Goal: Task Accomplishment & Management: Manage account settings

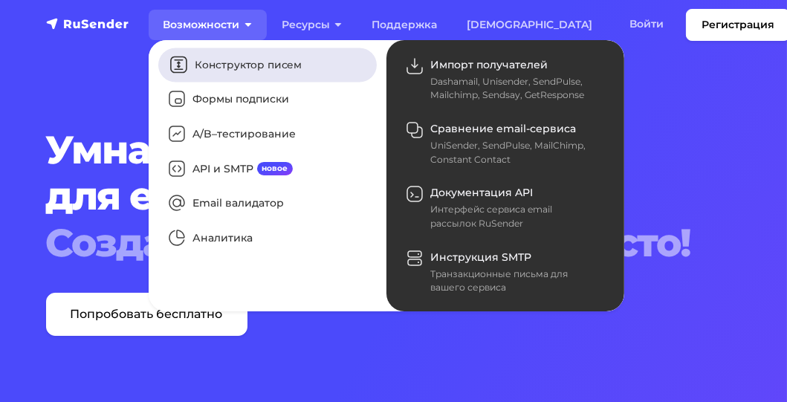
click at [204, 60] on link "Конструктор писем" at bounding box center [267, 65] width 219 height 34
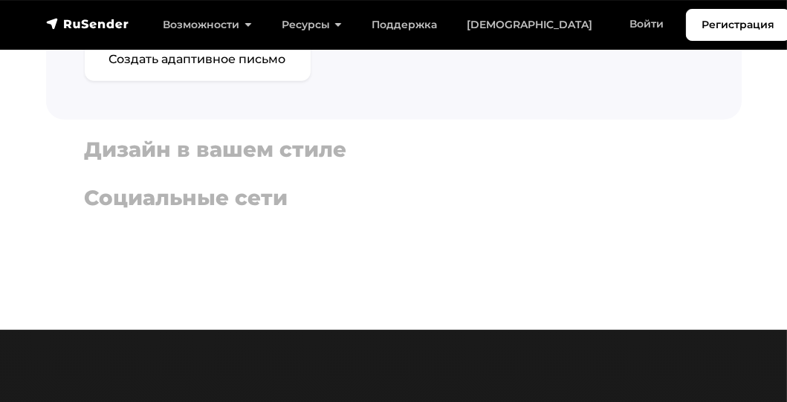
scroll to position [1338, 0]
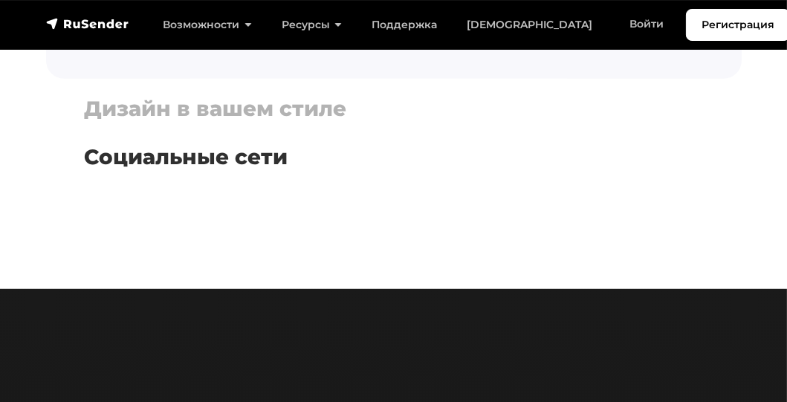
click at [264, 159] on h4 "Социальные сети" at bounding box center [394, 157] width 618 height 25
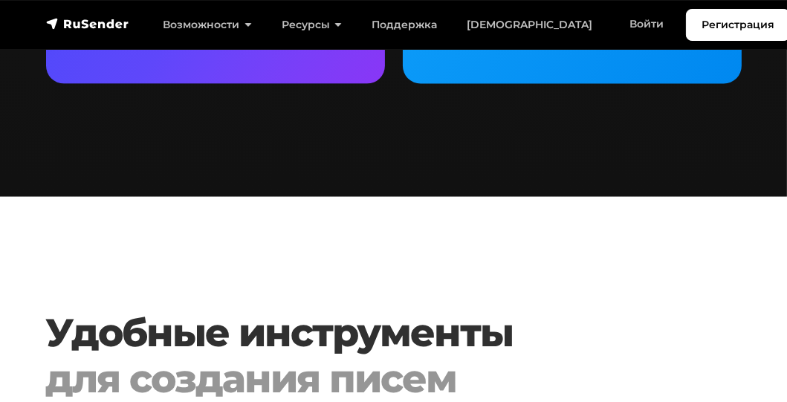
scroll to position [2676, 0]
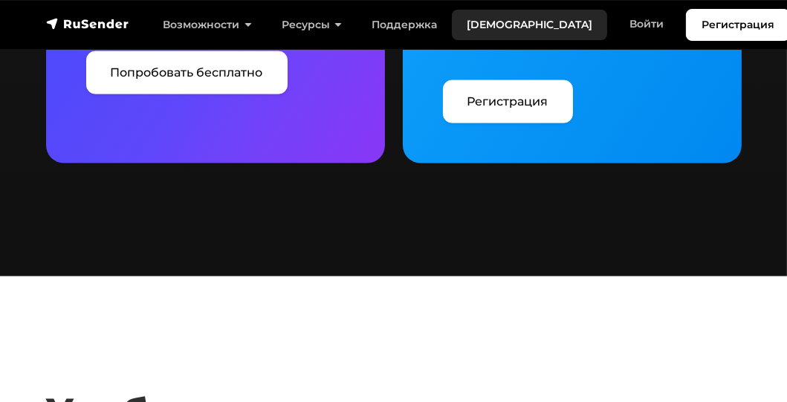
click at [477, 21] on link "[DEMOGRAPHIC_DATA]" at bounding box center [529, 25] width 155 height 30
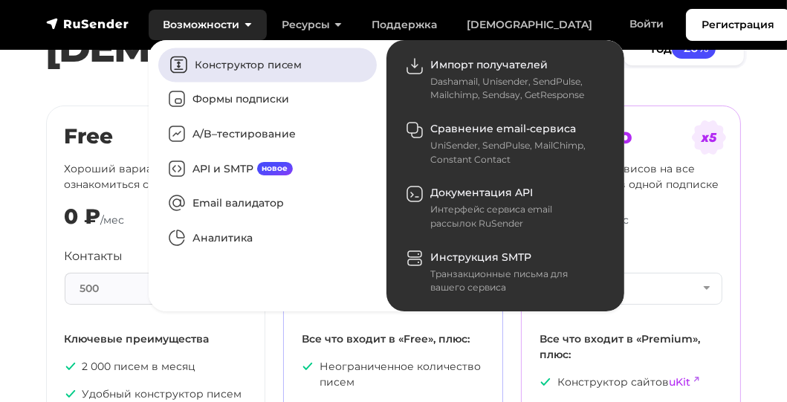
click at [217, 64] on link "Конструктор писем" at bounding box center [267, 65] width 219 height 34
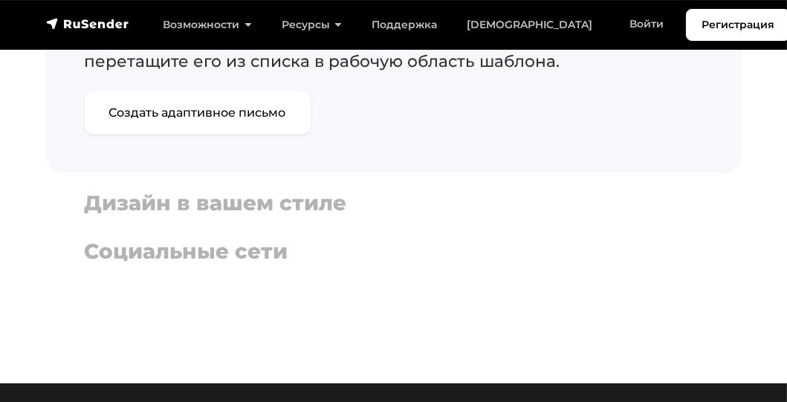
scroll to position [1189, 0]
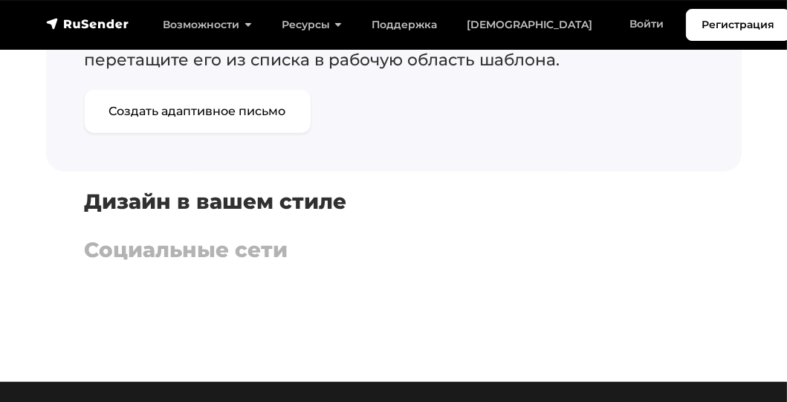
click at [292, 199] on h4 "Дизайн в вашем стиле" at bounding box center [394, 202] width 618 height 25
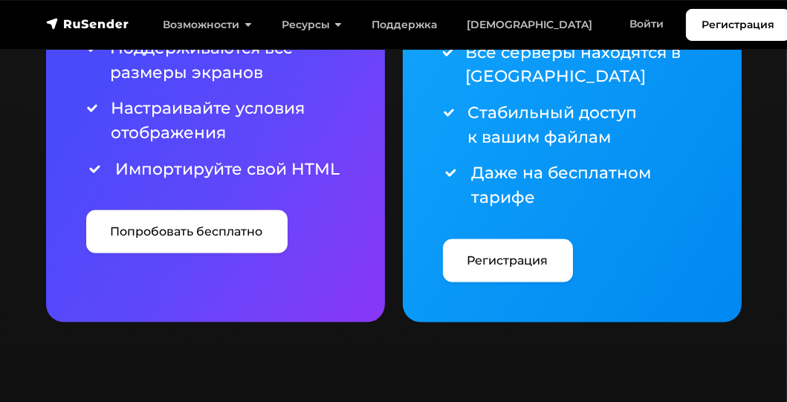
scroll to position [2453, 0]
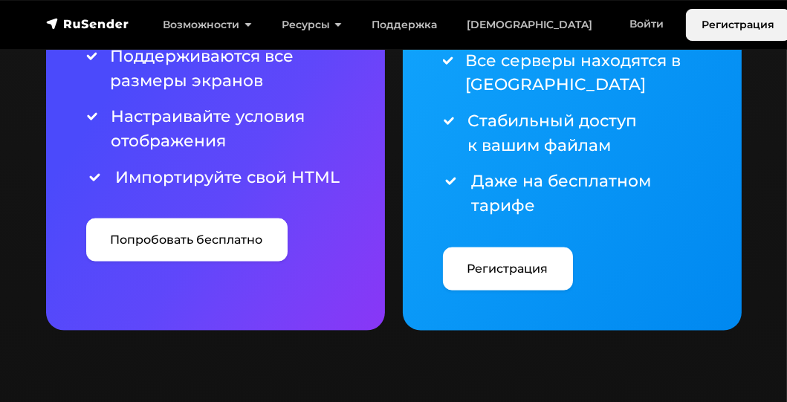
click at [686, 25] on link "Регистрация" at bounding box center [738, 25] width 104 height 32
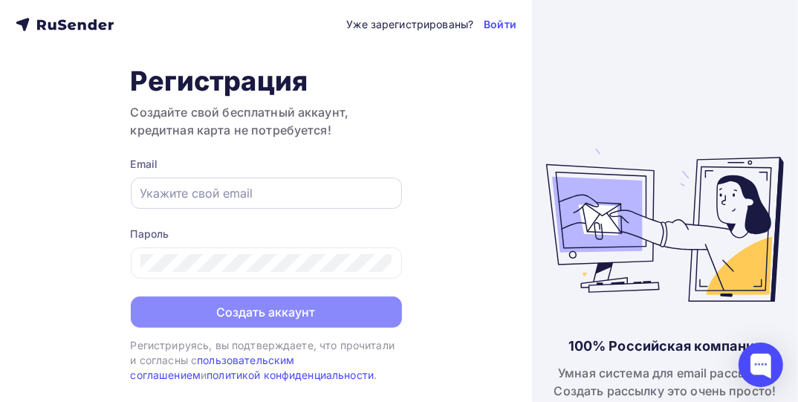
click at [285, 192] on input "text" at bounding box center [266, 193] width 252 height 18
type input "[EMAIL_ADDRESS][DOMAIN_NAME]"
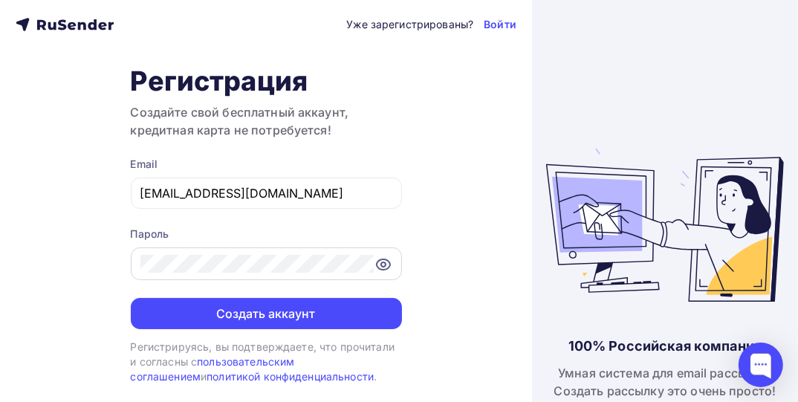
click at [383, 264] on icon at bounding box center [384, 265] width 18 height 18
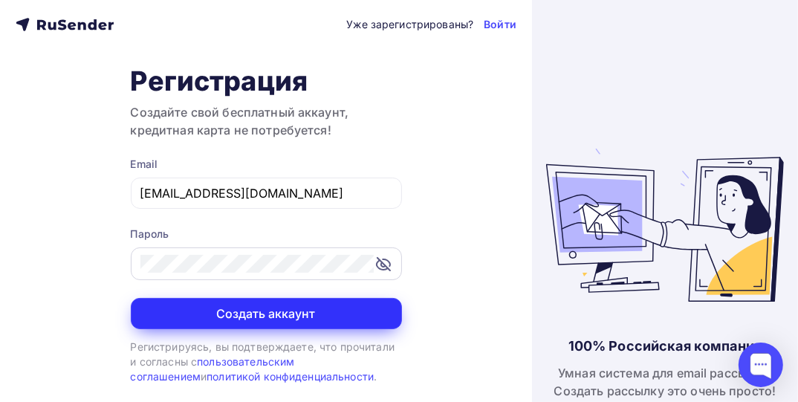
click at [284, 311] on button "Создать аккаунт" at bounding box center [266, 313] width 271 height 31
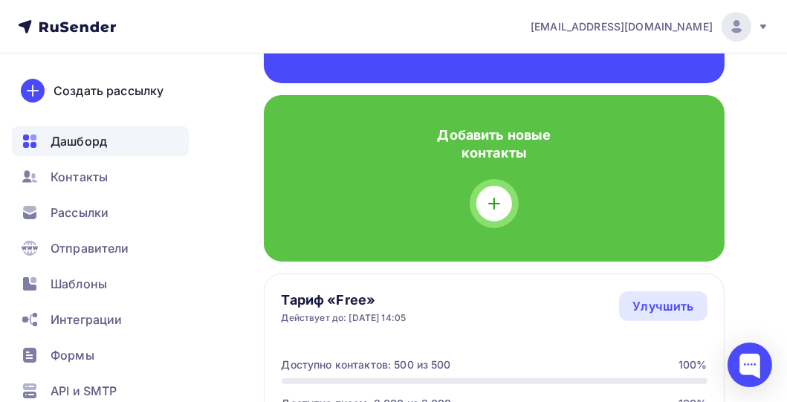
scroll to position [520, 0]
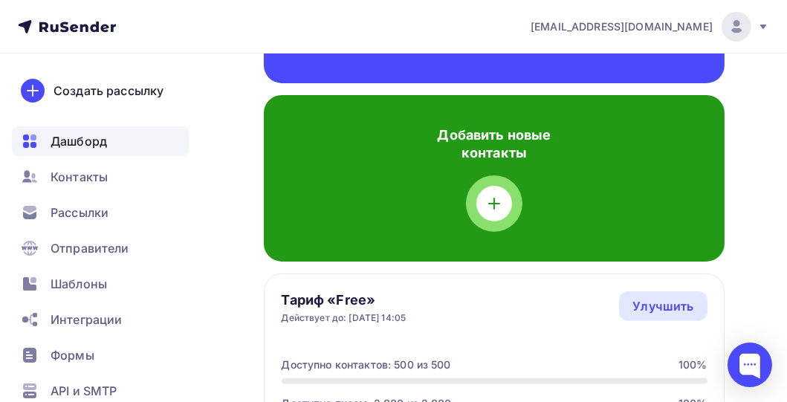
click at [492, 199] on icon at bounding box center [494, 204] width 18 height 18
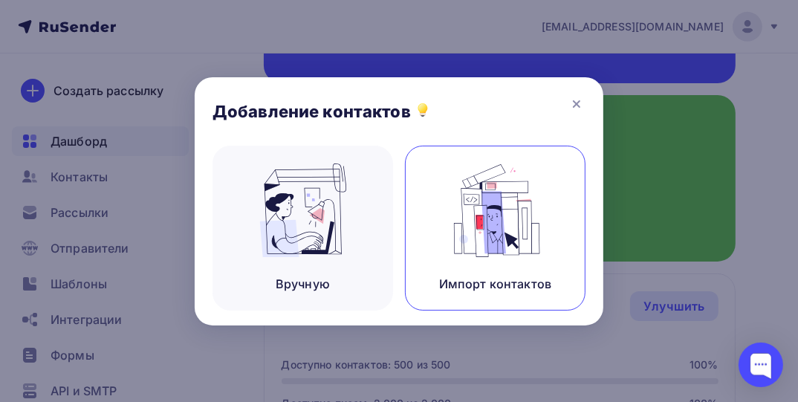
click at [503, 204] on img at bounding box center [496, 211] width 100 height 94
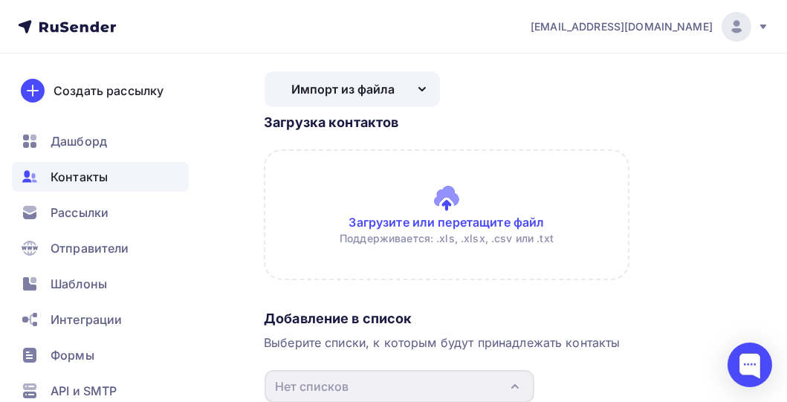
scroll to position [74, 0]
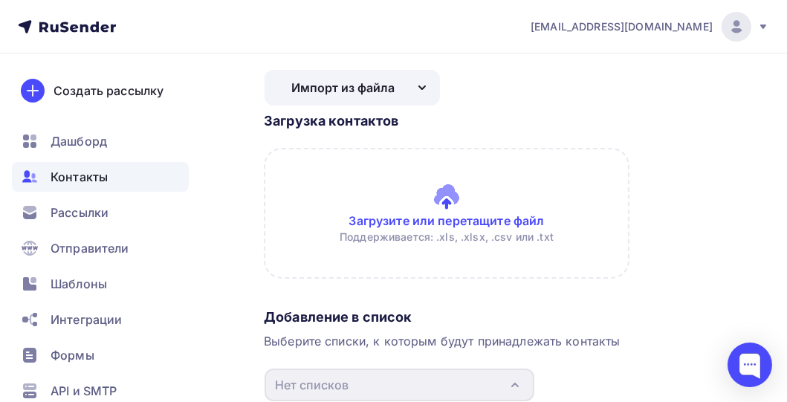
click at [447, 219] on input "file" at bounding box center [494, 213] width 461 height 131
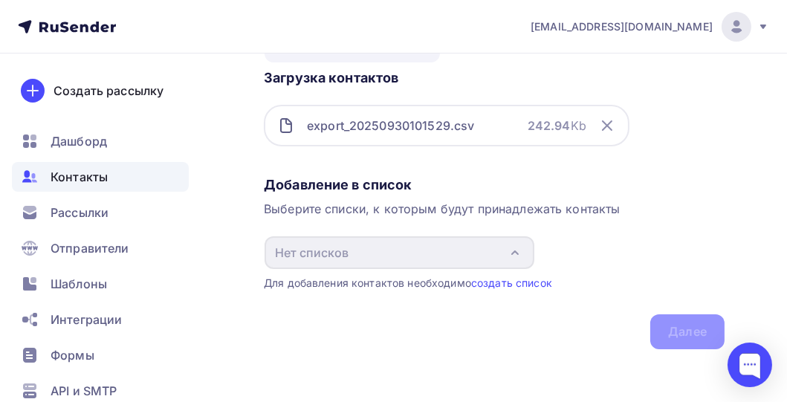
scroll to position [123, 0]
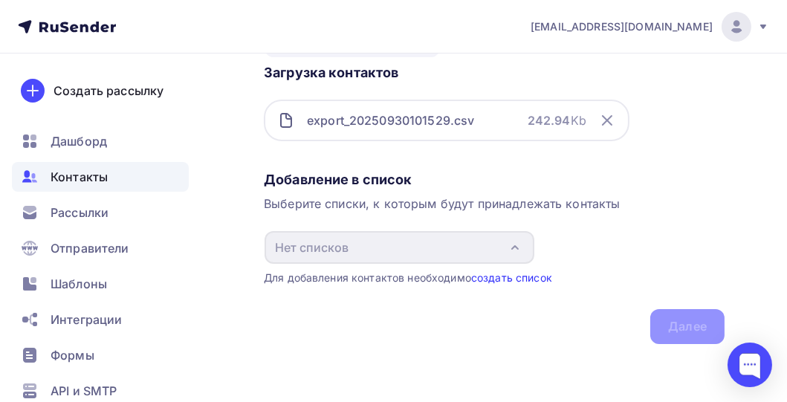
click at [544, 275] on link "создать список" at bounding box center [511, 277] width 81 height 13
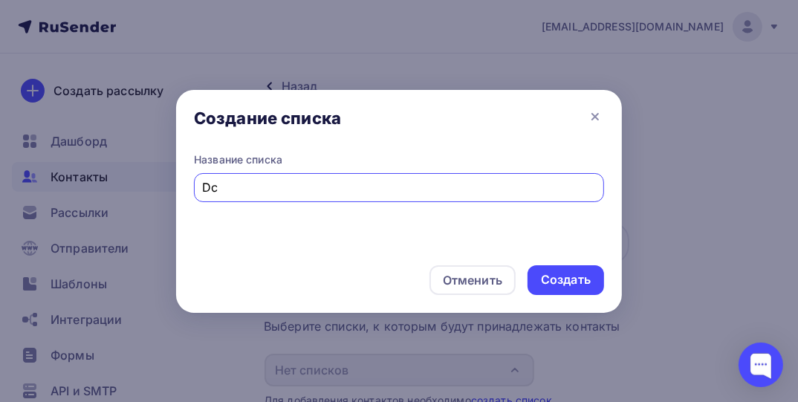
type input "D"
type input "Все клиенты"
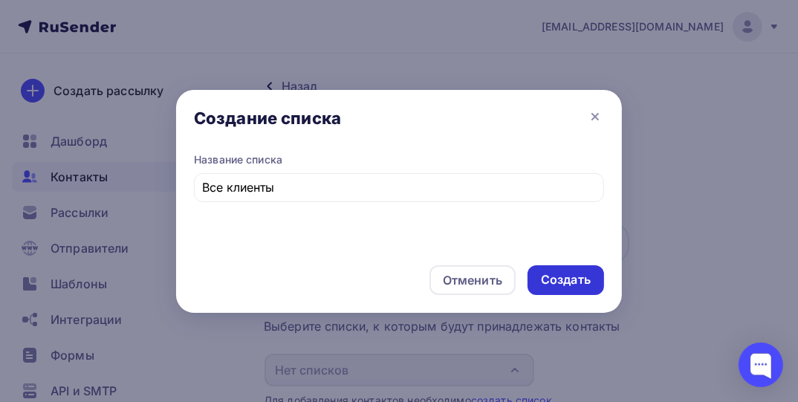
click at [574, 277] on div "Создать" at bounding box center [566, 279] width 50 height 17
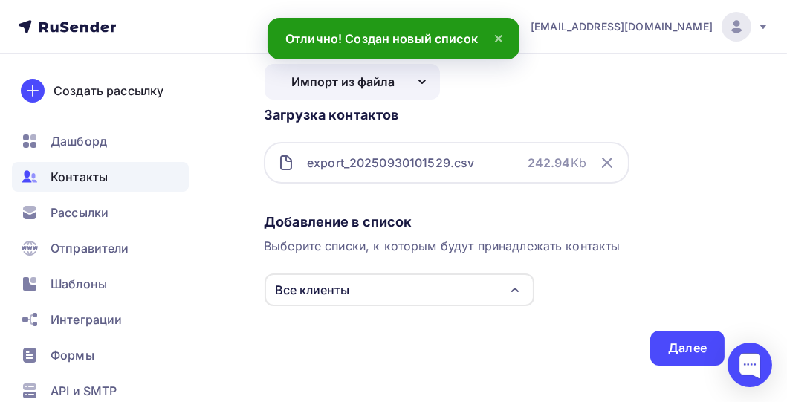
scroll to position [102, 0]
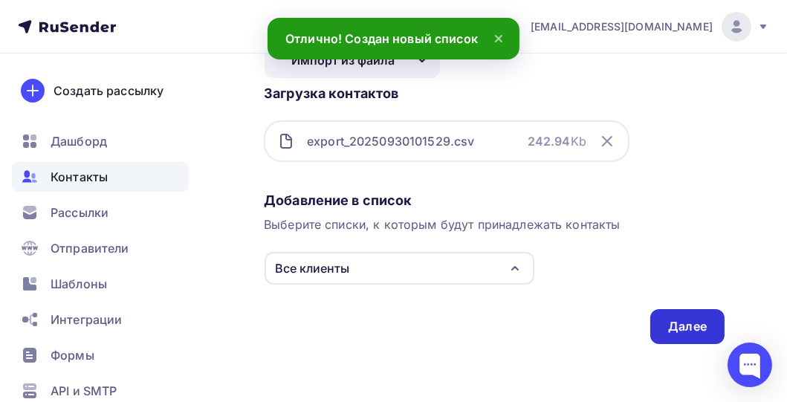
click at [708, 321] on div "Далее" at bounding box center [687, 326] width 74 height 35
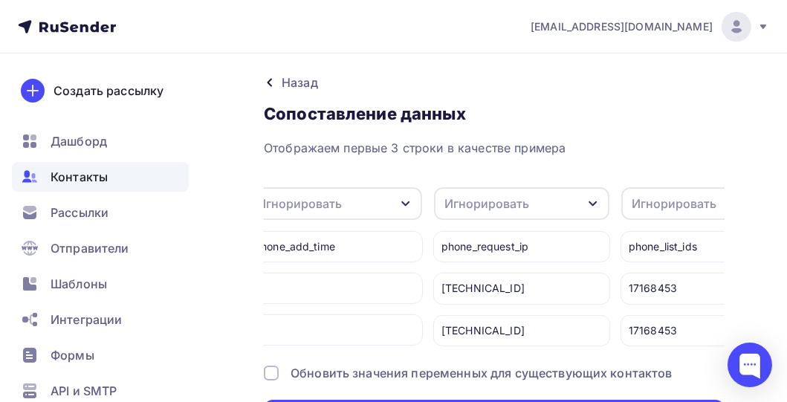
scroll to position [0, 3187]
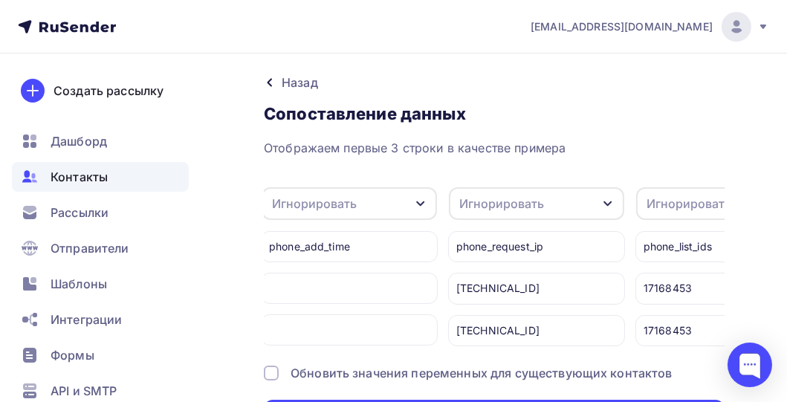
click at [552, 207] on div "Игнорировать" at bounding box center [536, 203] width 175 height 33
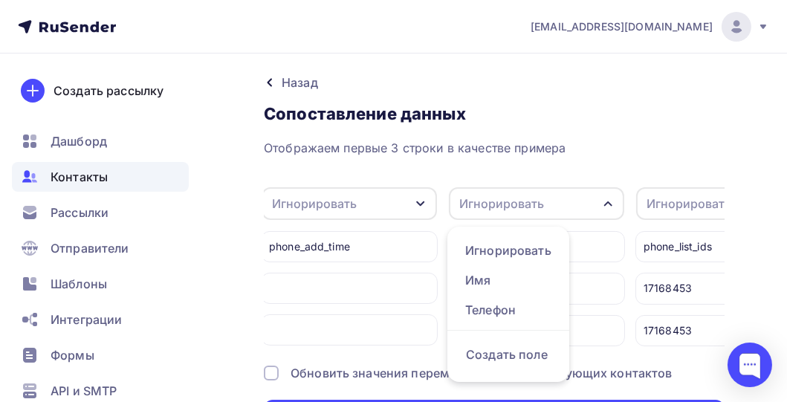
click at [552, 207] on div "Игнорировать" at bounding box center [536, 203] width 175 height 33
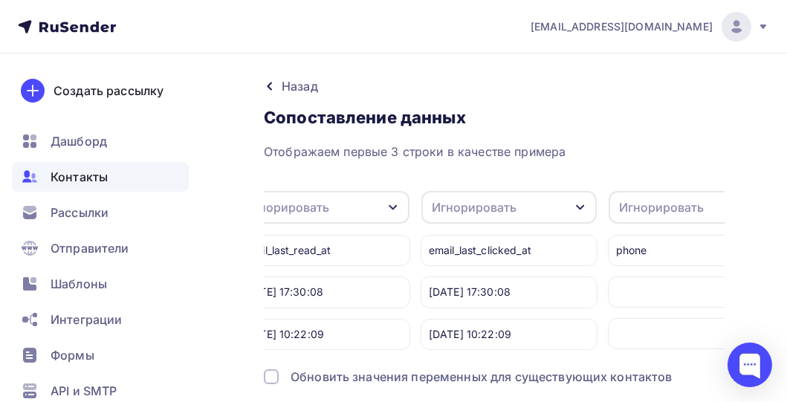
scroll to position [0, 2271]
click at [494, 207] on div "Игнорировать" at bounding box center [481, 207] width 85 height 18
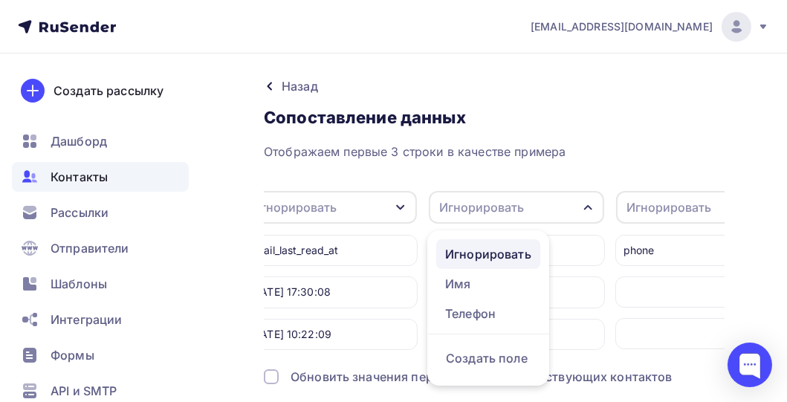
click at [485, 254] on div "Игнорировать" at bounding box center [488, 254] width 86 height 18
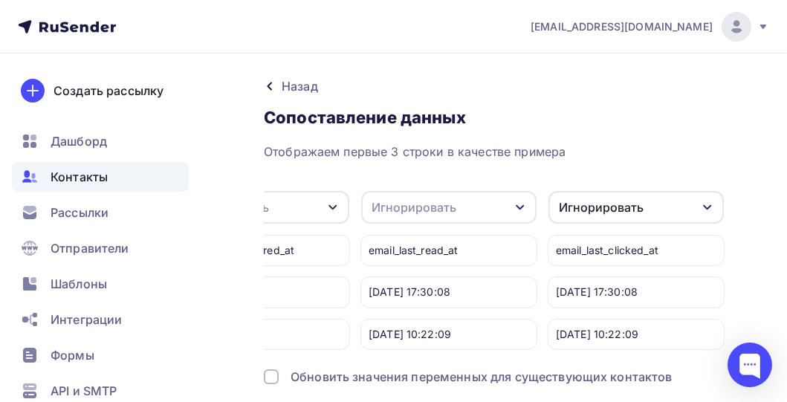
scroll to position [0, 2072]
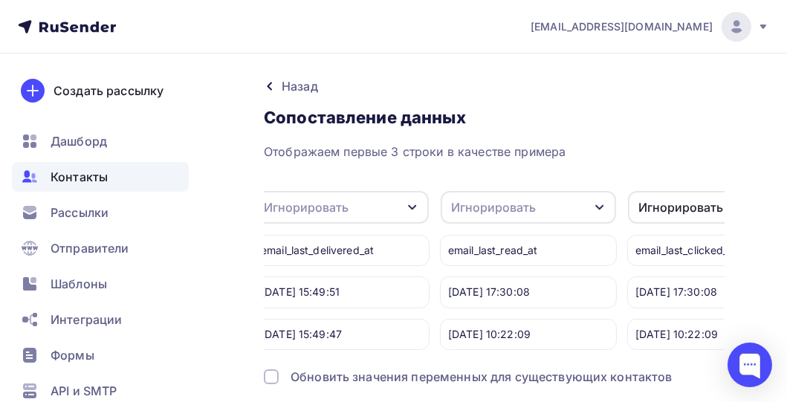
click at [497, 206] on div "Игнорировать" at bounding box center [493, 207] width 85 height 18
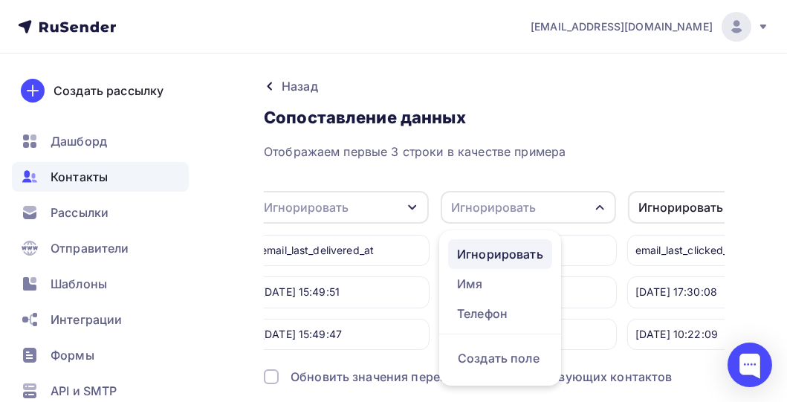
click at [496, 253] on div "Игнорировать" at bounding box center [500, 254] width 86 height 18
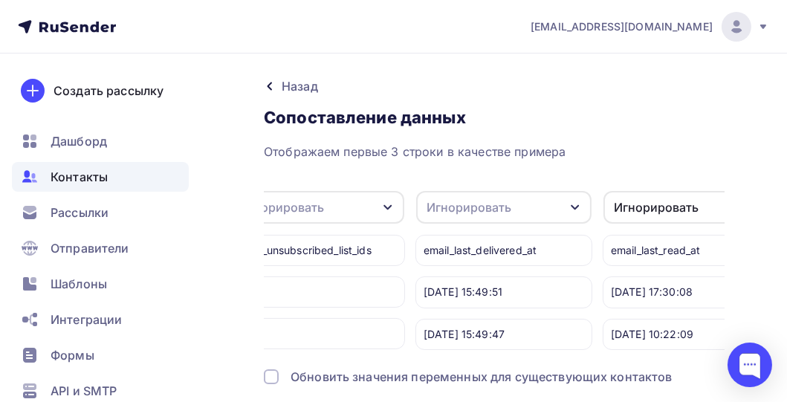
scroll to position [0, 1909]
click at [458, 208] on div "Игнорировать" at bounding box center [469, 207] width 85 height 18
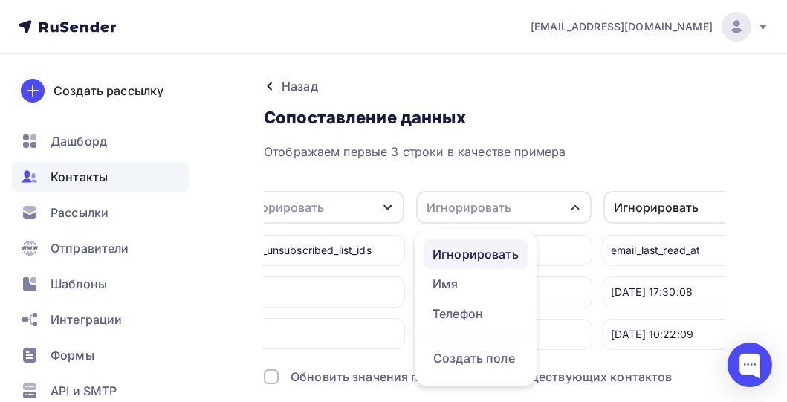
click at [467, 253] on div "Игнорировать" at bounding box center [476, 254] width 86 height 18
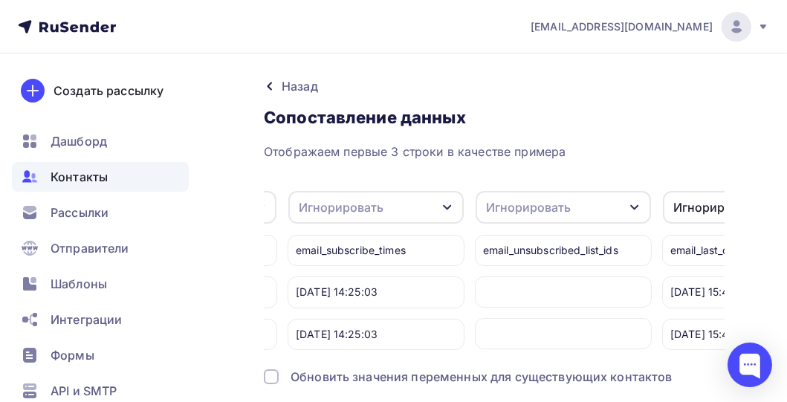
scroll to position [0, 1633]
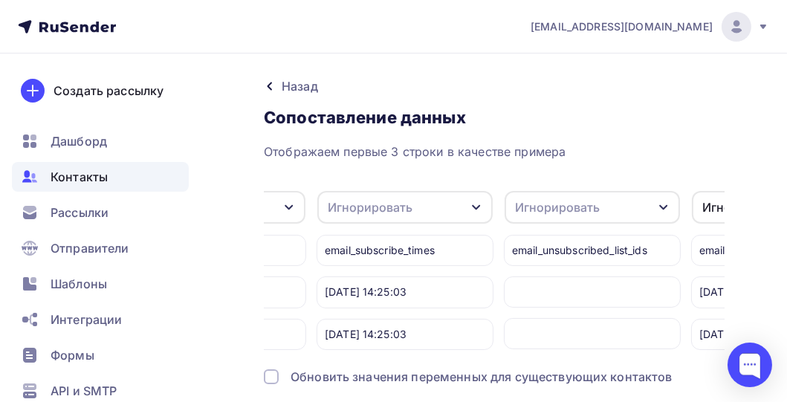
click at [541, 211] on div "Игнорировать" at bounding box center [557, 207] width 85 height 18
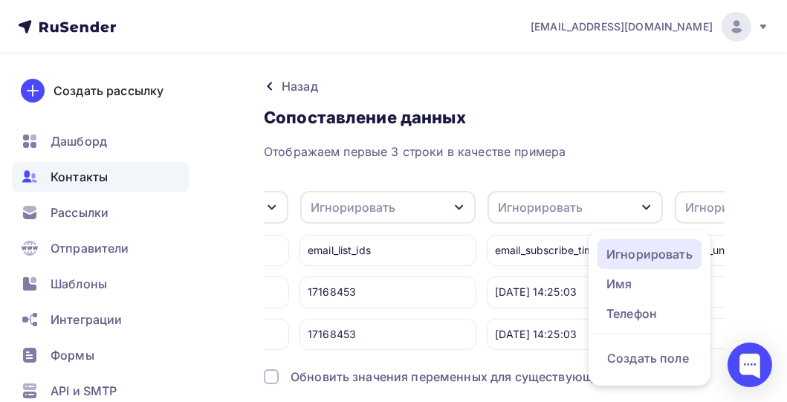
scroll to position [0, 1455]
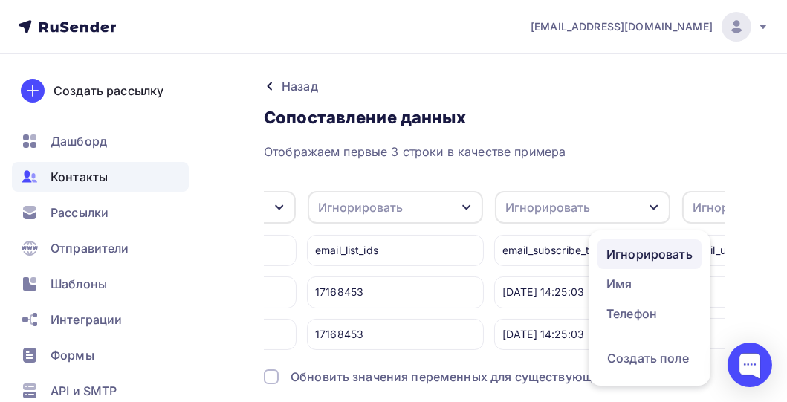
click at [630, 251] on div "Игнорировать" at bounding box center [650, 254] width 86 height 18
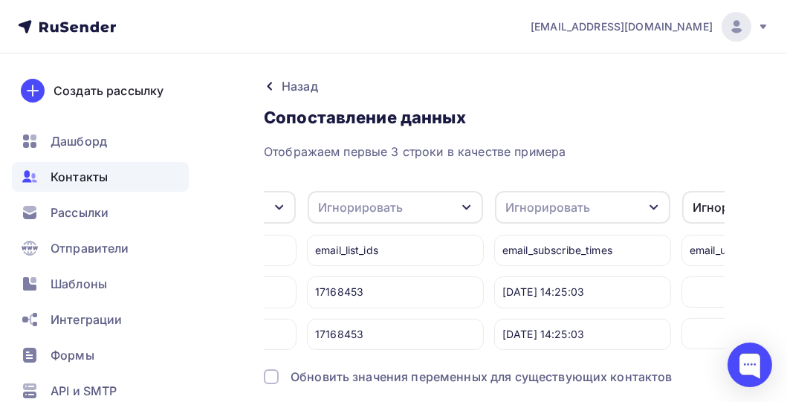
click at [587, 206] on div "Игнорировать" at bounding box center [547, 207] width 85 height 18
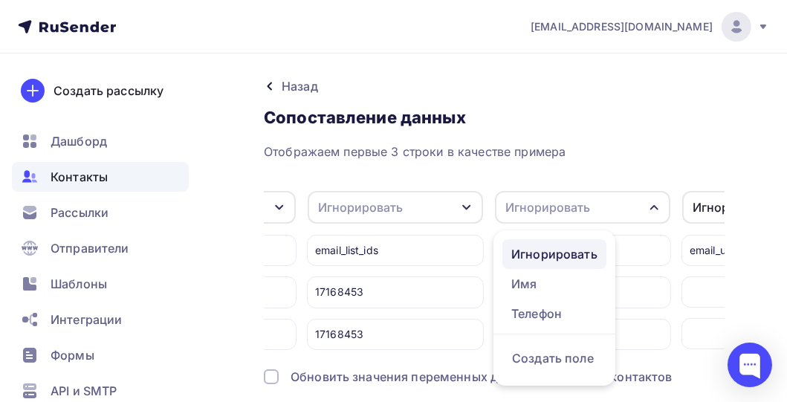
click at [568, 253] on div "Игнорировать" at bounding box center [554, 254] width 86 height 18
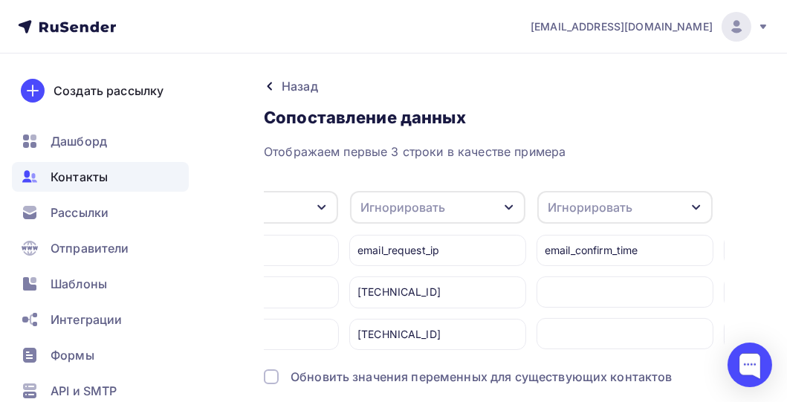
scroll to position [0, 851]
click at [406, 204] on div "Игнорировать" at bounding box center [402, 207] width 85 height 18
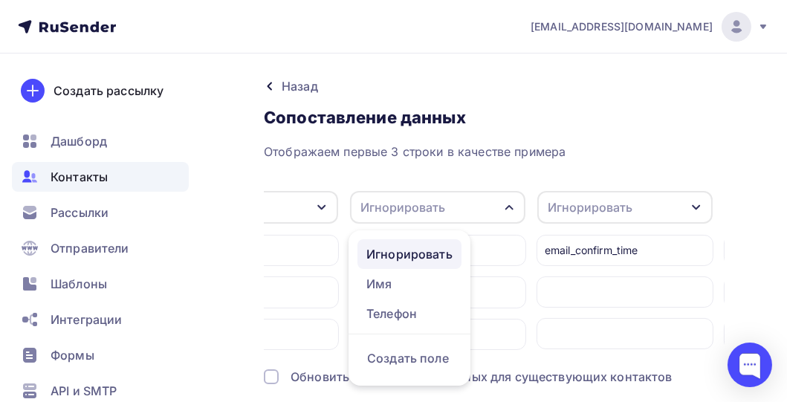
click at [398, 250] on div "Игнорировать" at bounding box center [409, 254] width 86 height 18
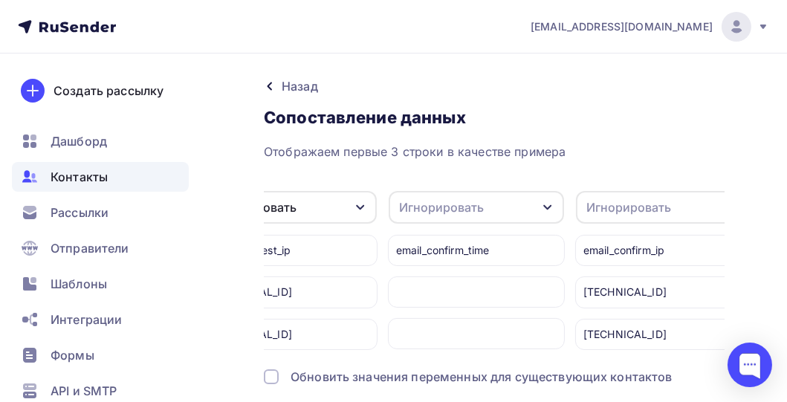
scroll to position [0, 1010]
click at [466, 204] on div "Игнорировать" at bounding box center [431, 207] width 85 height 18
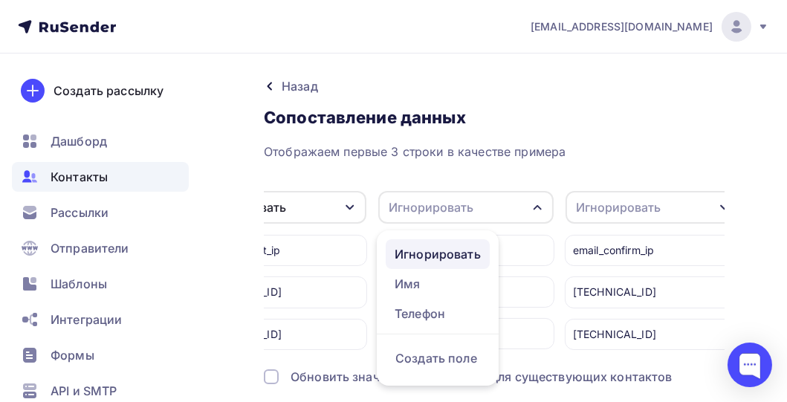
click at [446, 253] on div "Игнорировать" at bounding box center [438, 254] width 86 height 18
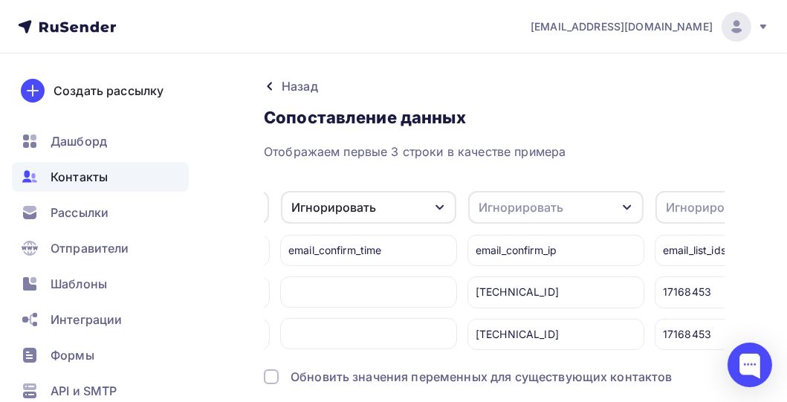
scroll to position [0, 1209]
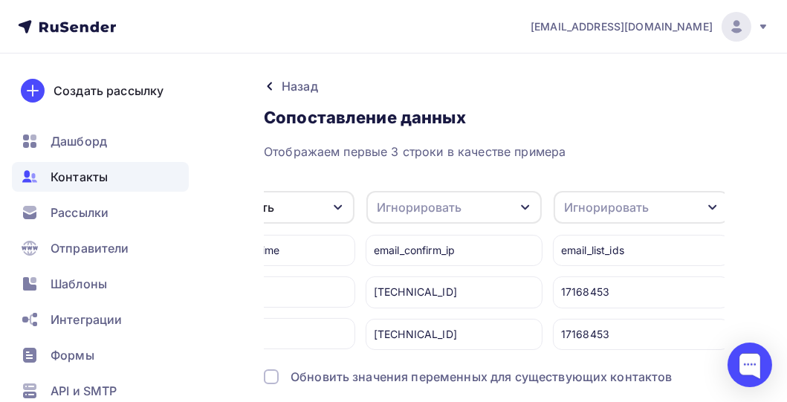
click at [447, 204] on div "Игнорировать" at bounding box center [419, 207] width 85 height 18
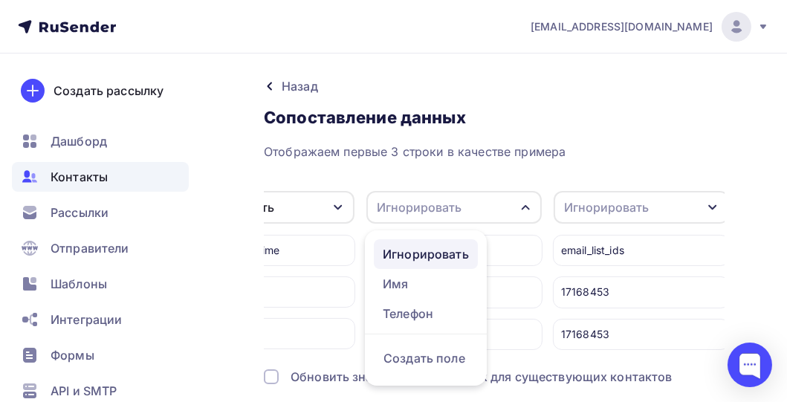
click at [439, 255] on div "Игнорировать" at bounding box center [426, 254] width 86 height 18
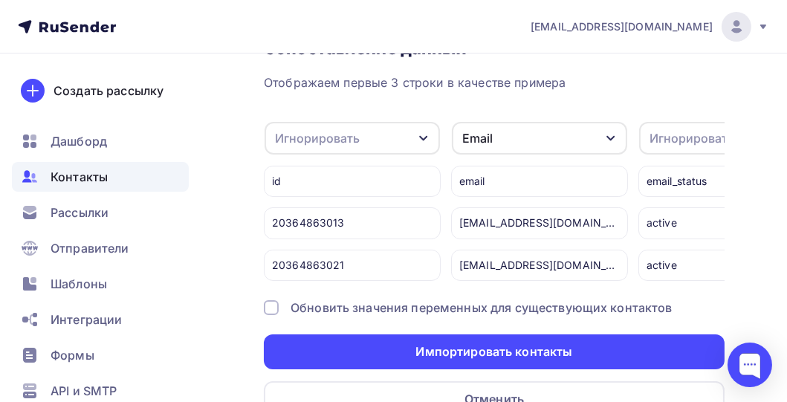
scroll to position [74, 0]
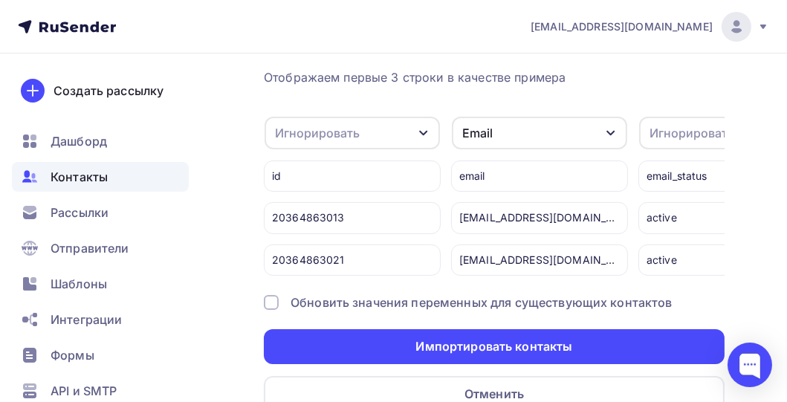
click at [271, 310] on div at bounding box center [271, 302] width 15 height 15
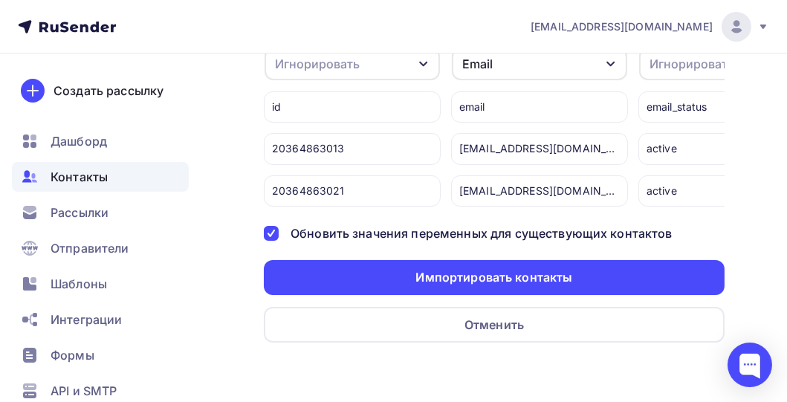
scroll to position [152, 0]
click at [267, 230] on div at bounding box center [271, 233] width 15 height 15
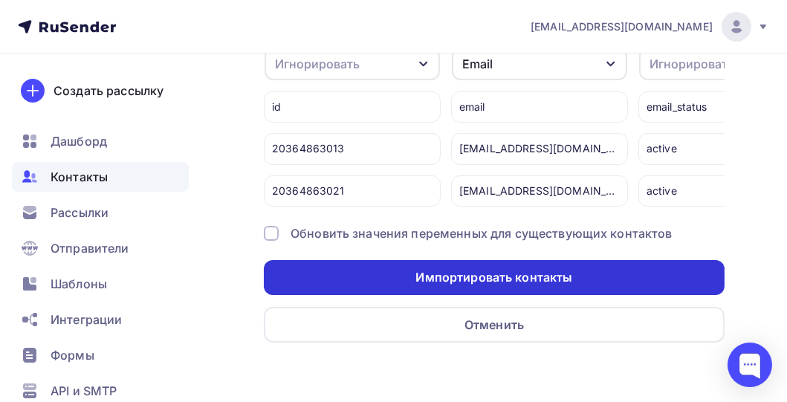
click at [482, 282] on div "Импортировать контакты" at bounding box center [493, 277] width 157 height 17
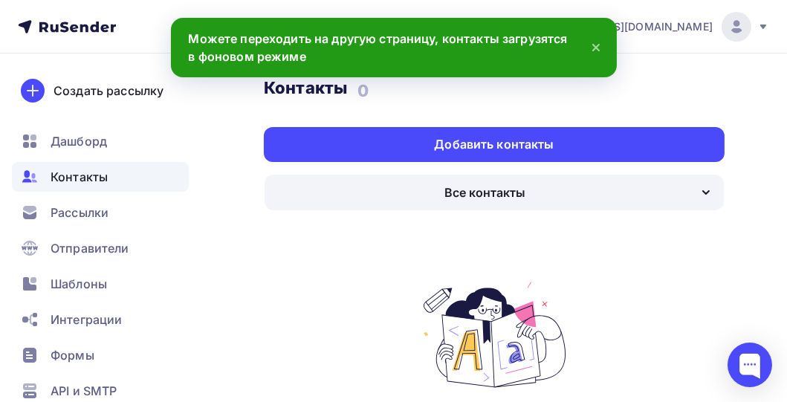
click at [479, 190] on div "Все контакты" at bounding box center [485, 193] width 81 height 18
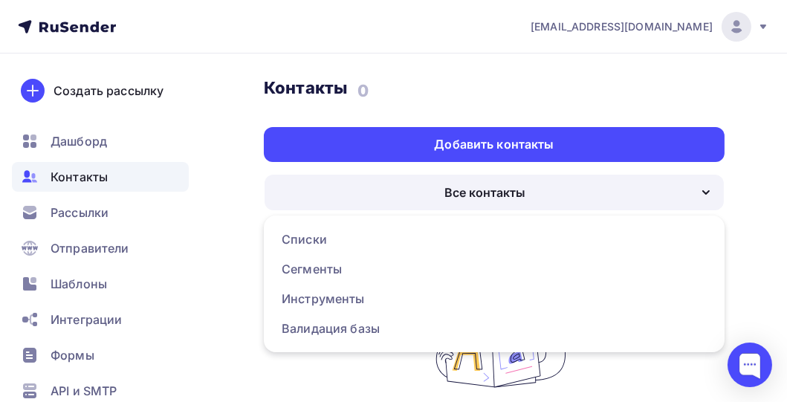
click at [453, 187] on div "Все контакты" at bounding box center [485, 193] width 81 height 18
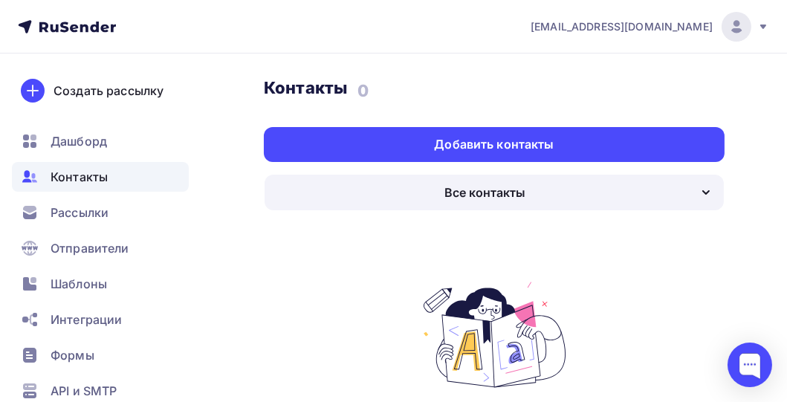
click at [453, 187] on div "Все контакты" at bounding box center [485, 193] width 81 height 18
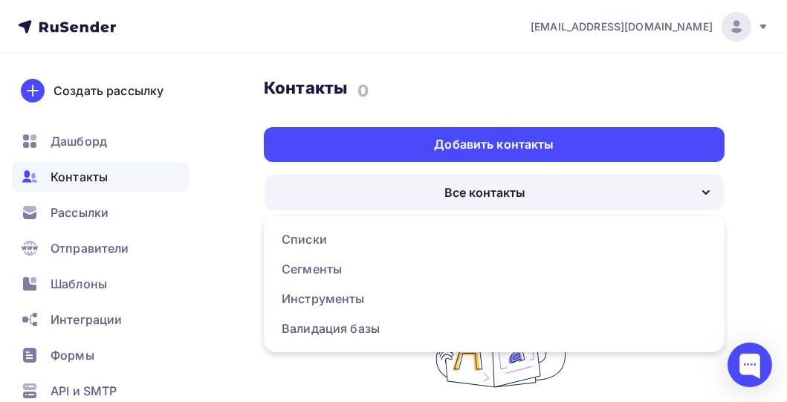
click at [453, 187] on div "Все контакты" at bounding box center [485, 193] width 81 height 18
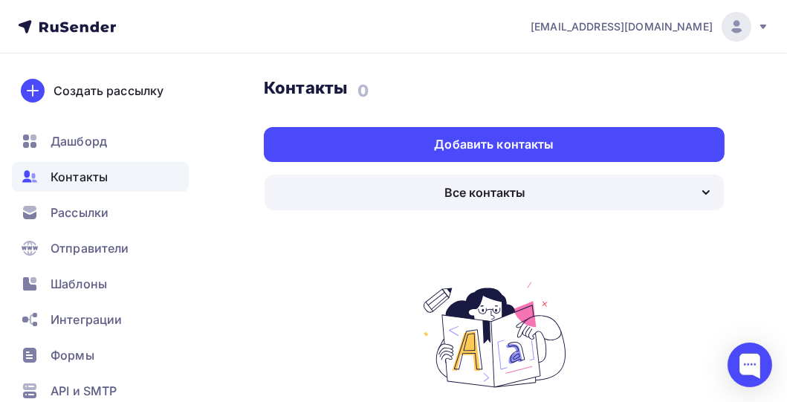
click at [505, 221] on div "Контакты Контакты 0 0 История импорта Добавить контакты Все контакты Списки Сег…" at bounding box center [494, 329] width 461 height 505
click at [68, 175] on span "Контакты" at bounding box center [79, 177] width 57 height 18
click at [525, 192] on div "Все контакты" at bounding box center [494, 193] width 459 height 36
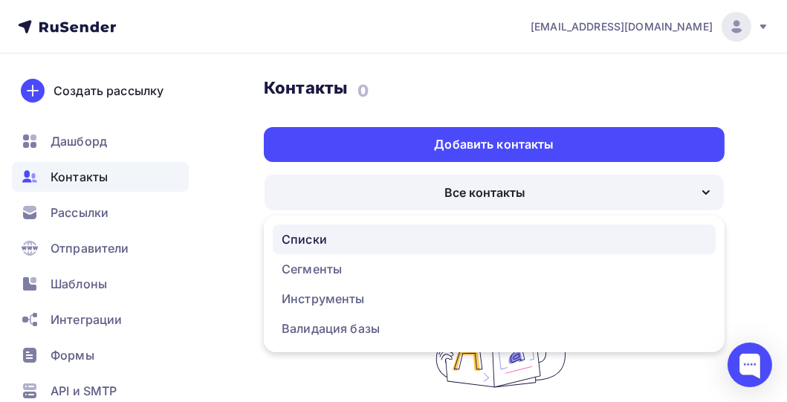
click at [317, 236] on div "Списки" at bounding box center [304, 239] width 45 height 18
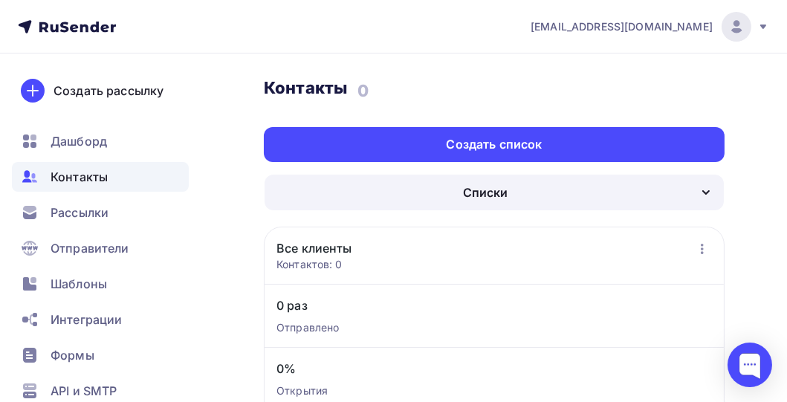
click at [312, 253] on link "Все клиенты" at bounding box center [315, 248] width 76 height 18
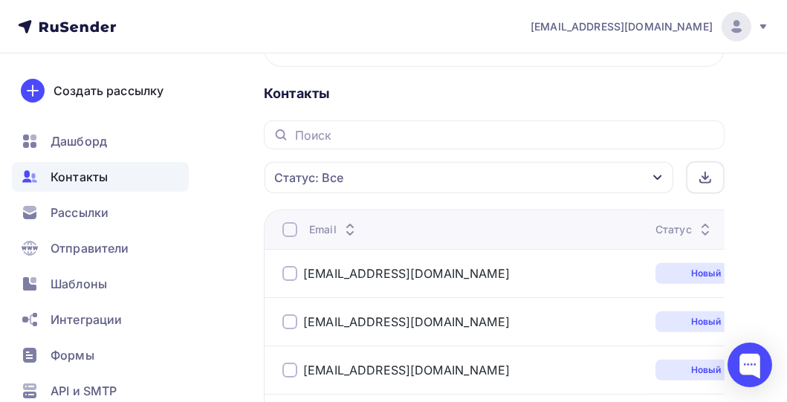
scroll to position [818, 0]
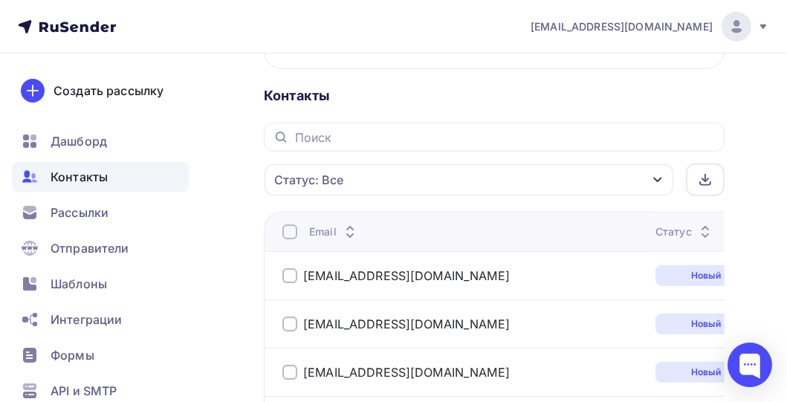
click at [288, 224] on div at bounding box center [289, 231] width 15 height 15
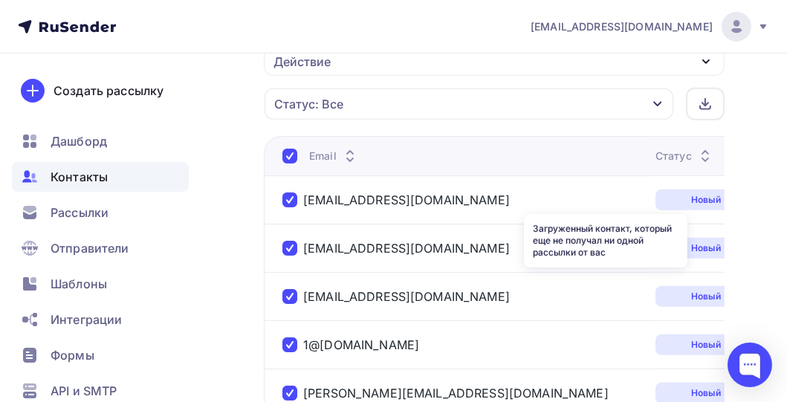
scroll to position [966, 0]
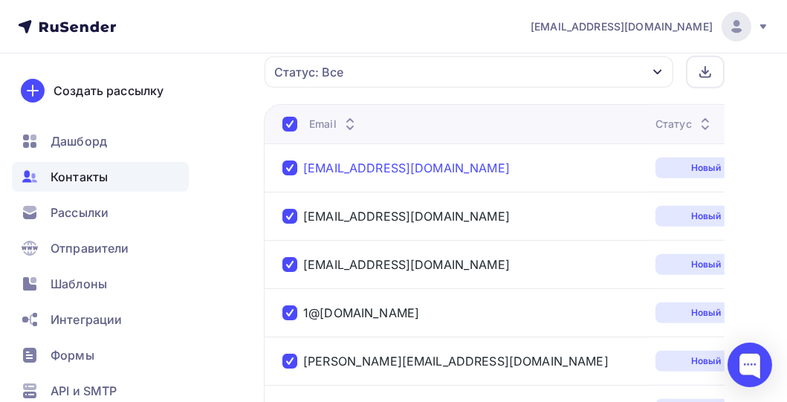
click at [488, 167] on link "[EMAIL_ADDRESS][DOMAIN_NAME]" at bounding box center [406, 168] width 207 height 15
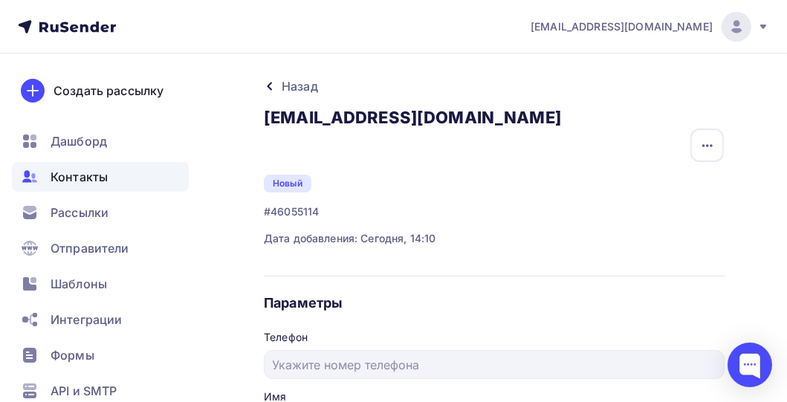
click at [271, 85] on icon at bounding box center [270, 86] width 12 height 12
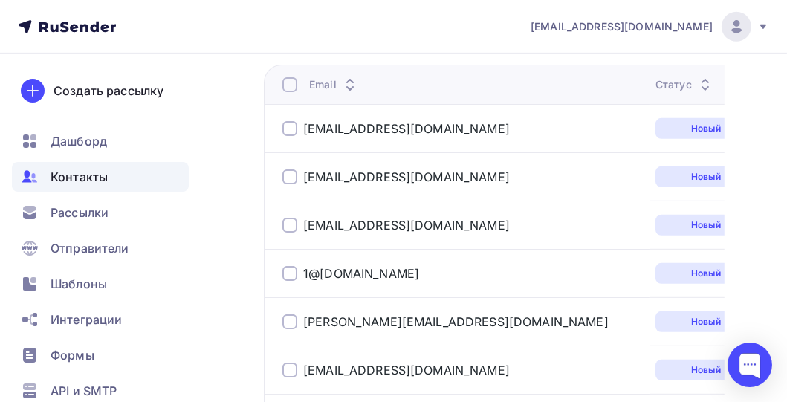
scroll to position [966, 0]
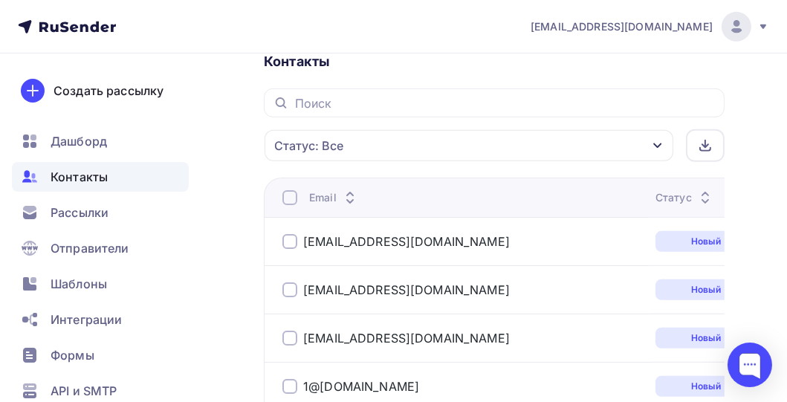
scroll to position [892, 0]
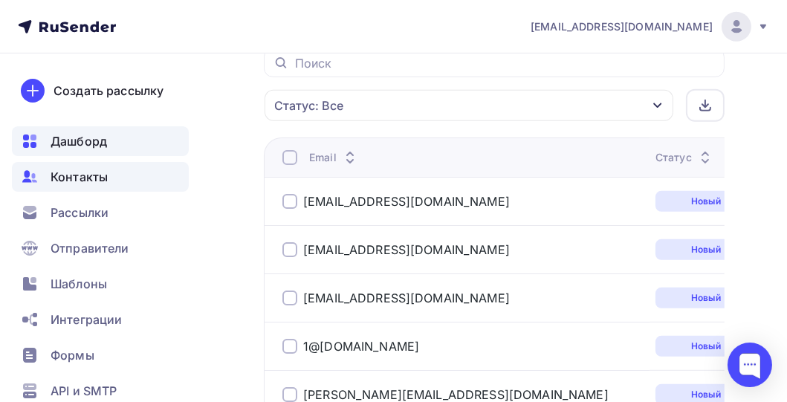
click at [97, 138] on span "Дашборд" at bounding box center [79, 141] width 56 height 18
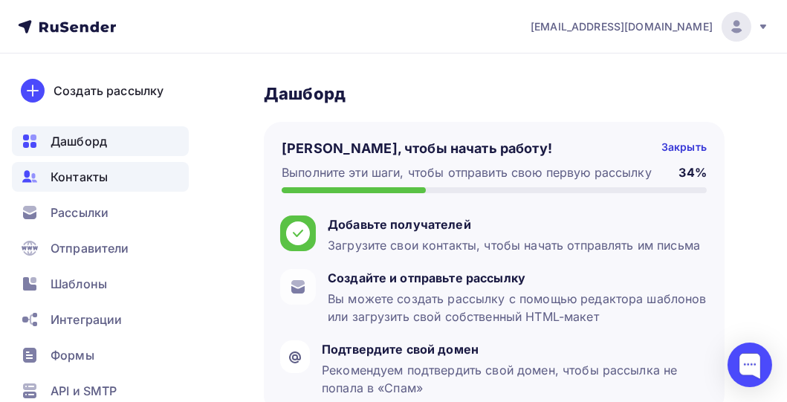
click at [86, 180] on span "Контакты" at bounding box center [79, 177] width 57 height 18
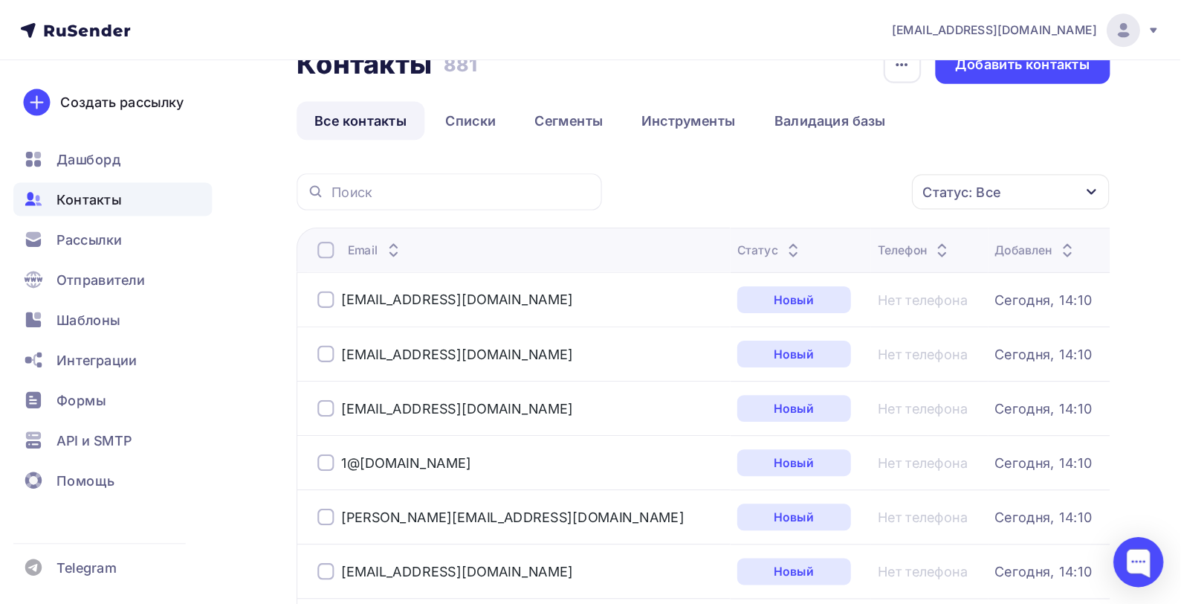
scroll to position [38, 0]
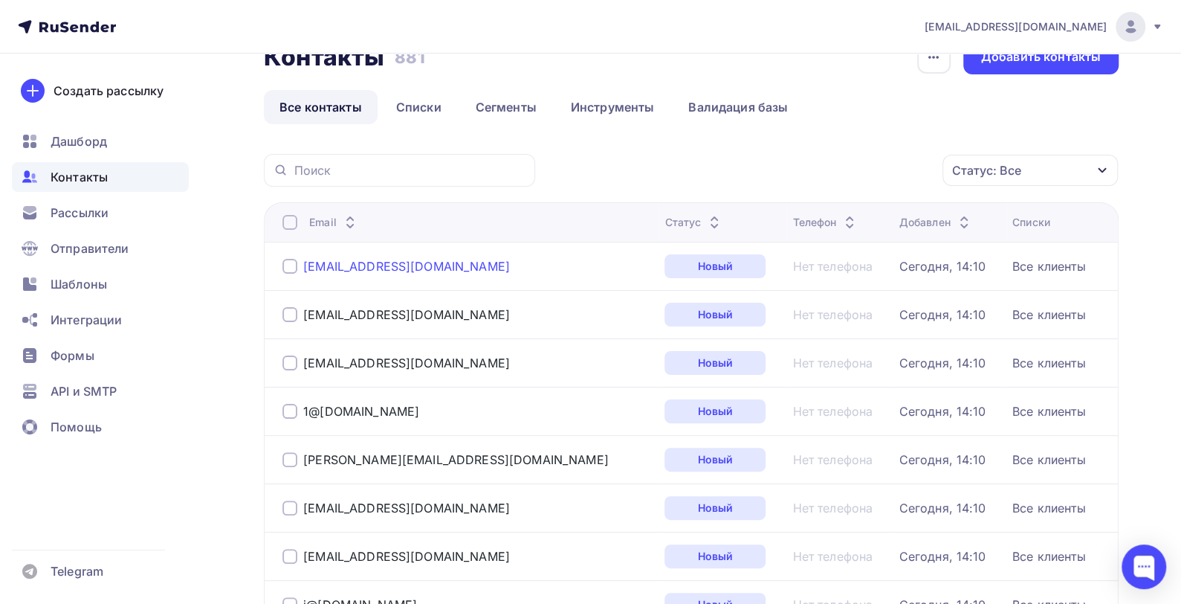
click at [446, 262] on div "[EMAIL_ADDRESS][DOMAIN_NAME]" at bounding box center [406, 266] width 207 height 15
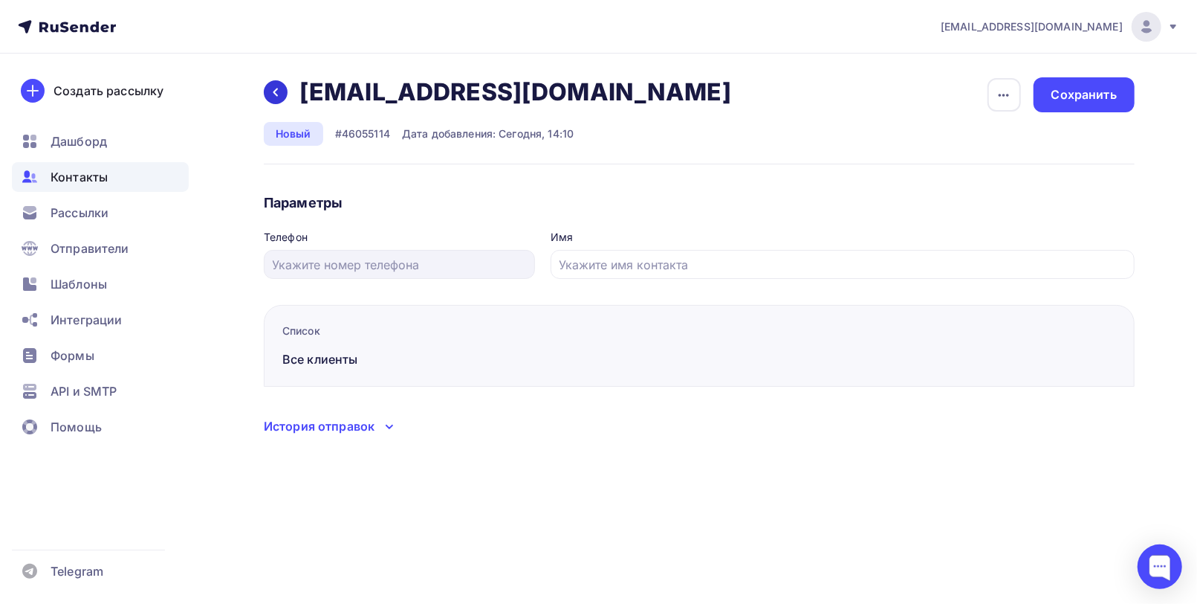
click at [273, 91] on icon at bounding box center [276, 92] width 12 height 12
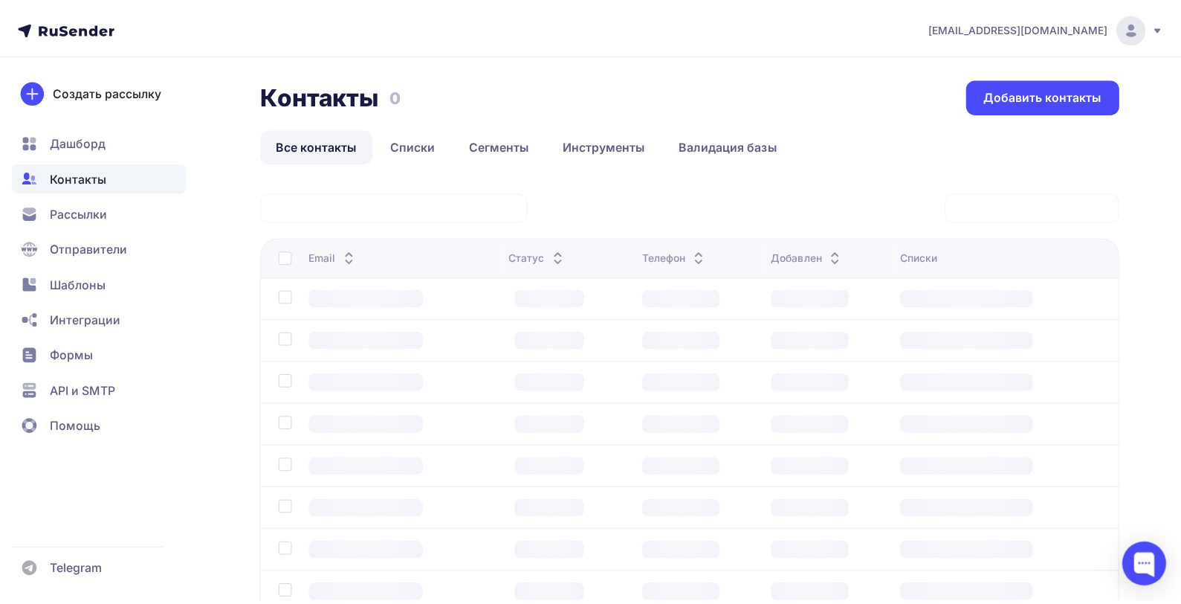
scroll to position [38, 0]
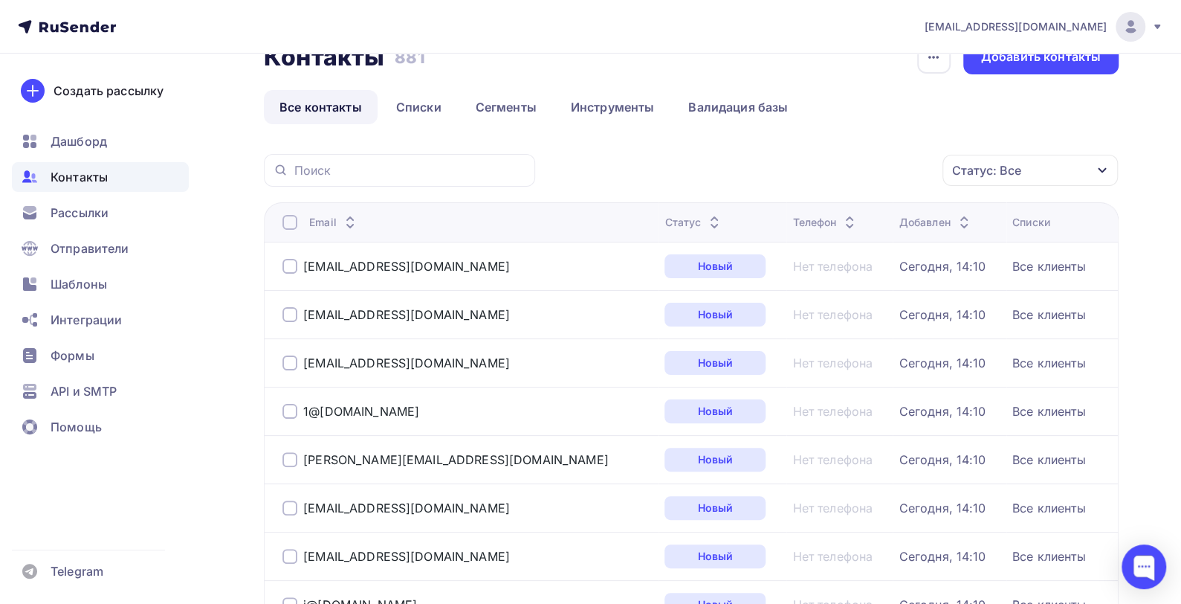
click at [798, 263] on div "Сегодня, 14:10" at bounding box center [942, 266] width 87 height 15
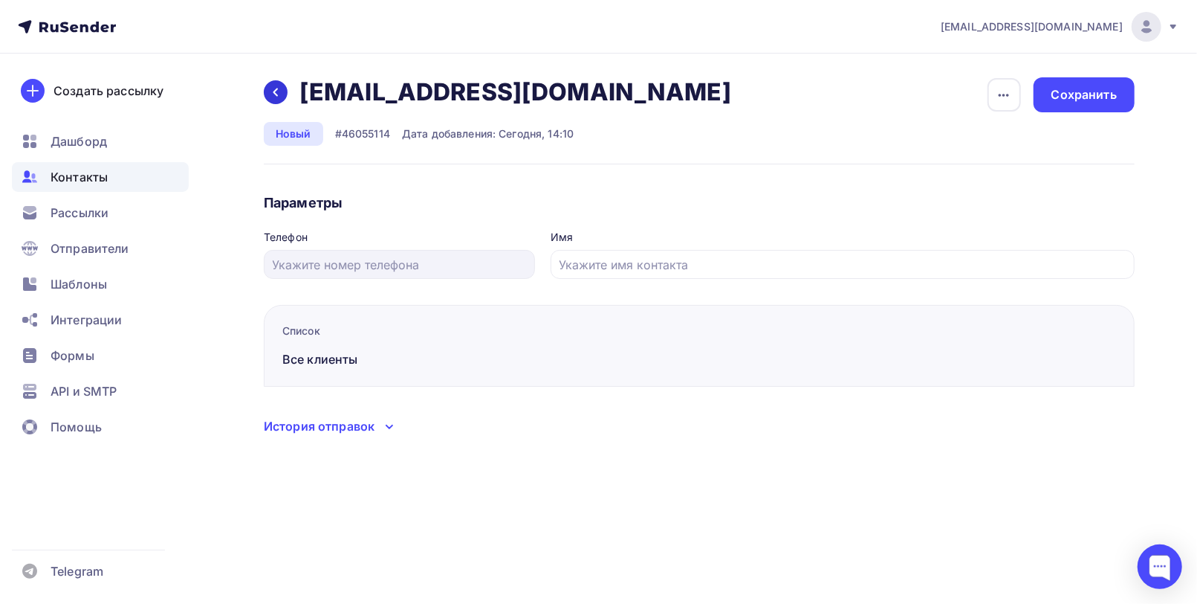
click at [270, 94] on icon at bounding box center [276, 92] width 12 height 12
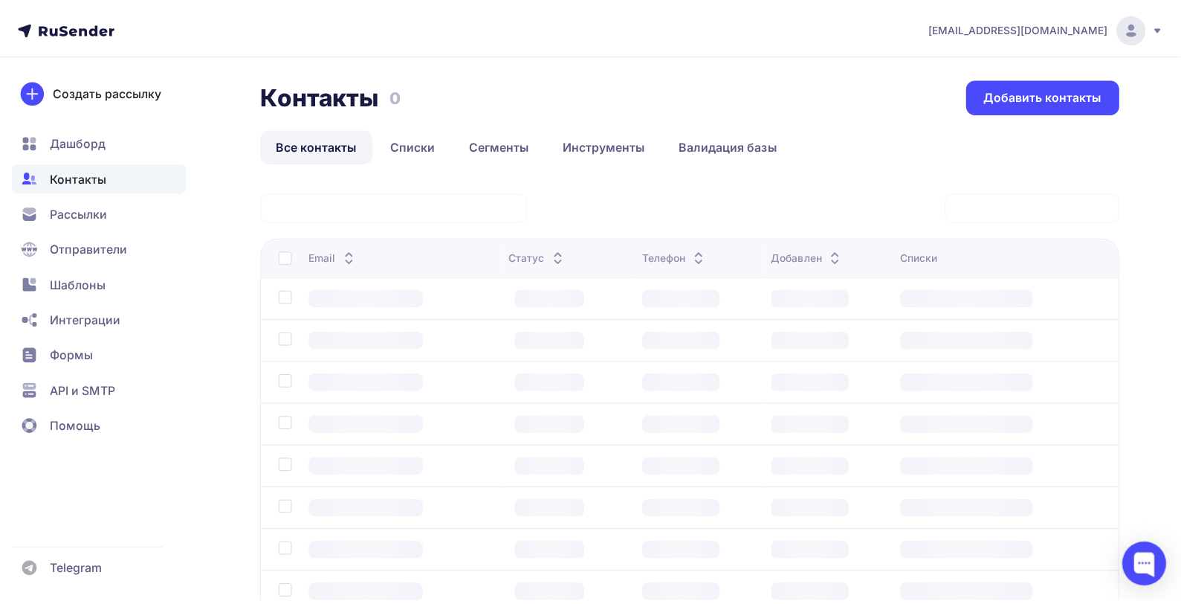
scroll to position [38, 0]
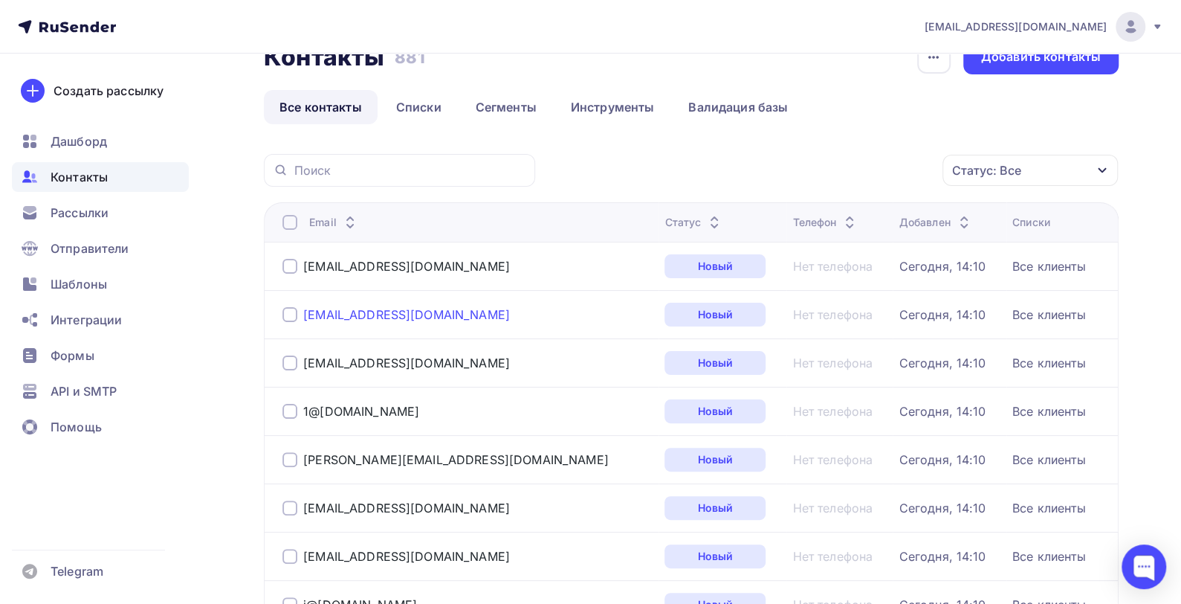
click at [339, 312] on div "[EMAIL_ADDRESS][DOMAIN_NAME]" at bounding box center [406, 314] width 207 height 15
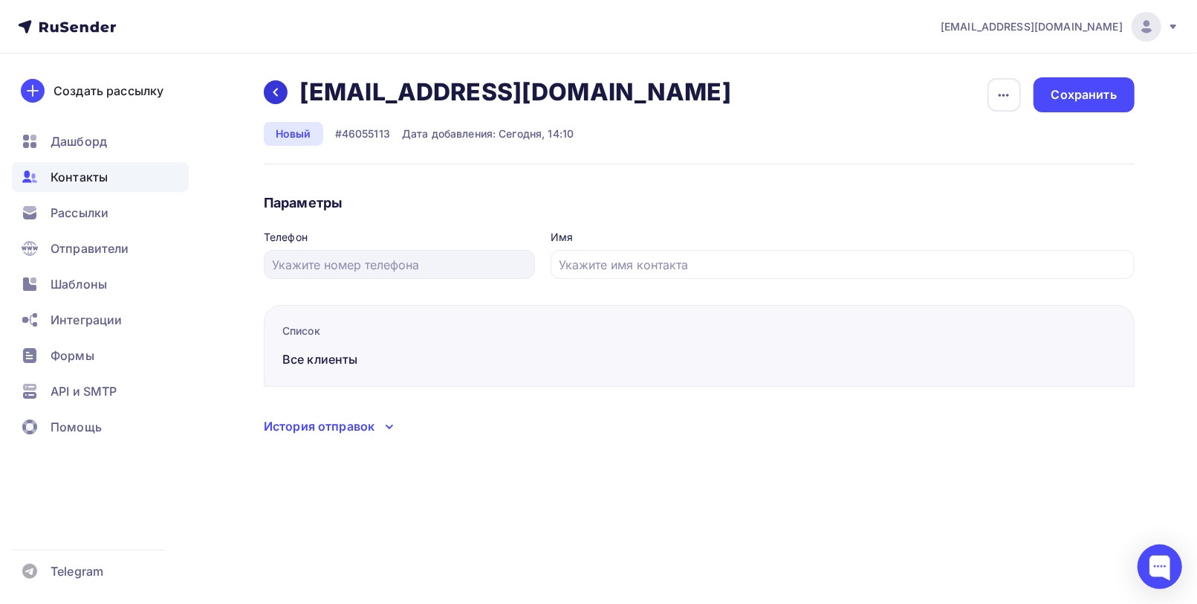
click at [268, 91] on div at bounding box center [276, 92] width 24 height 24
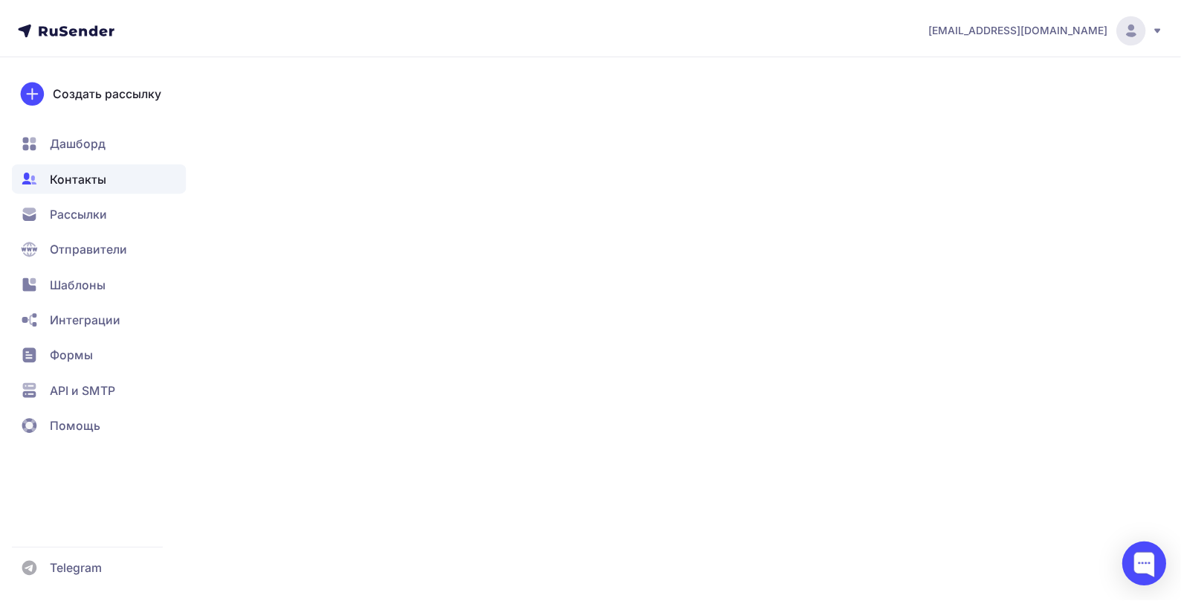
scroll to position [38, 0]
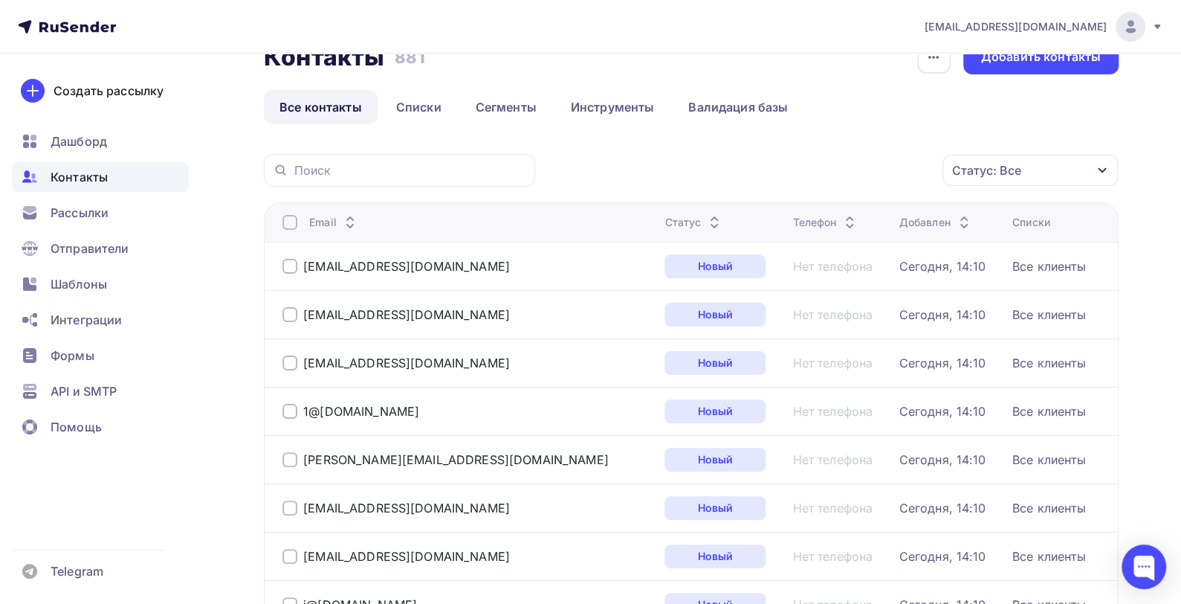
click at [290, 266] on div at bounding box center [289, 266] width 15 height 15
click at [798, 264] on div "Сегодня, 14:10" at bounding box center [942, 266] width 87 height 15
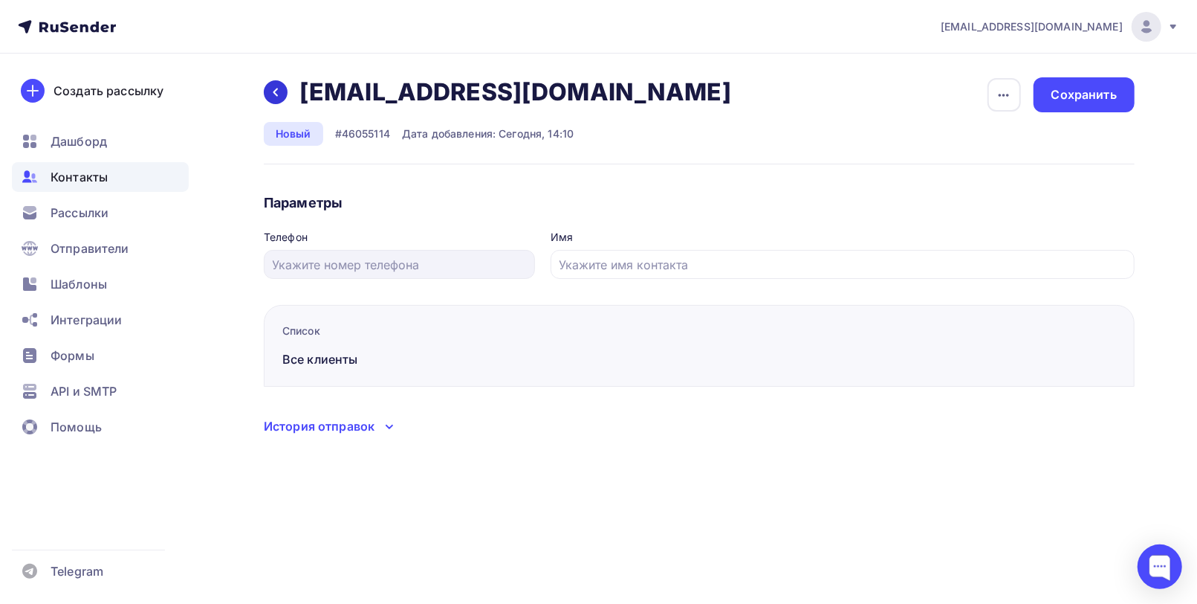
click at [274, 91] on icon at bounding box center [276, 92] width 4 height 8
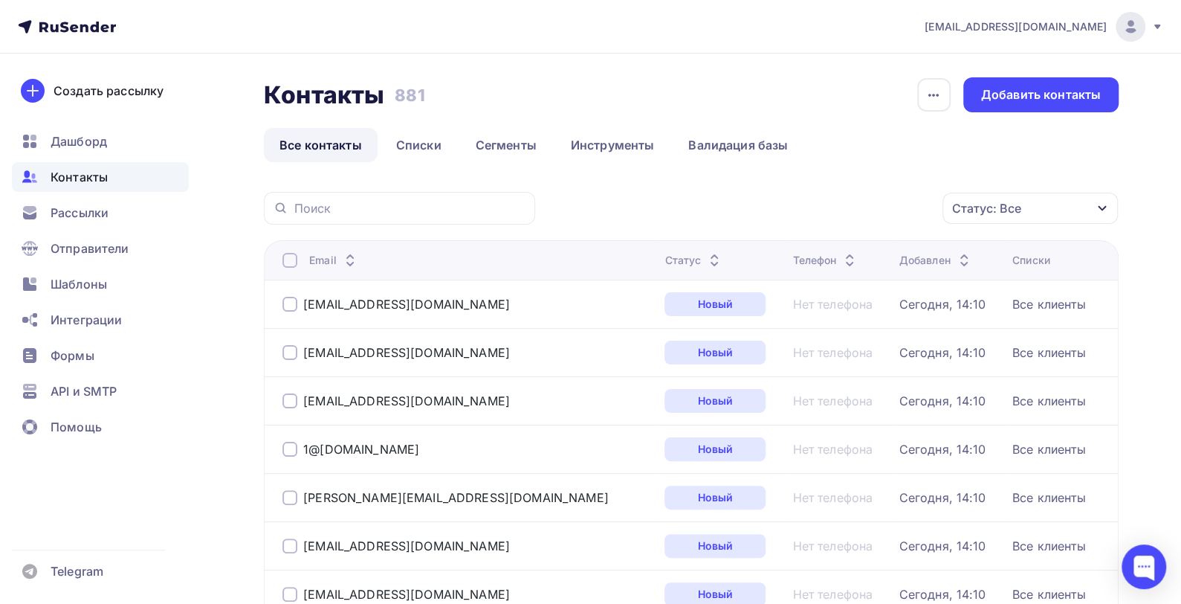
click at [288, 256] on div at bounding box center [289, 260] width 15 height 15
click at [798, 208] on icon "button" at bounding box center [911, 208] width 6 height 3
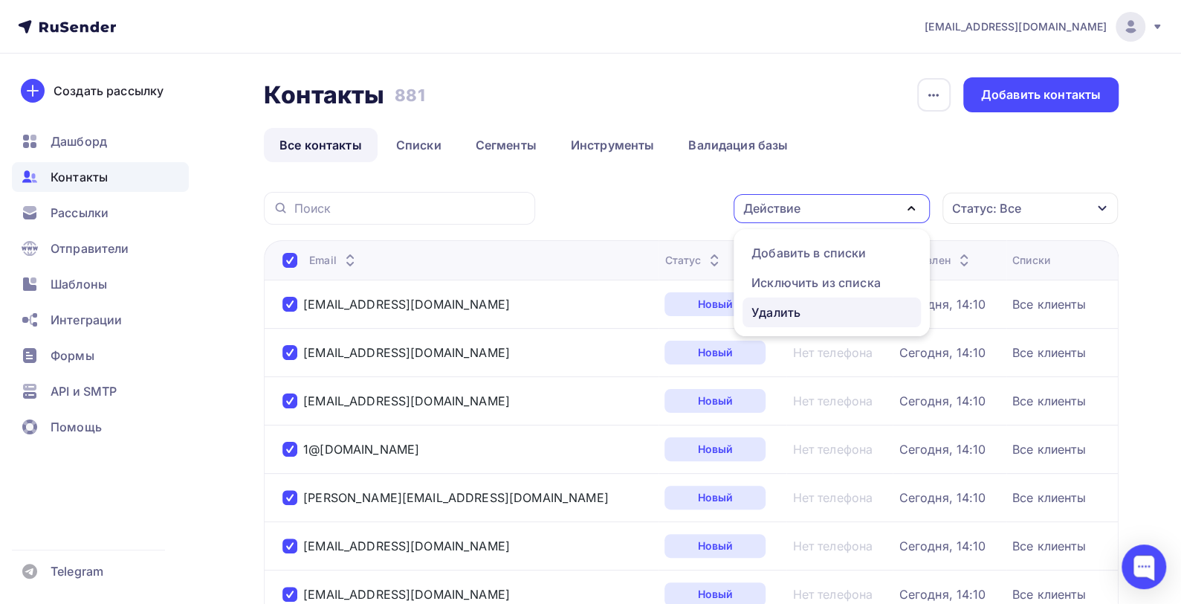
click at [758, 313] on div "Удалить" at bounding box center [775, 312] width 49 height 18
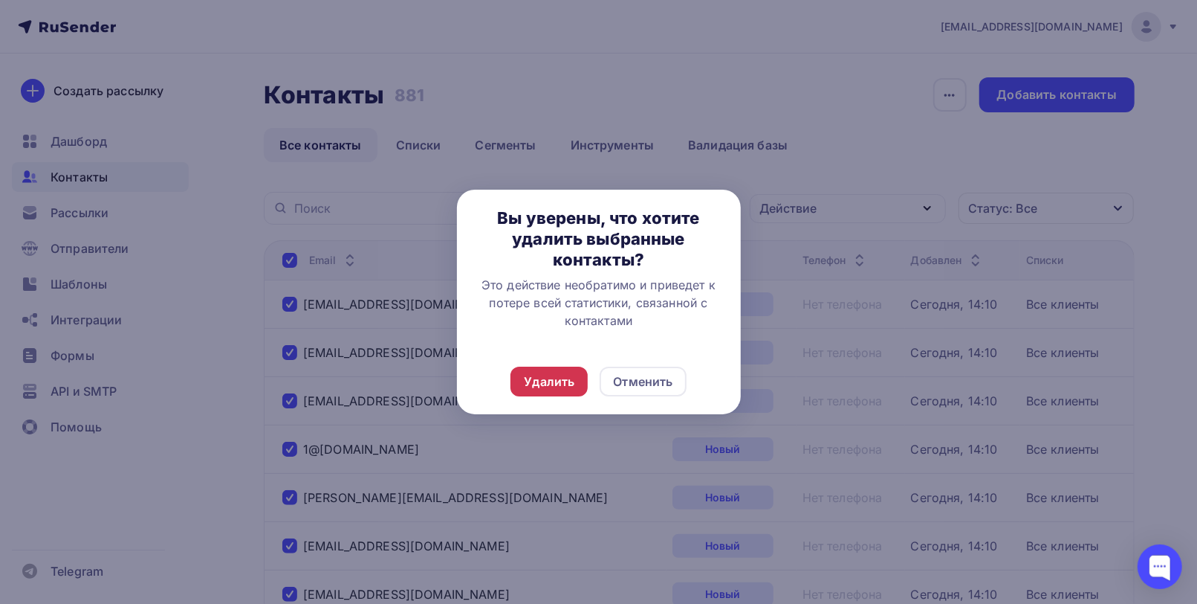
click at [552, 384] on div "Удалить" at bounding box center [549, 381] width 51 height 18
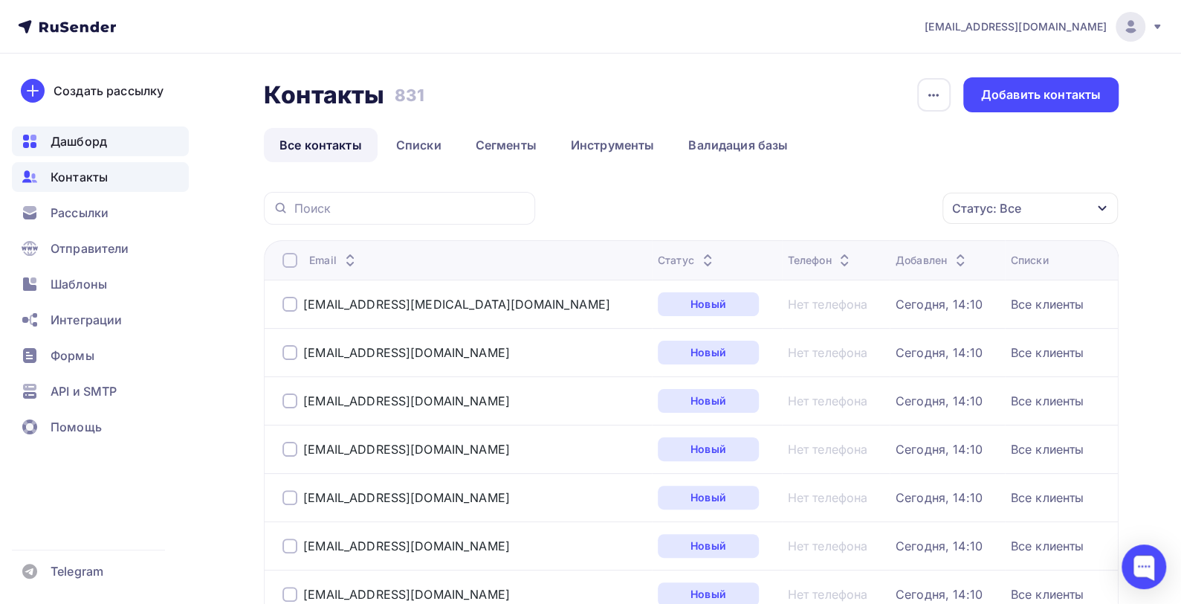
click at [73, 143] on span "Дашборд" at bounding box center [79, 141] width 56 height 18
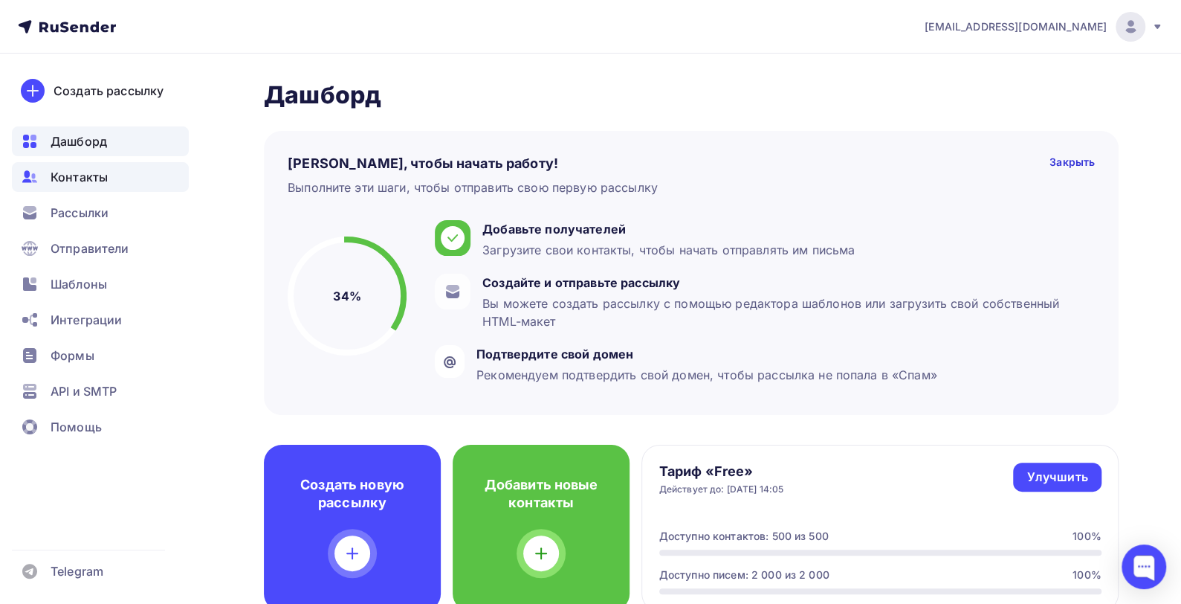
click at [81, 183] on span "Контакты" at bounding box center [79, 177] width 57 height 18
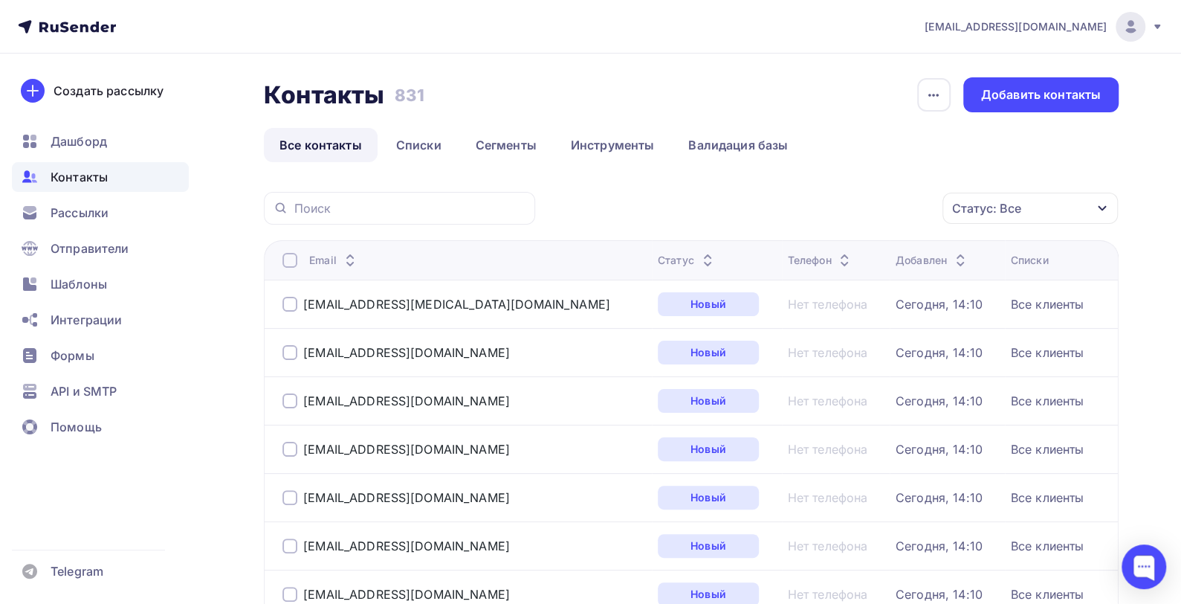
click at [286, 259] on div at bounding box center [289, 260] width 15 height 15
click at [798, 209] on icon "button" at bounding box center [911, 208] width 18 height 18
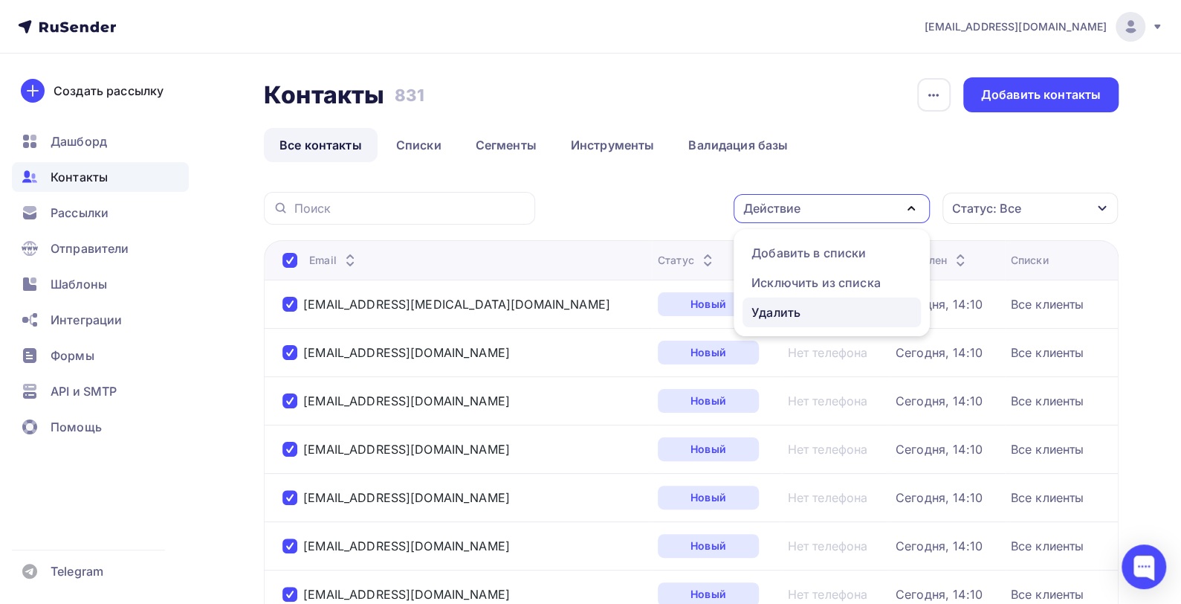
click at [798, 305] on div "Удалить" at bounding box center [775, 312] width 49 height 18
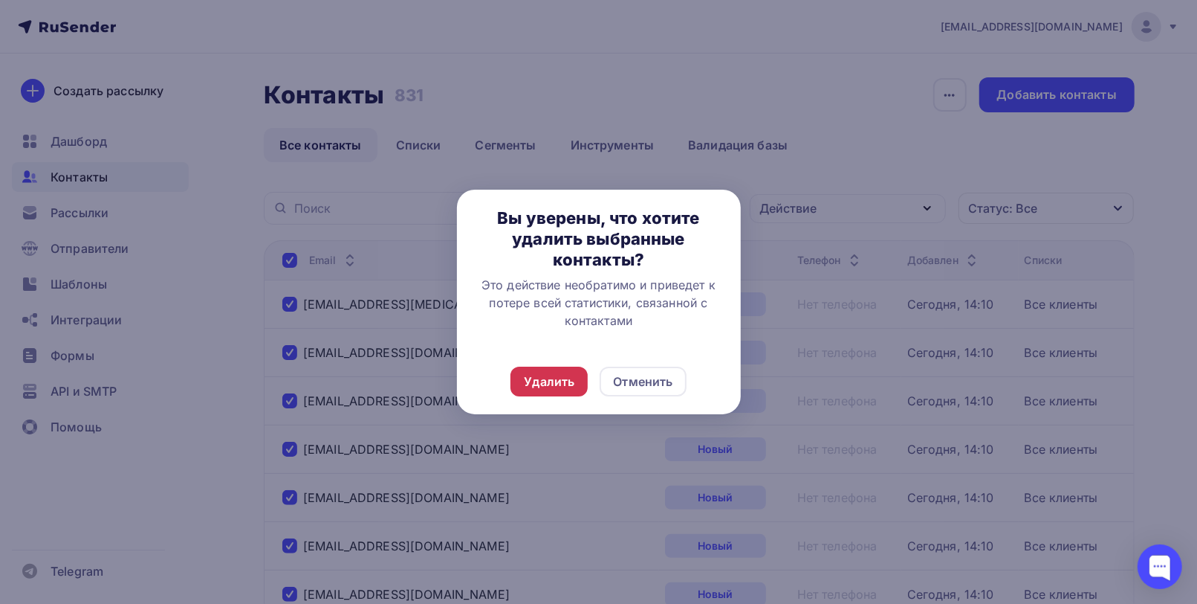
click at [526, 378] on div "Удалить" at bounding box center [549, 381] width 51 height 18
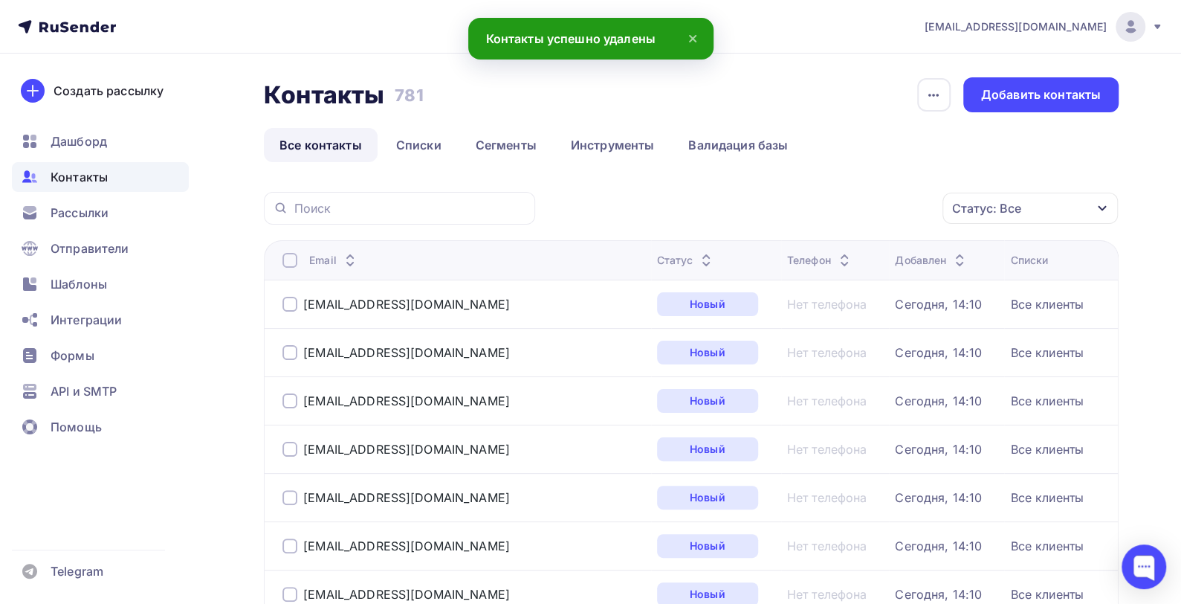
click at [291, 254] on div at bounding box center [289, 260] width 15 height 15
click at [288, 260] on div at bounding box center [289, 260] width 15 height 15
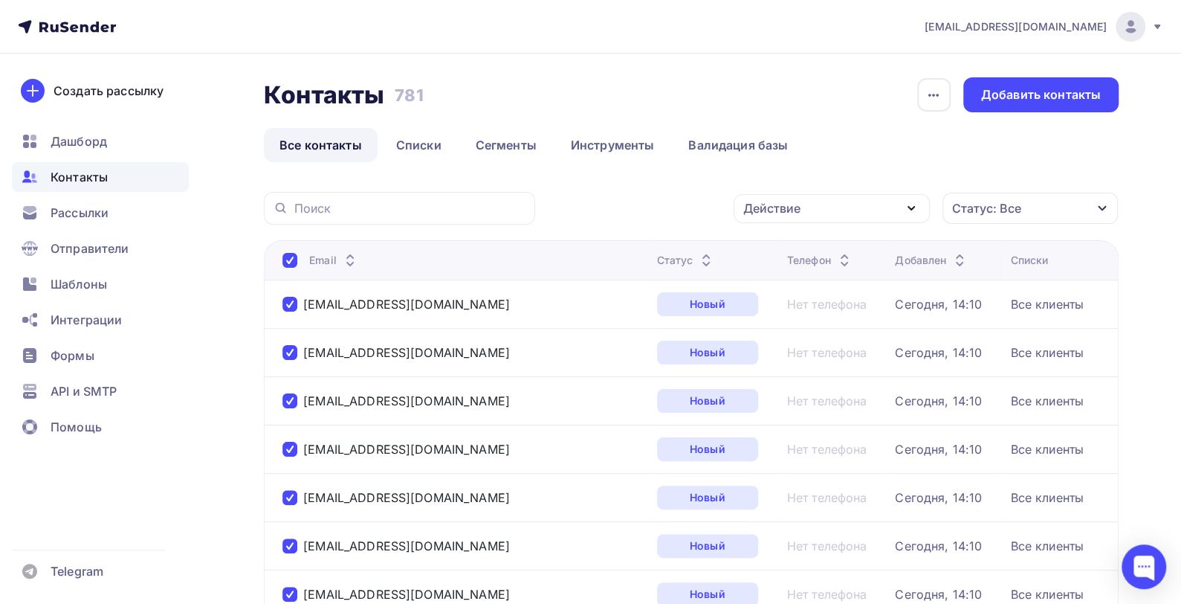
click at [798, 210] on div "Действие" at bounding box center [832, 208] width 196 height 29
click at [798, 311] on div "Удалить" at bounding box center [831, 312] width 161 height 18
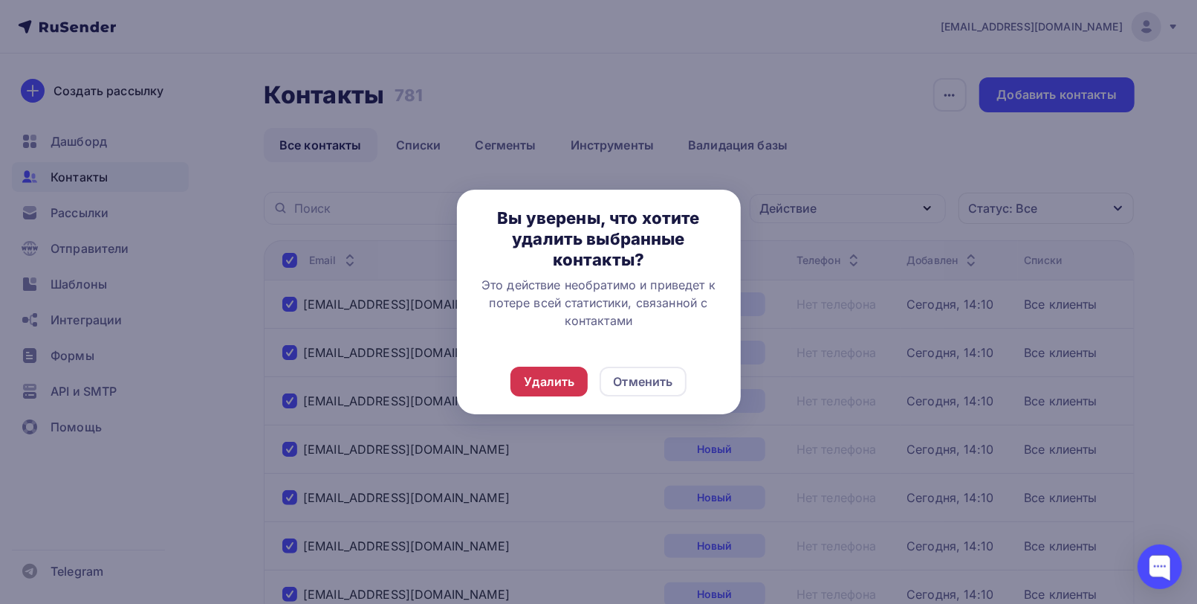
click at [553, 378] on div "Удалить" at bounding box center [549, 381] width 51 height 18
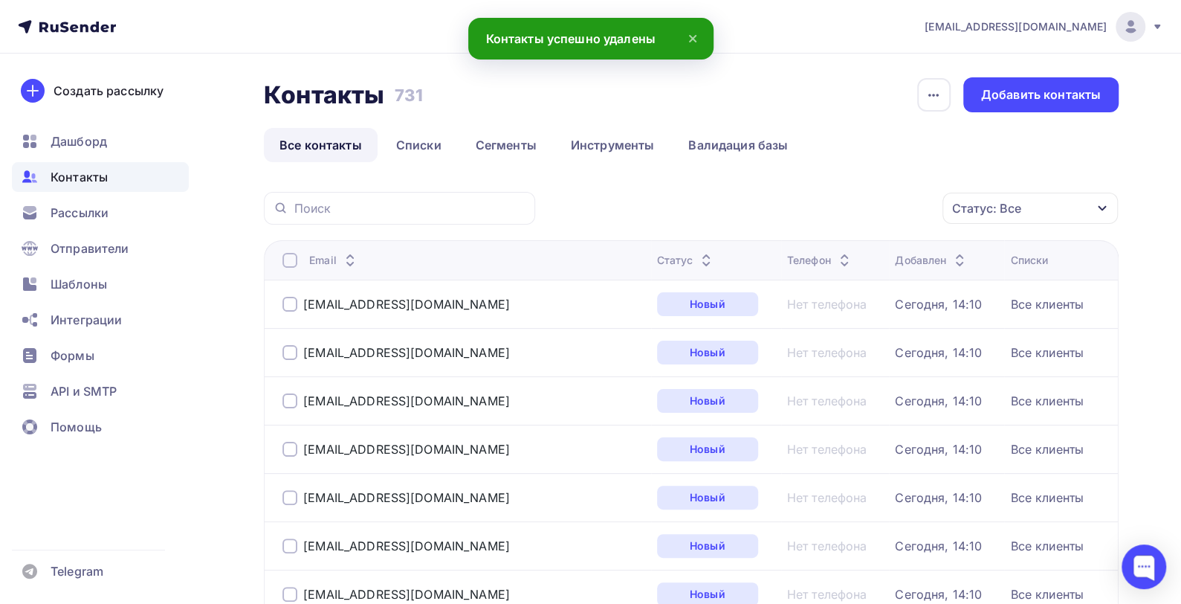
click at [287, 257] on div at bounding box center [289, 260] width 15 height 15
click at [290, 262] on div at bounding box center [289, 260] width 15 height 15
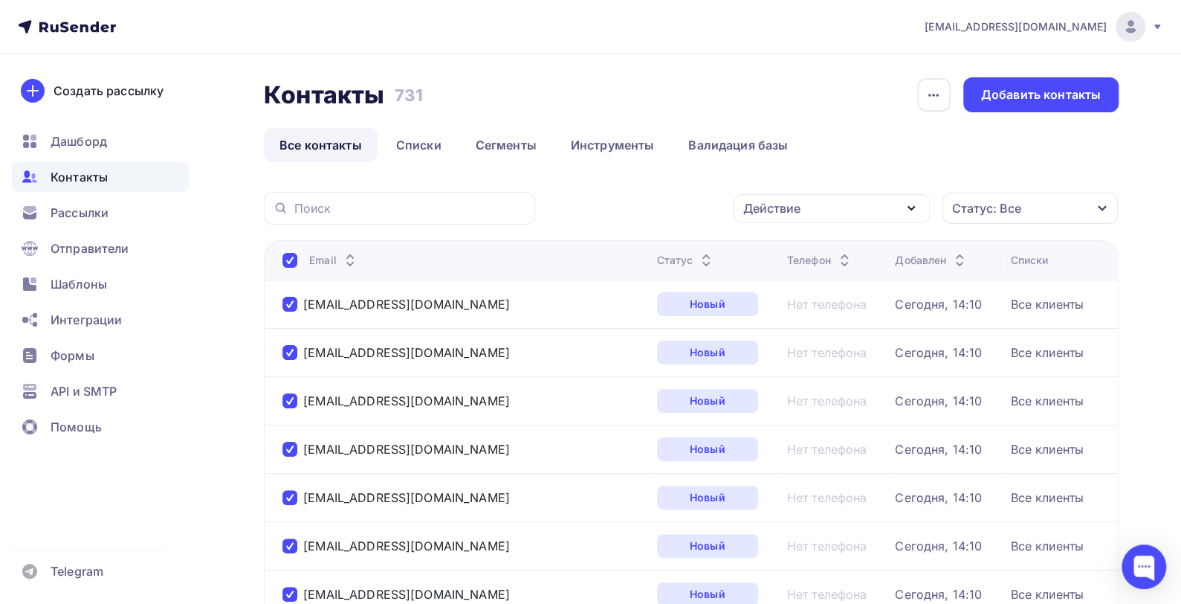
click at [798, 213] on div "Действие" at bounding box center [832, 208] width 196 height 29
click at [789, 312] on div "Удалить" at bounding box center [775, 312] width 49 height 18
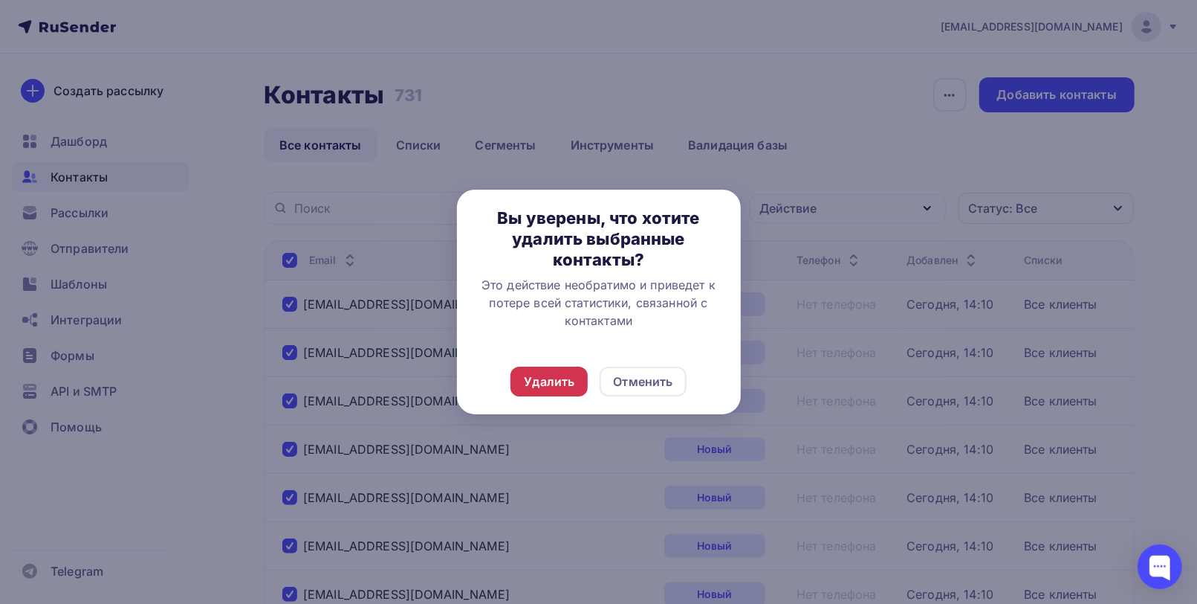
click at [568, 378] on div "Удалить" at bounding box center [549, 381] width 51 height 18
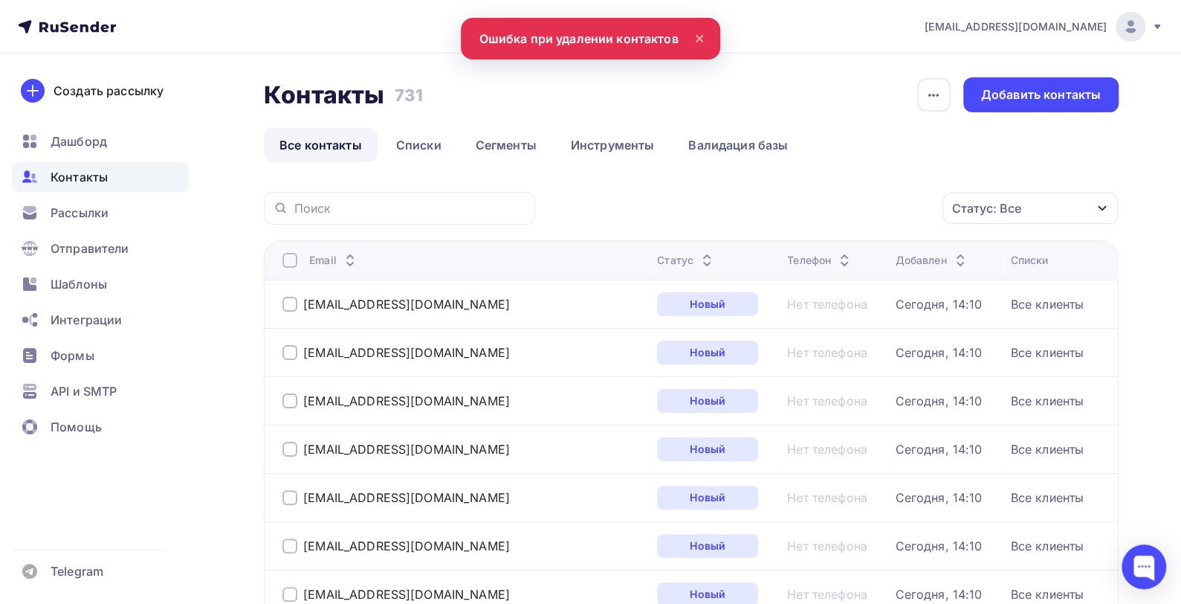
click at [291, 253] on div at bounding box center [289, 260] width 15 height 15
click at [291, 259] on div at bounding box center [289, 260] width 15 height 15
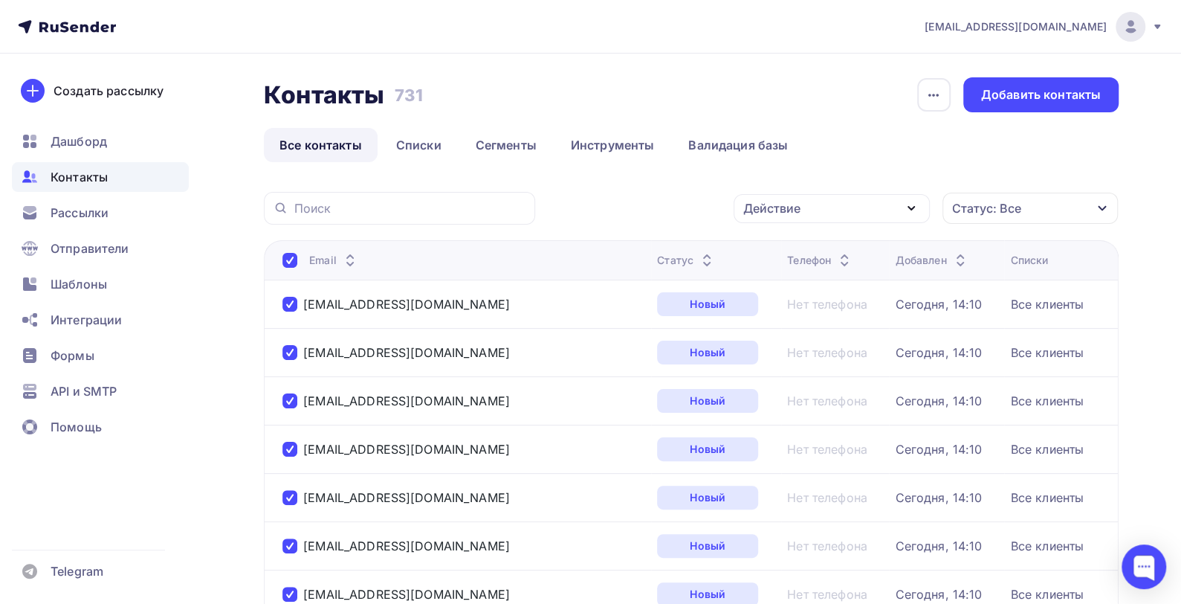
click at [798, 207] on icon "button" at bounding box center [911, 208] width 18 height 18
click at [783, 311] on div "Удалить" at bounding box center [775, 312] width 49 height 18
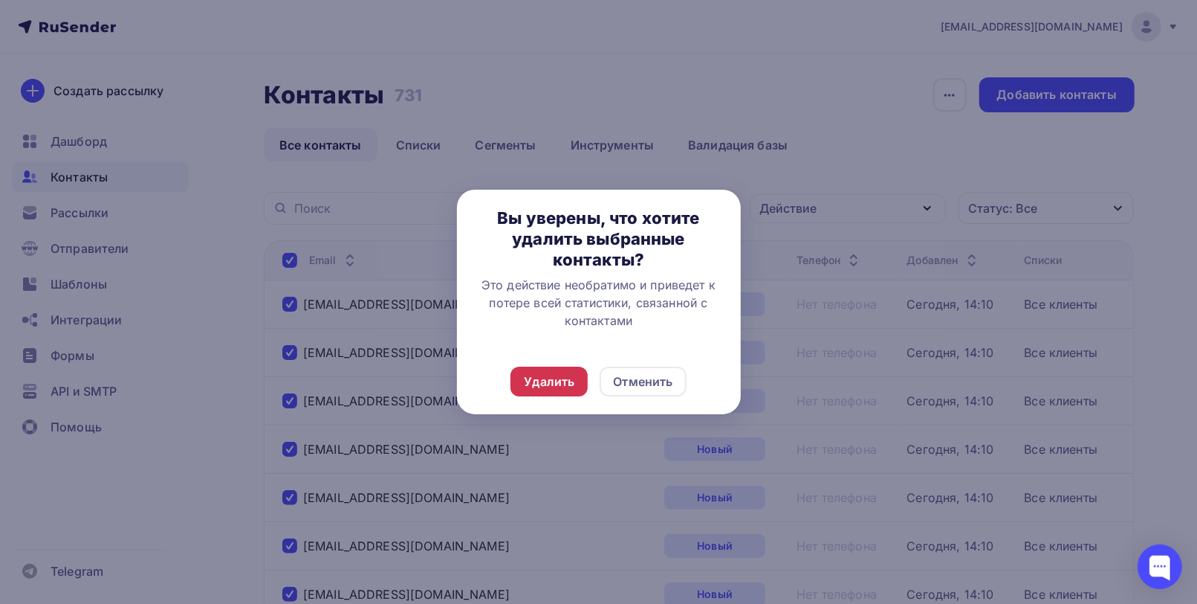
click at [545, 376] on div "Удалить" at bounding box center [549, 381] width 51 height 18
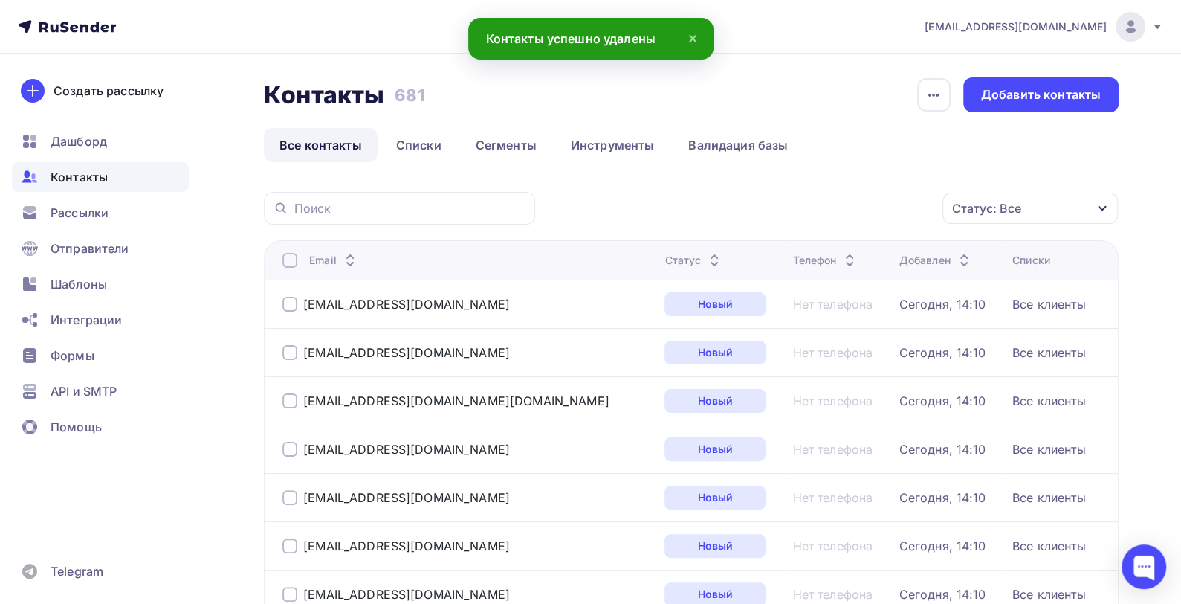
click at [288, 259] on div at bounding box center [289, 260] width 15 height 15
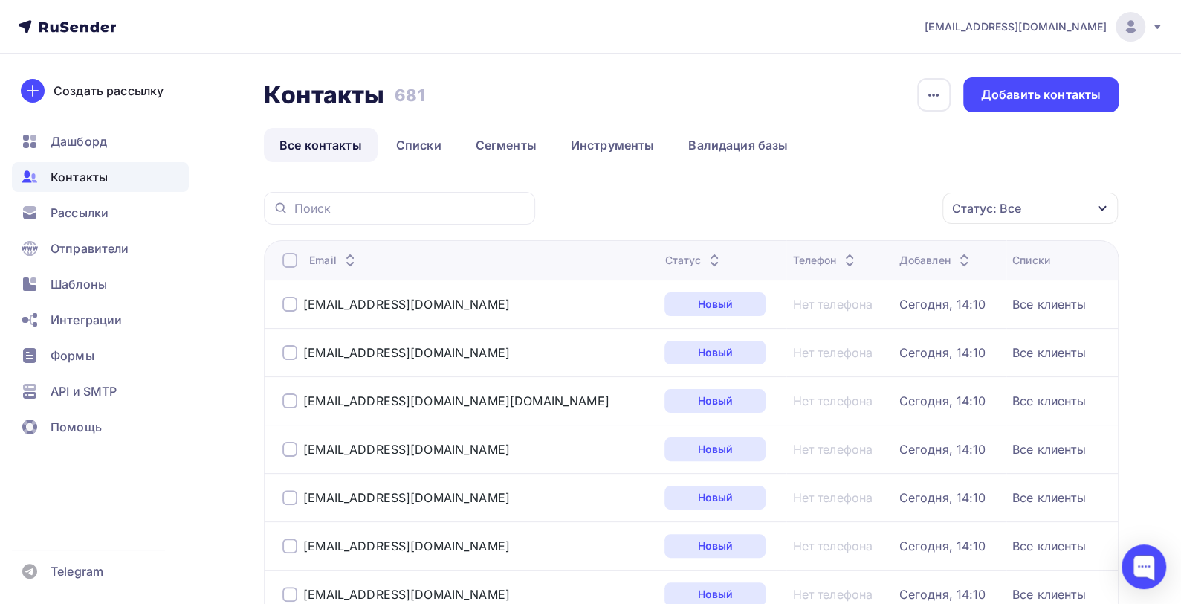
click at [288, 260] on div at bounding box center [289, 260] width 15 height 15
click at [798, 211] on div "Действие" at bounding box center [832, 208] width 196 height 29
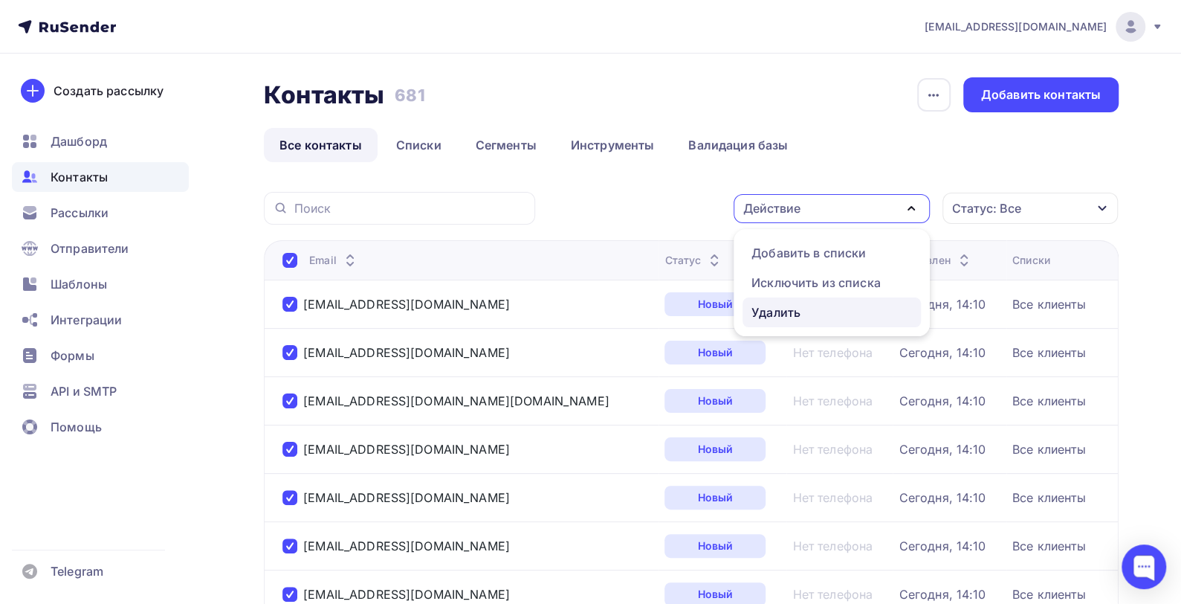
click at [787, 313] on div "Удалить" at bounding box center [775, 312] width 49 height 18
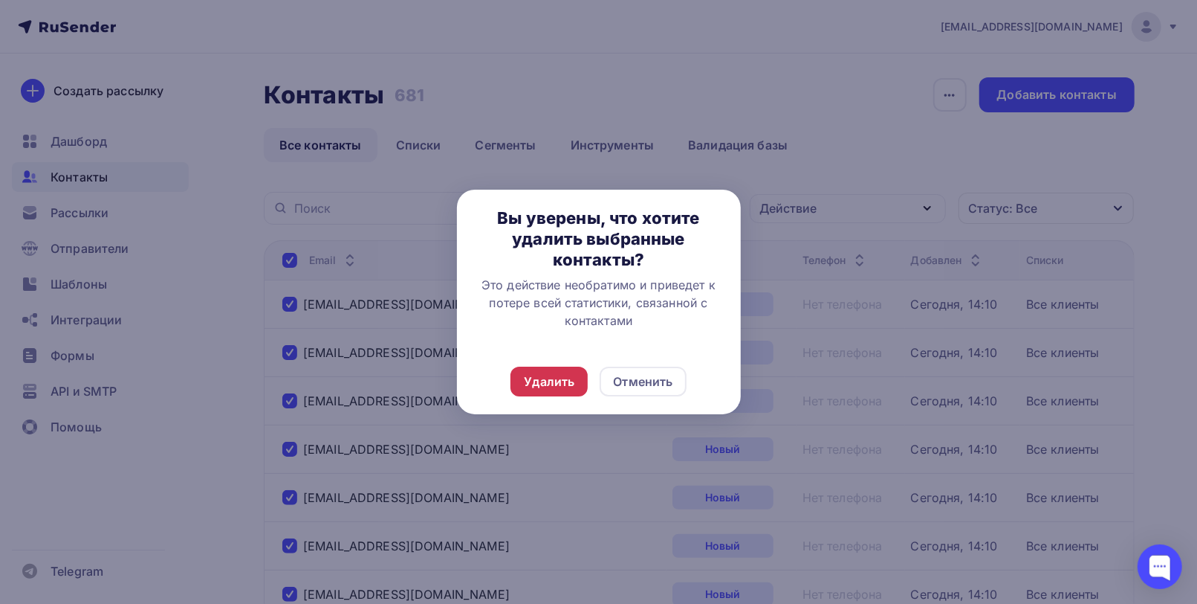
click at [546, 381] on div "Удалить" at bounding box center [549, 381] width 51 height 18
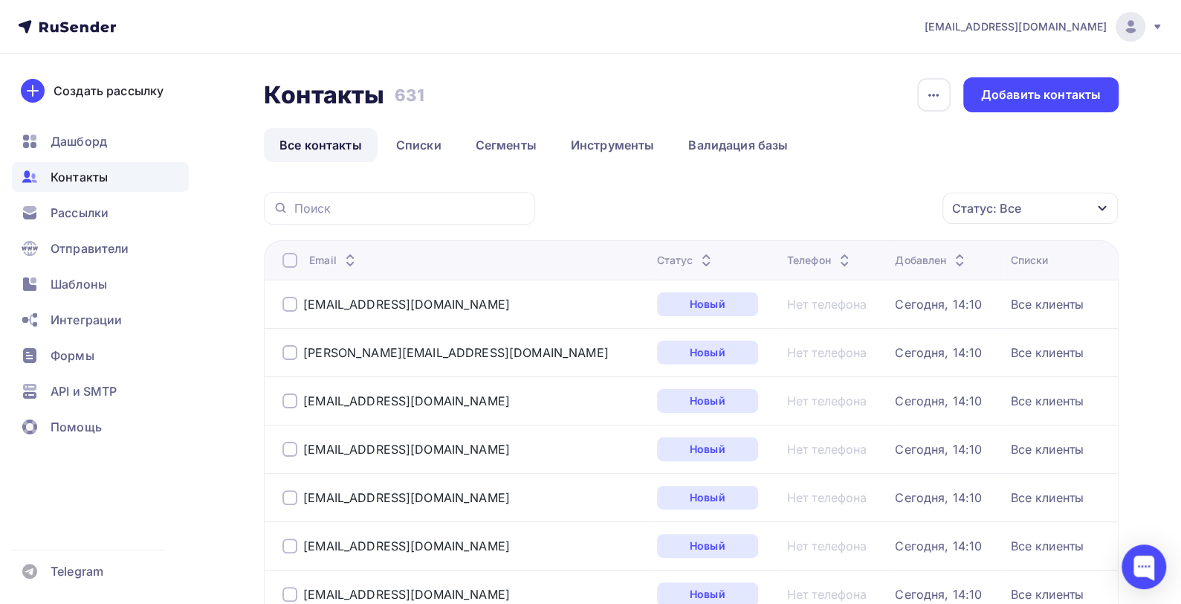
click at [292, 262] on div at bounding box center [289, 260] width 15 height 15
click at [288, 259] on div at bounding box center [289, 260] width 15 height 15
click at [798, 214] on div "Действие" at bounding box center [832, 208] width 196 height 29
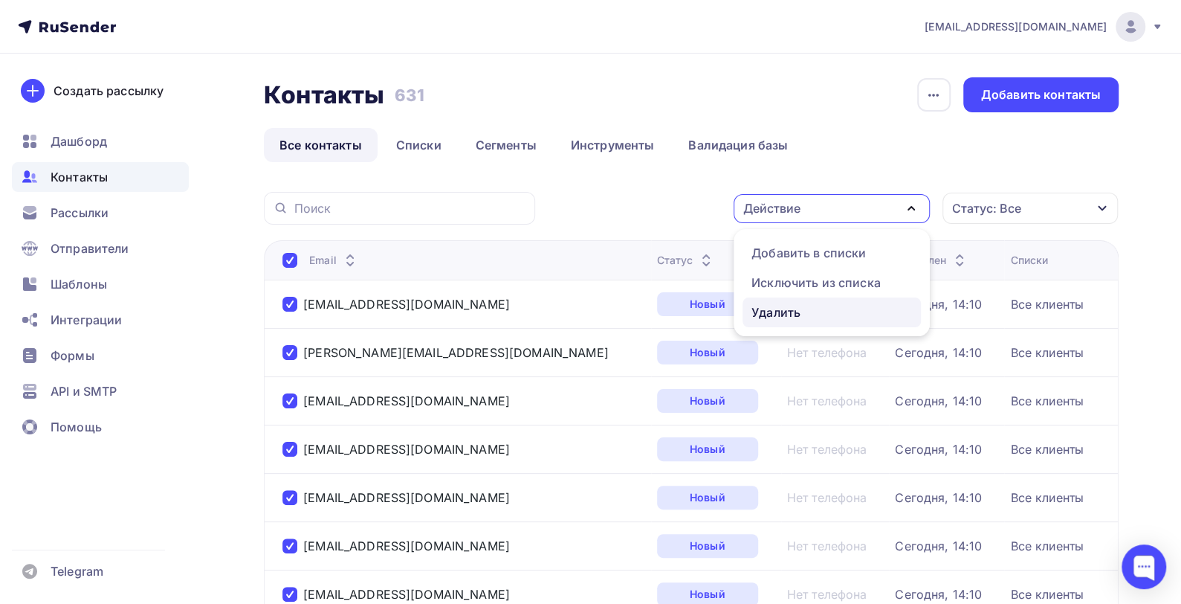
click at [774, 311] on div "Удалить" at bounding box center [775, 312] width 49 height 18
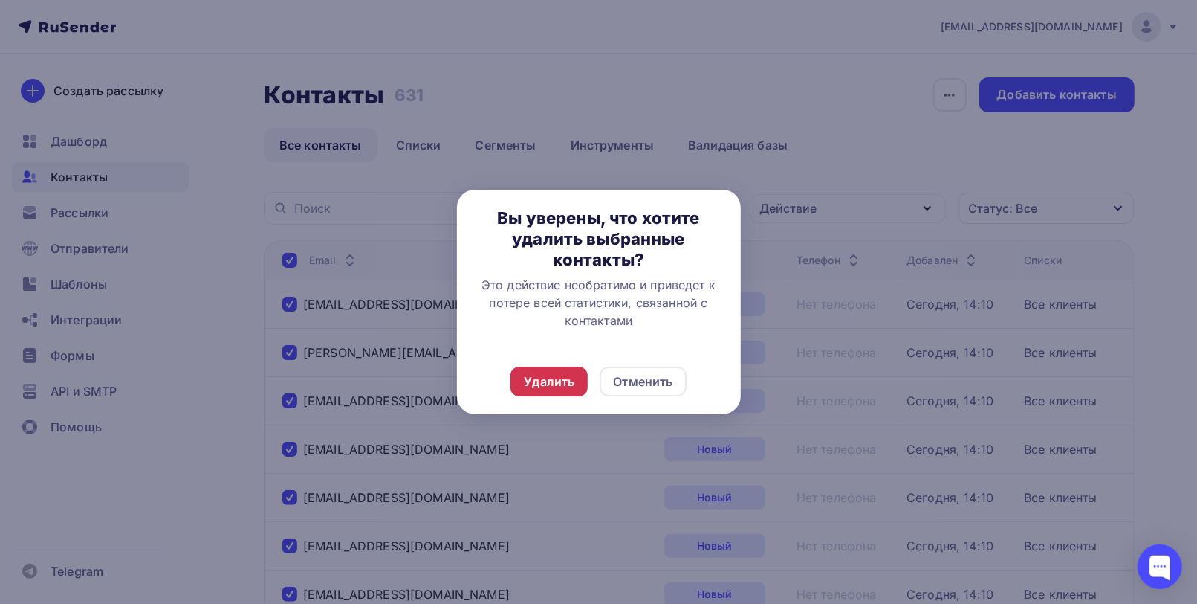
click at [534, 381] on div "Удалить" at bounding box center [549, 381] width 51 height 18
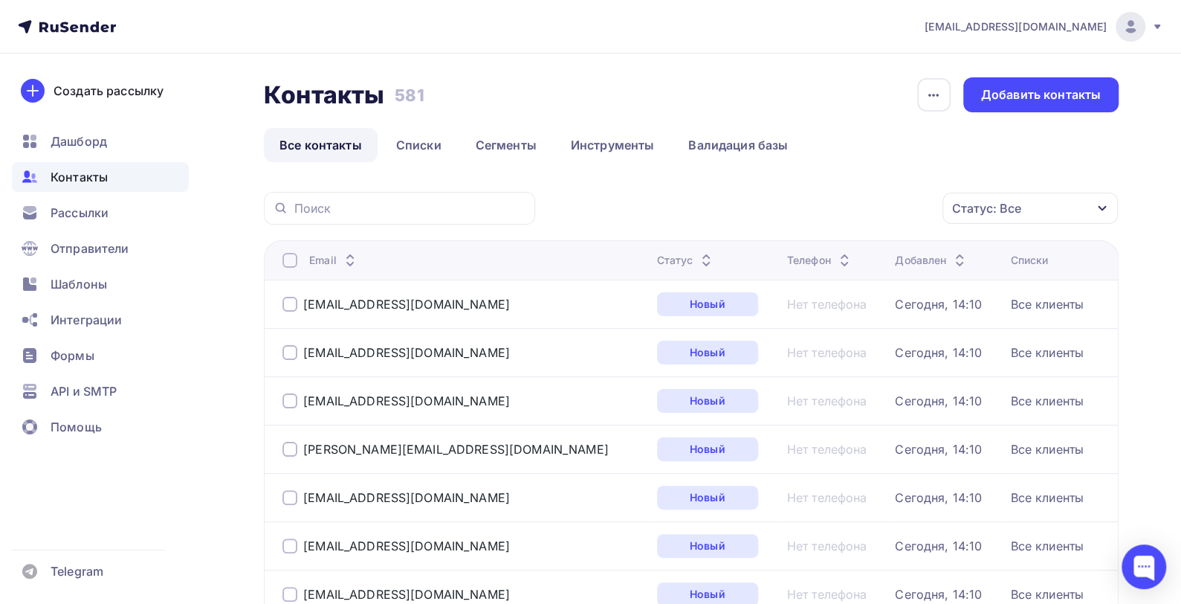
click at [288, 259] on div at bounding box center [289, 260] width 15 height 15
click at [290, 259] on div at bounding box center [289, 260] width 15 height 15
click at [798, 204] on div "Действие" at bounding box center [832, 208] width 196 height 29
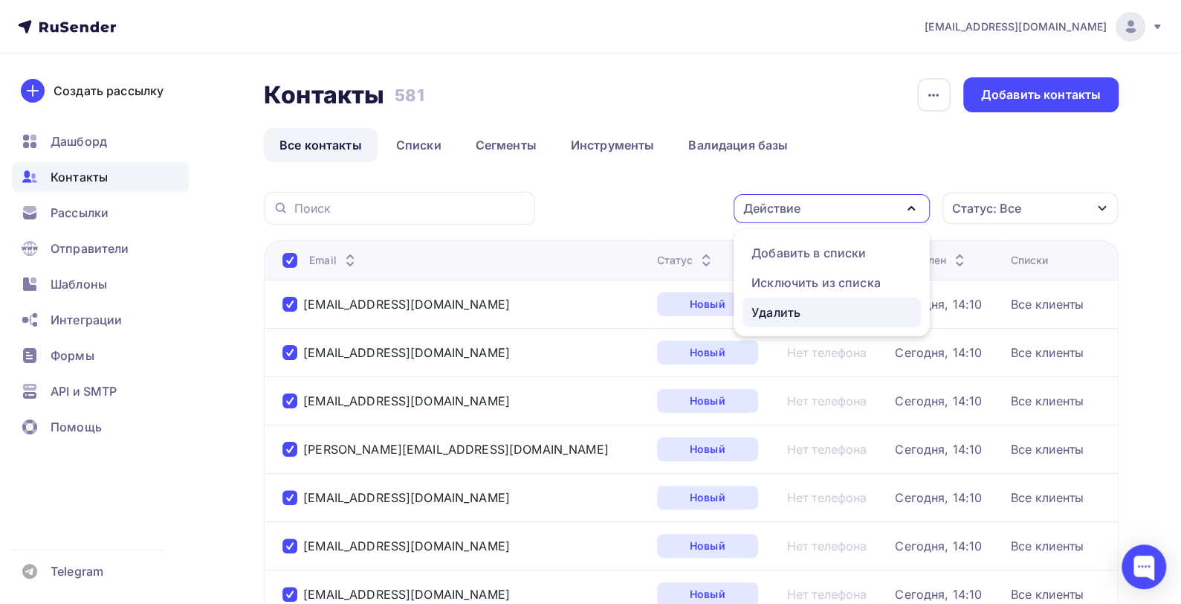
click at [774, 313] on div "Удалить" at bounding box center [775, 312] width 49 height 18
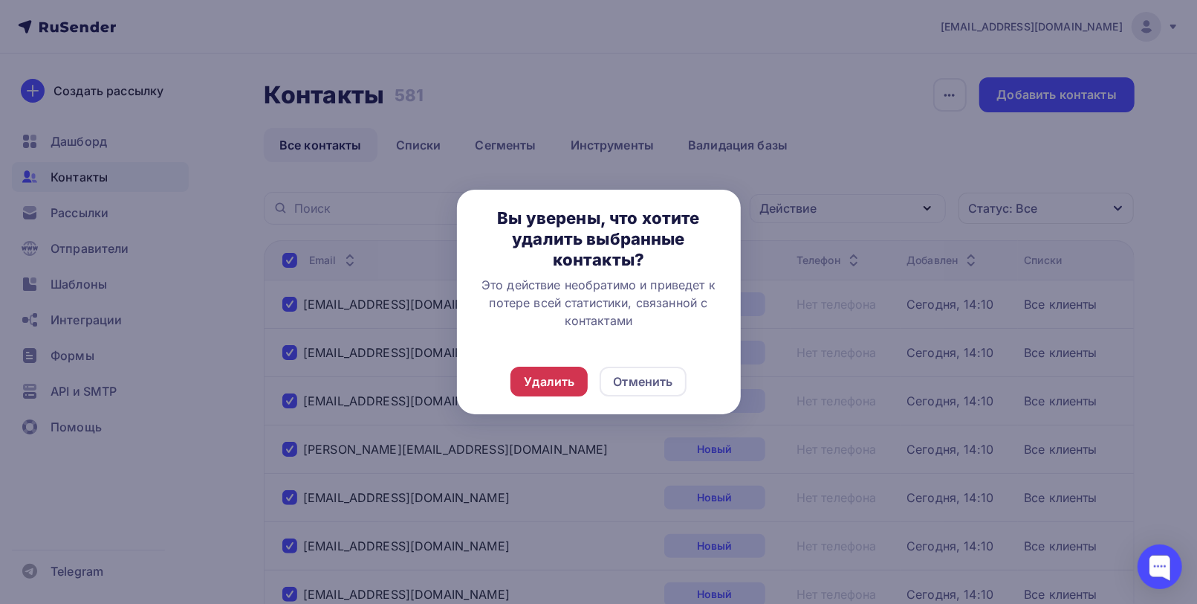
click at [546, 381] on div "Удалить" at bounding box center [549, 381] width 51 height 18
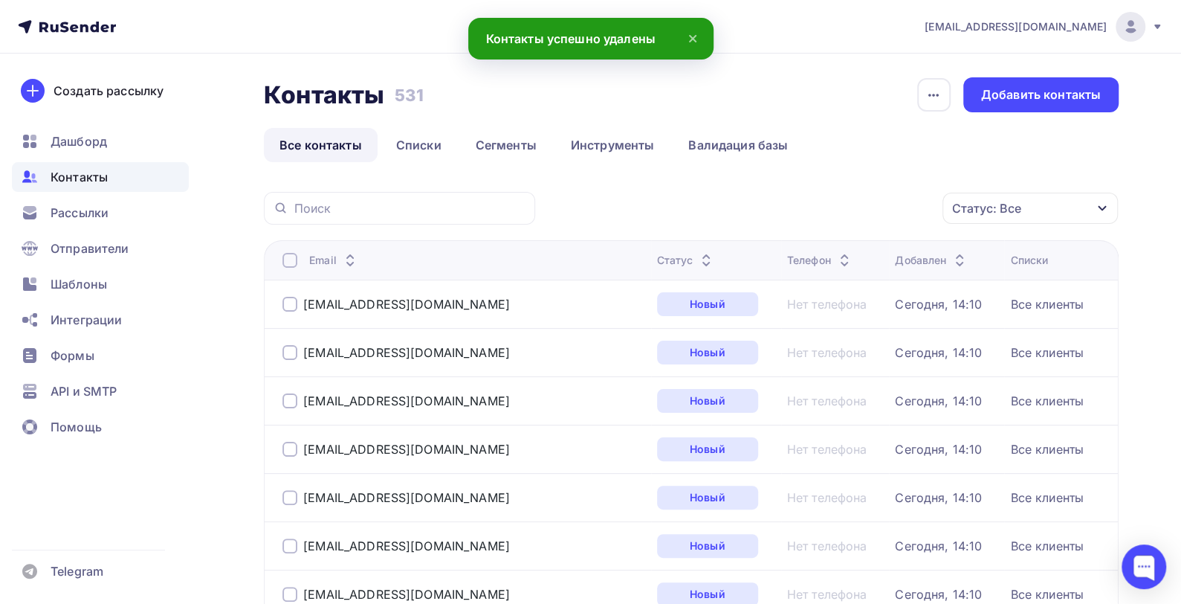
click at [290, 260] on div at bounding box center [289, 260] width 15 height 15
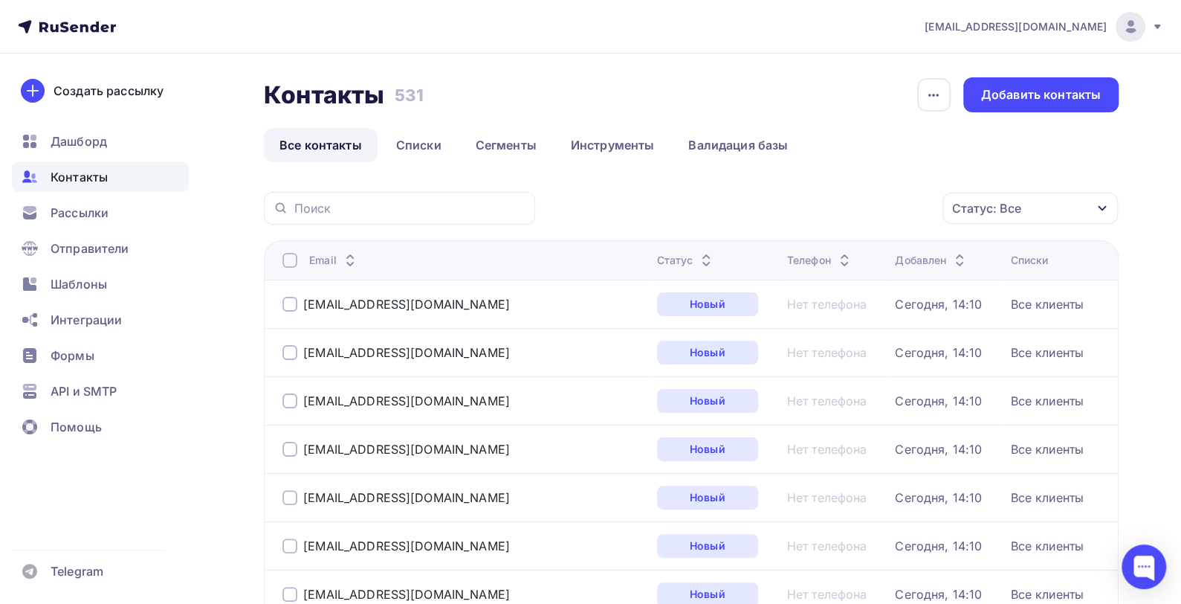
click at [290, 260] on div at bounding box center [289, 260] width 15 height 15
click at [787, 207] on div "Действие" at bounding box center [771, 208] width 57 height 18
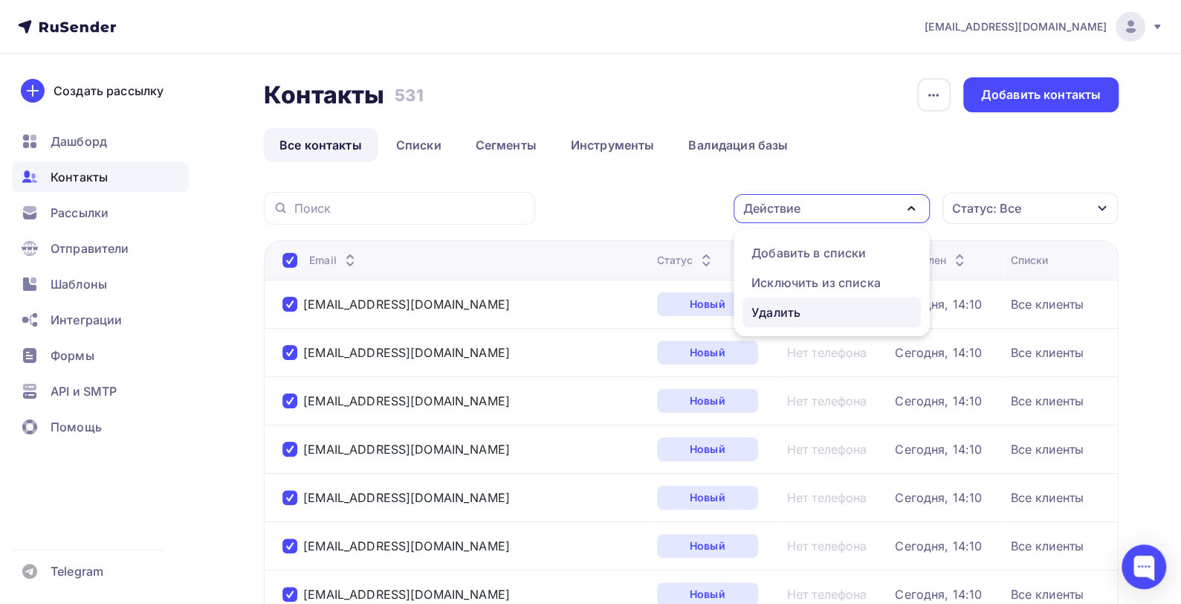
click at [789, 313] on div "Удалить" at bounding box center [775, 312] width 49 height 18
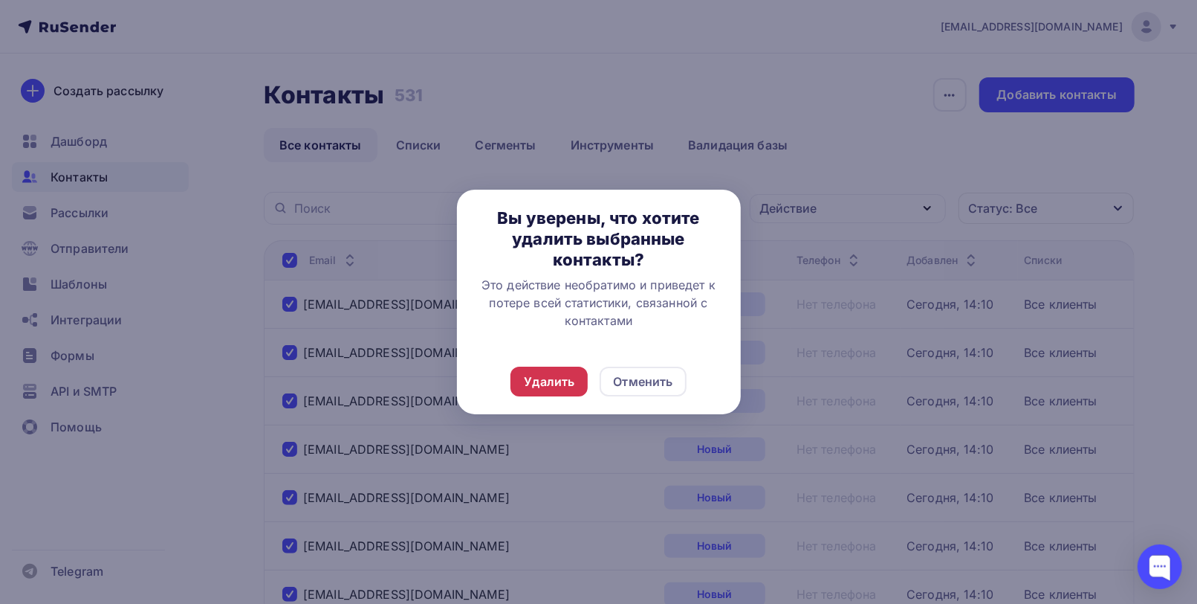
click at [526, 379] on div "Удалить" at bounding box center [549, 381] width 51 height 18
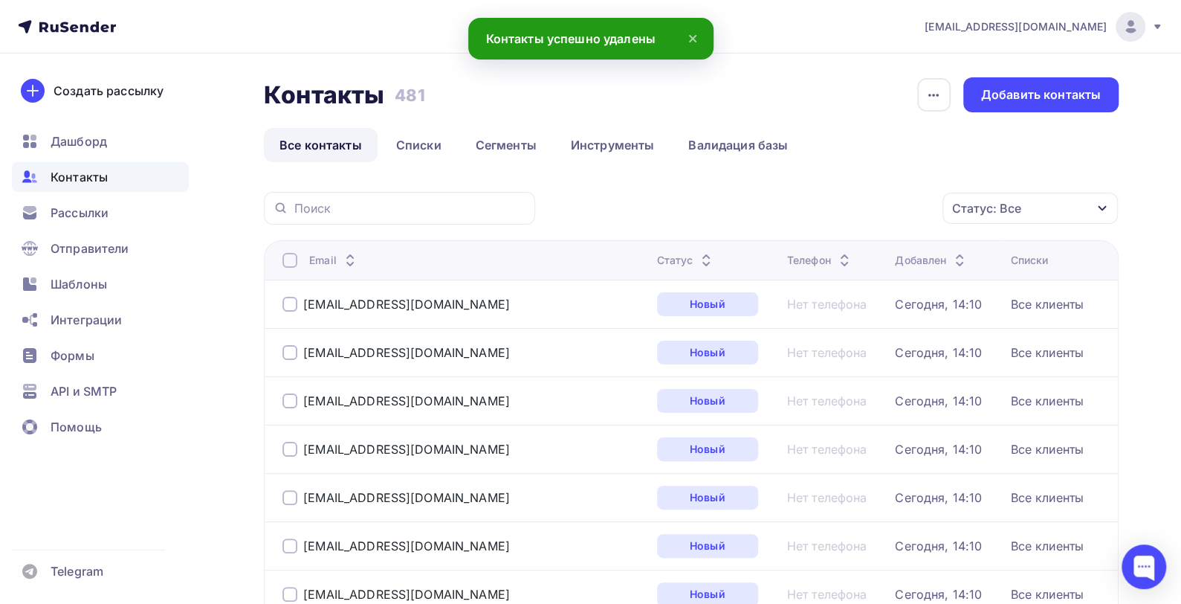
click at [288, 259] on div at bounding box center [289, 260] width 15 height 15
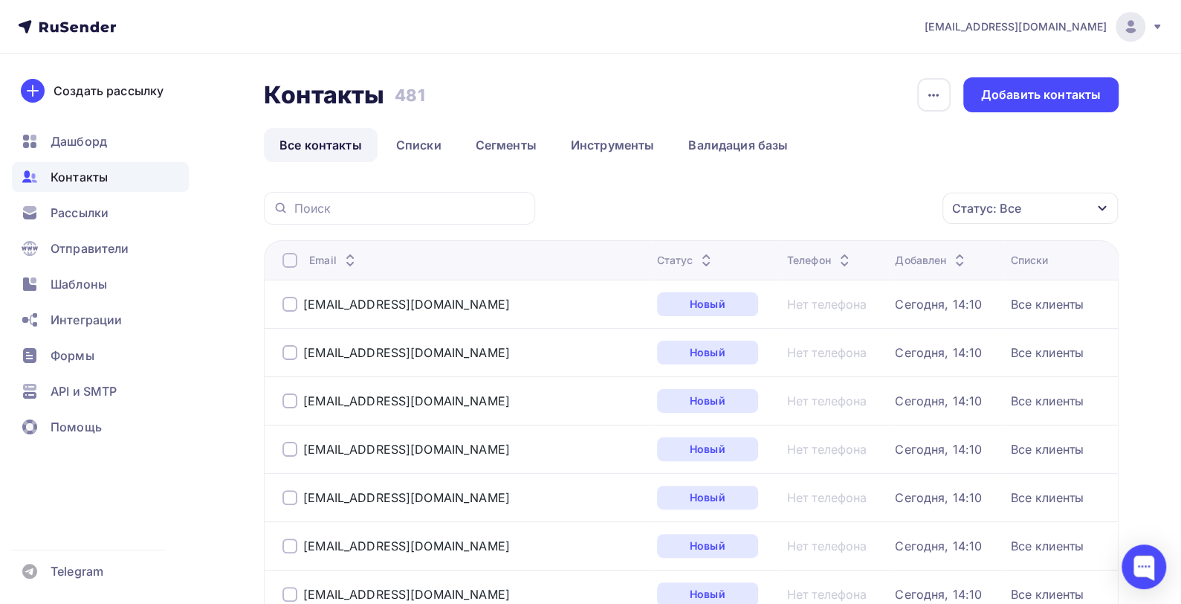
click at [290, 262] on div at bounding box center [289, 260] width 15 height 15
click at [798, 213] on div "Действие" at bounding box center [832, 208] width 196 height 29
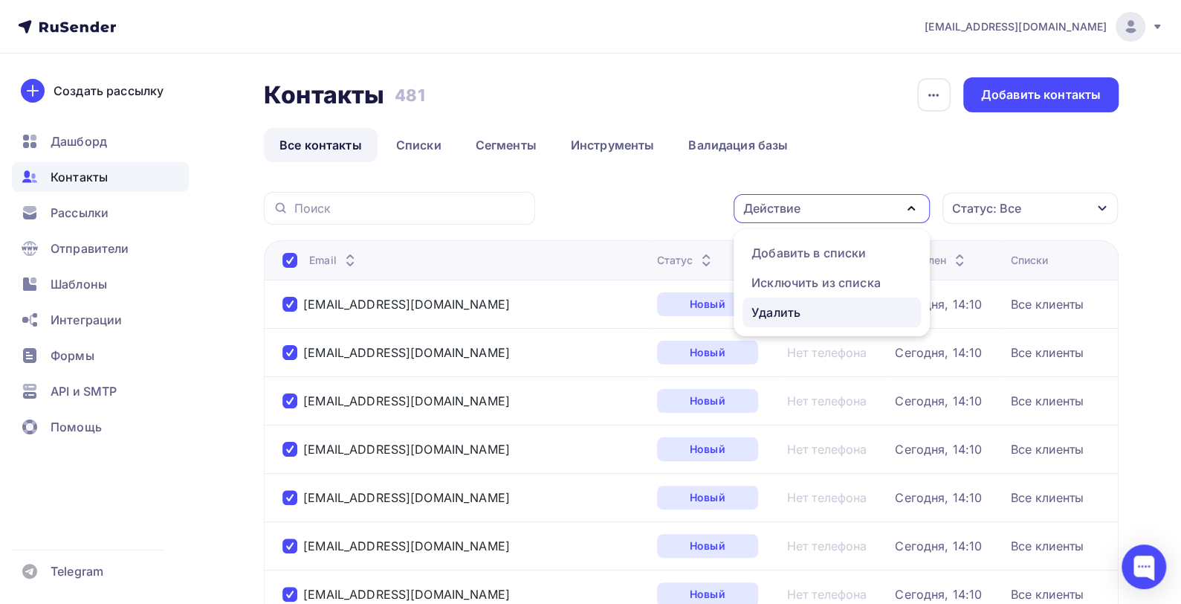
click at [787, 308] on div "Удалить" at bounding box center [775, 312] width 49 height 18
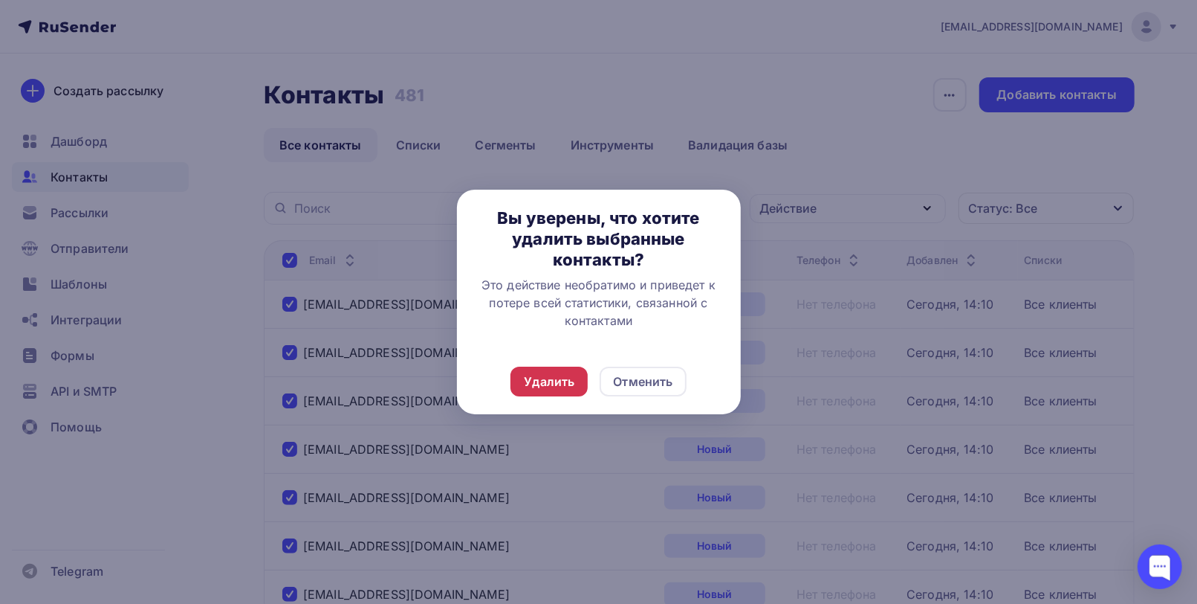
click at [548, 376] on div "Удалить" at bounding box center [549, 381] width 51 height 18
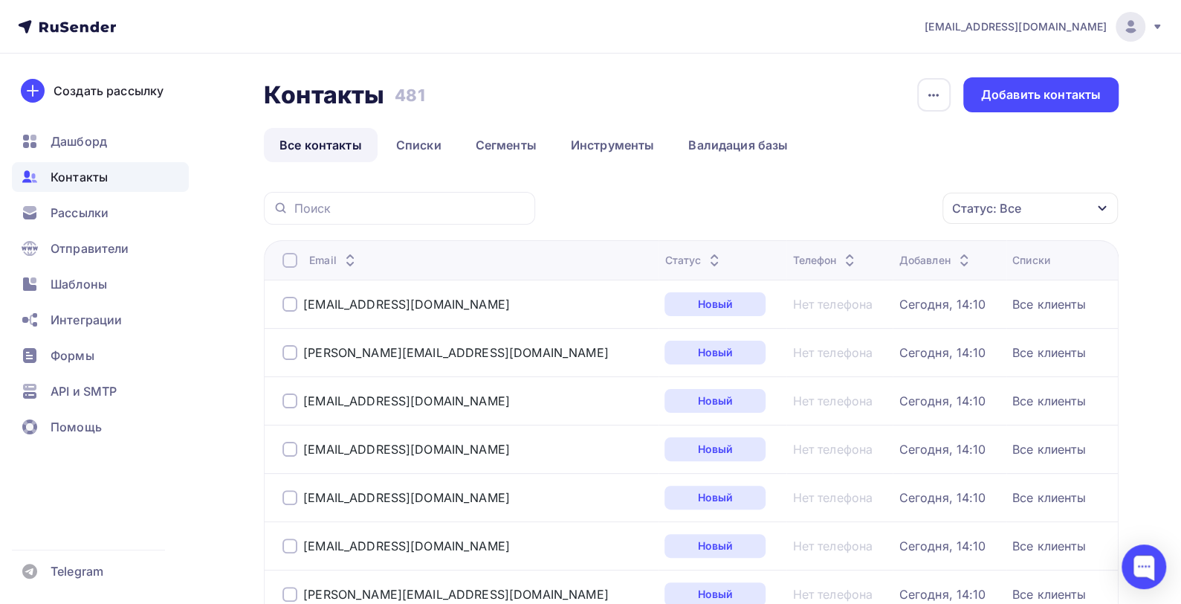
click at [290, 264] on div at bounding box center [289, 260] width 15 height 15
click at [289, 259] on div at bounding box center [289, 260] width 15 height 15
click at [798, 216] on div "Действие" at bounding box center [832, 208] width 196 height 29
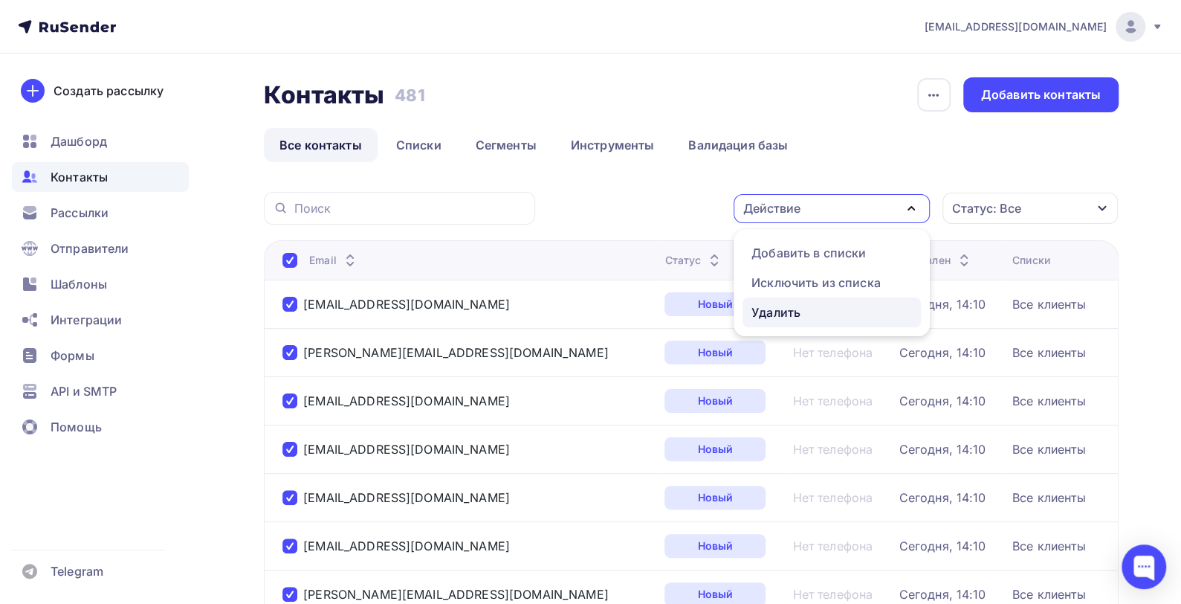
click at [780, 309] on div "Удалить" at bounding box center [775, 312] width 49 height 18
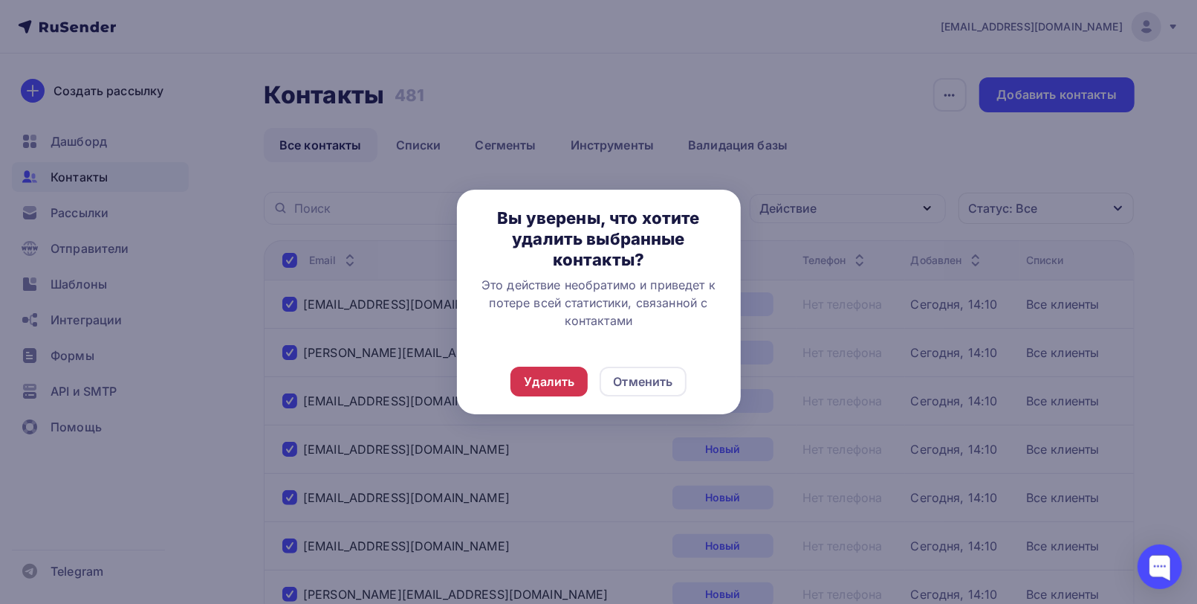
click at [550, 379] on div "Удалить" at bounding box center [549, 381] width 51 height 18
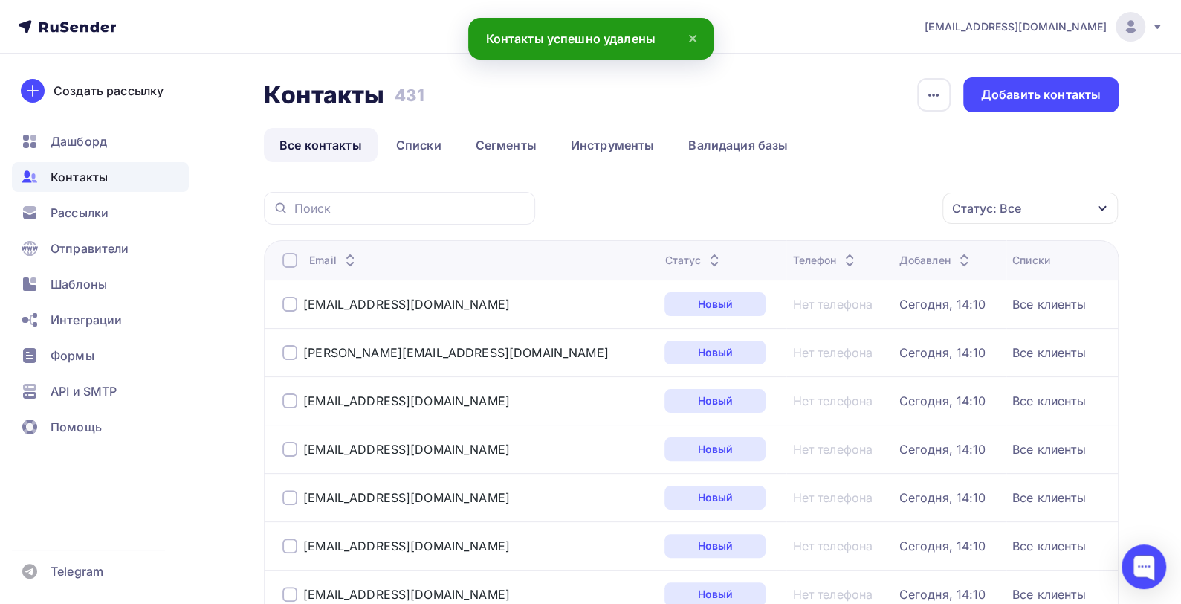
click at [288, 259] on div at bounding box center [289, 260] width 15 height 15
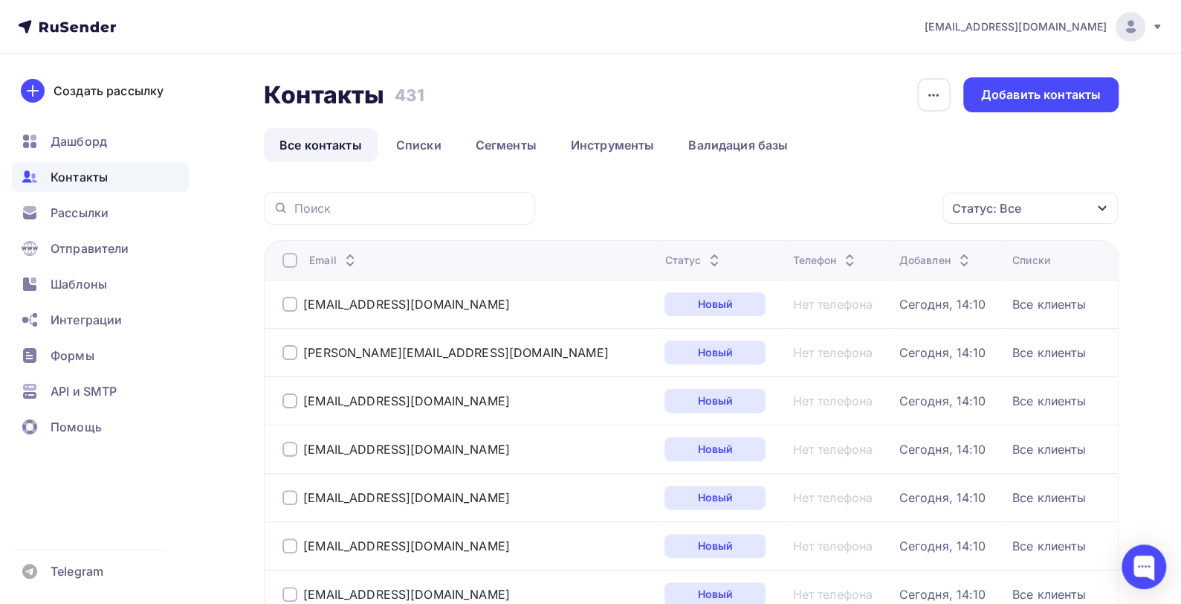
click at [290, 259] on div at bounding box center [289, 260] width 15 height 15
click at [798, 203] on div "Действие" at bounding box center [832, 208] width 196 height 29
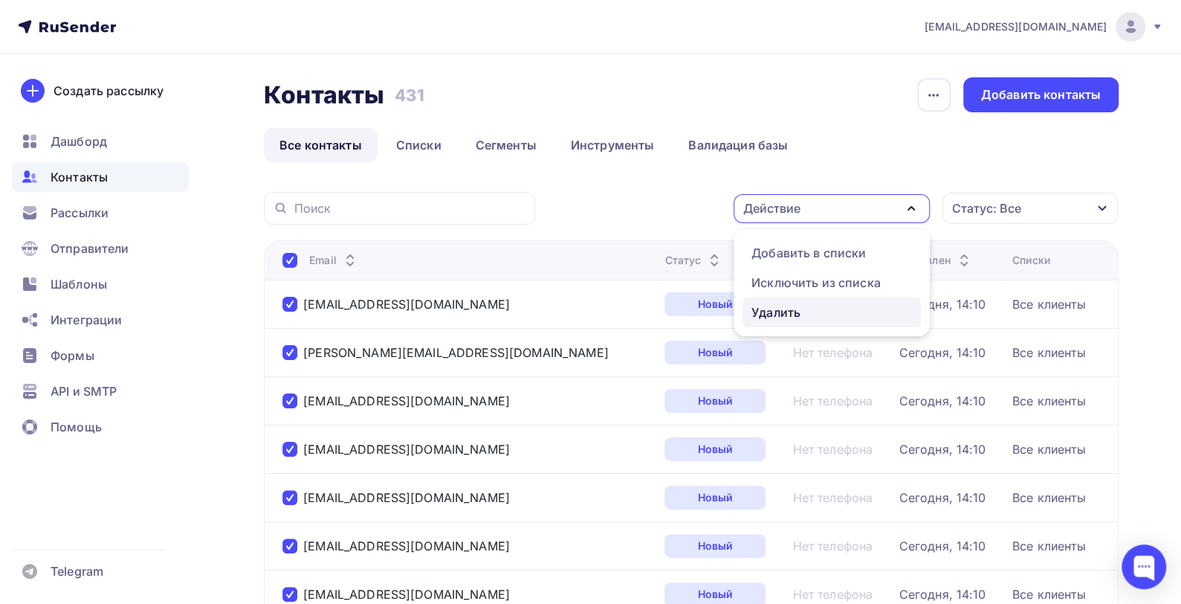
click at [795, 312] on div "Удалить" at bounding box center [775, 312] width 49 height 18
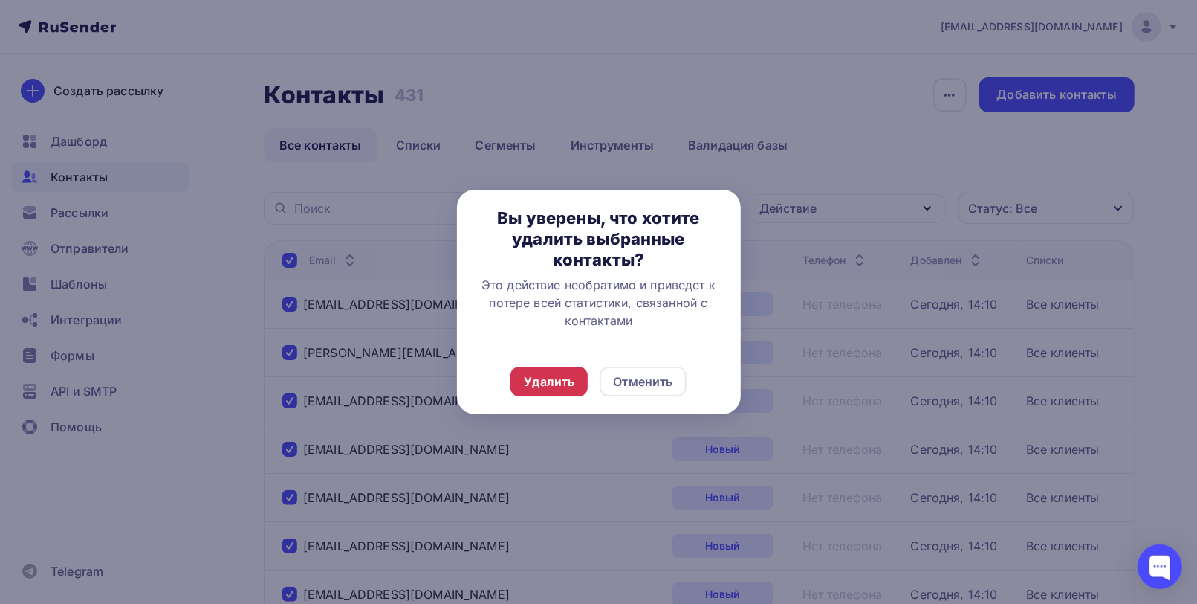
click at [537, 380] on div "Удалить" at bounding box center [549, 381] width 51 height 18
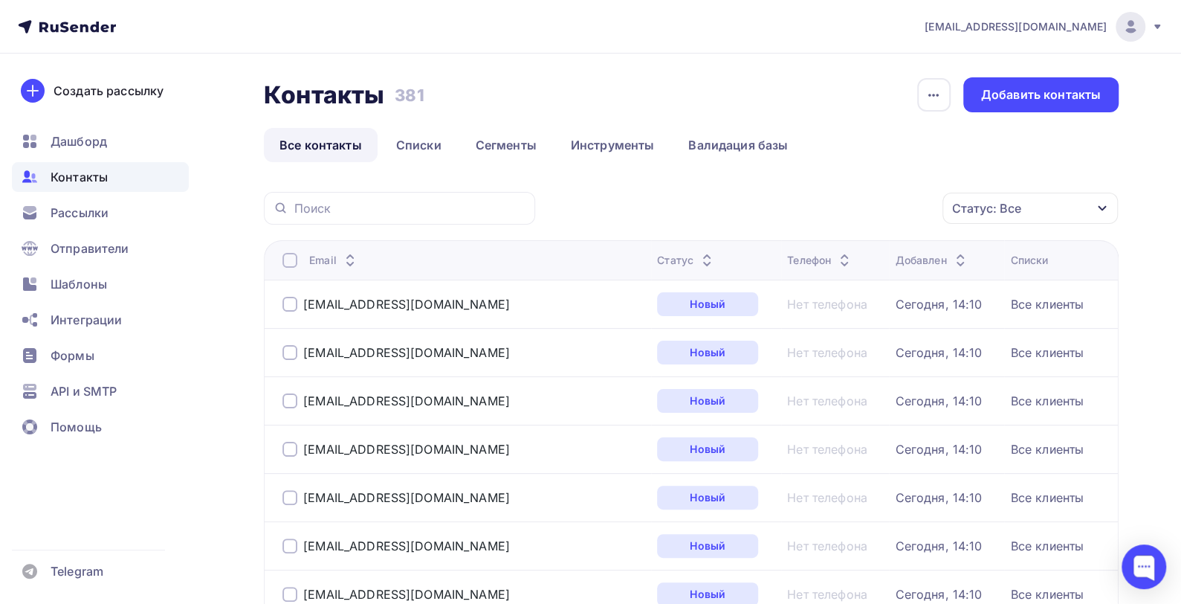
click at [291, 258] on div at bounding box center [289, 260] width 15 height 15
click at [290, 264] on div at bounding box center [289, 260] width 15 height 15
click at [798, 210] on icon "button" at bounding box center [911, 208] width 6 height 3
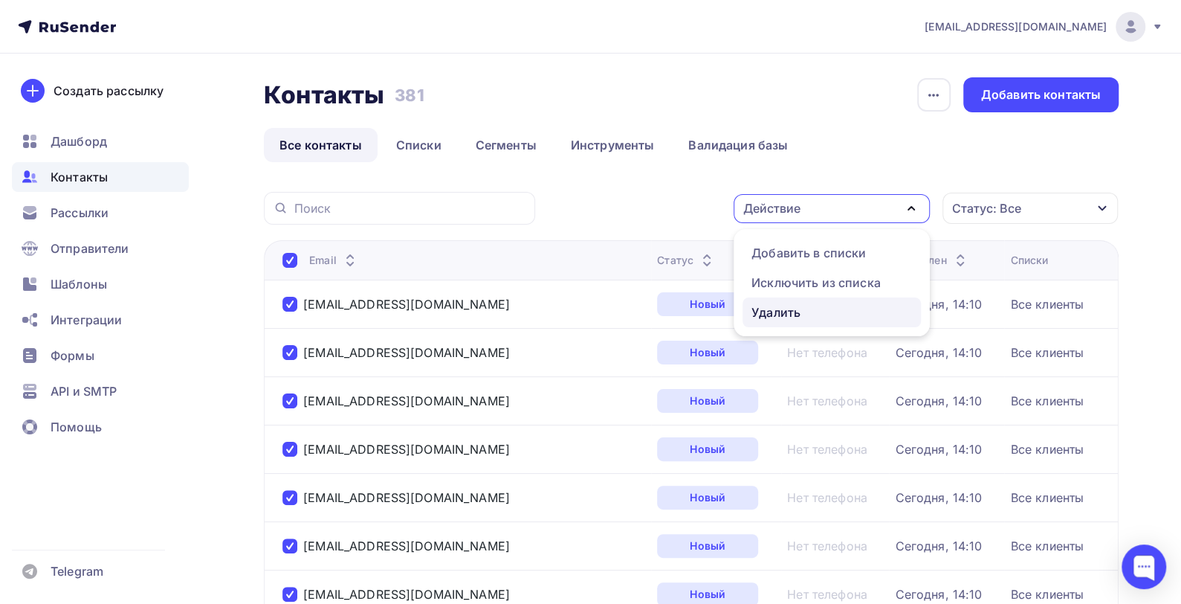
click at [777, 309] on div "Удалить" at bounding box center [775, 312] width 49 height 18
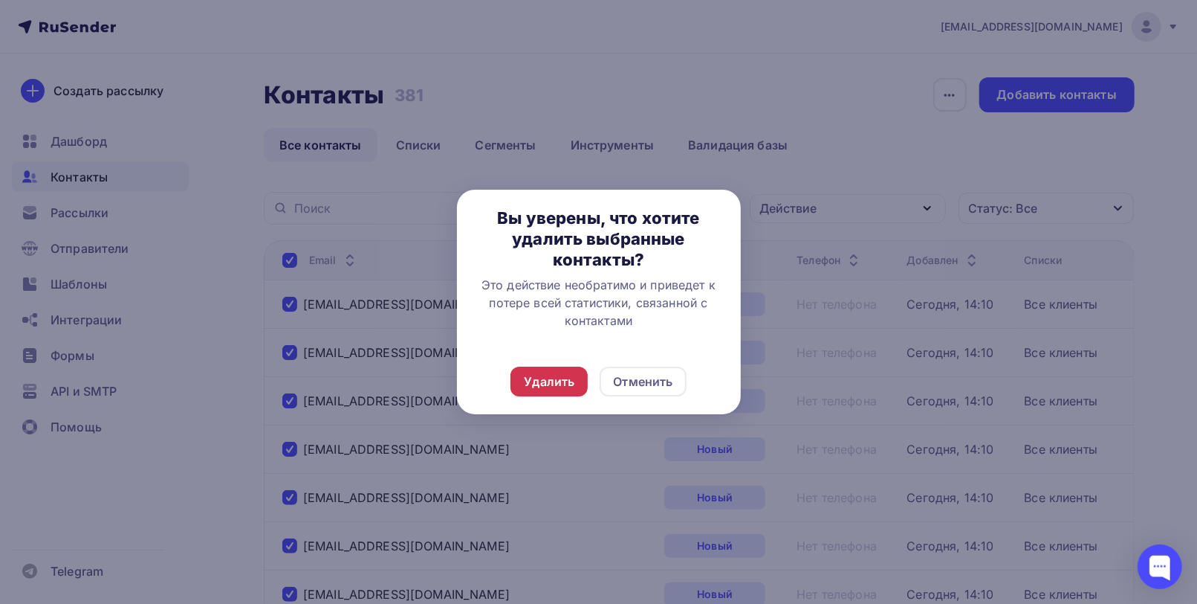
click at [540, 384] on div "Удалить" at bounding box center [549, 381] width 51 height 18
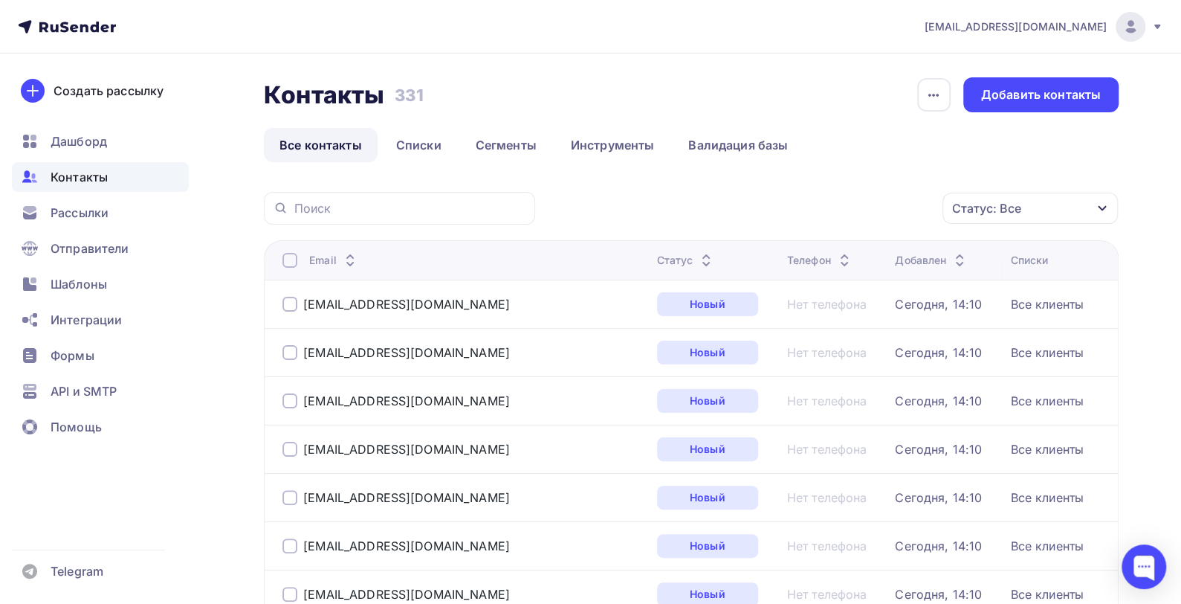
click at [285, 259] on div at bounding box center [289, 260] width 15 height 15
click at [291, 261] on div at bounding box center [289, 260] width 15 height 15
click at [798, 204] on div "Действие" at bounding box center [832, 208] width 196 height 29
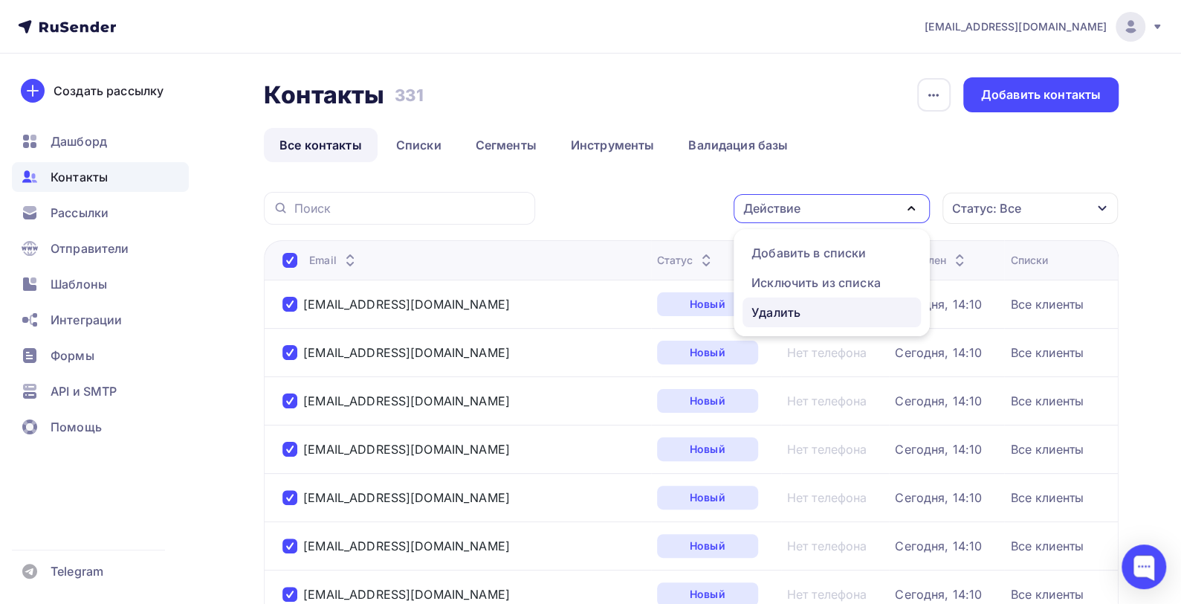
click at [786, 313] on div "Удалить" at bounding box center [775, 312] width 49 height 18
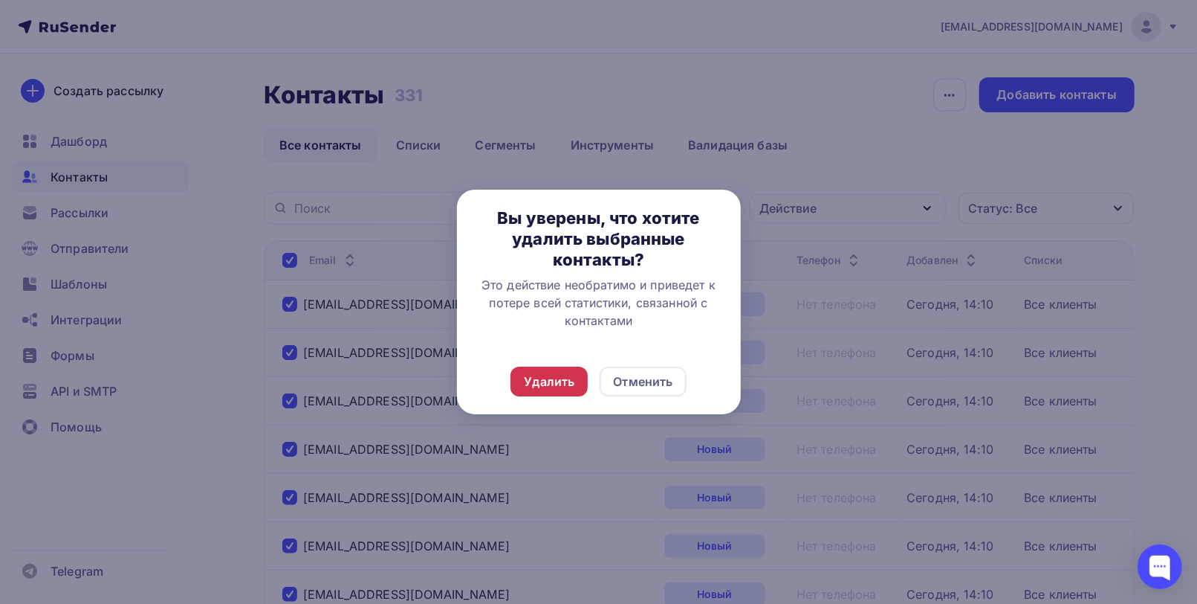
click at [557, 380] on div "Удалить" at bounding box center [549, 381] width 51 height 18
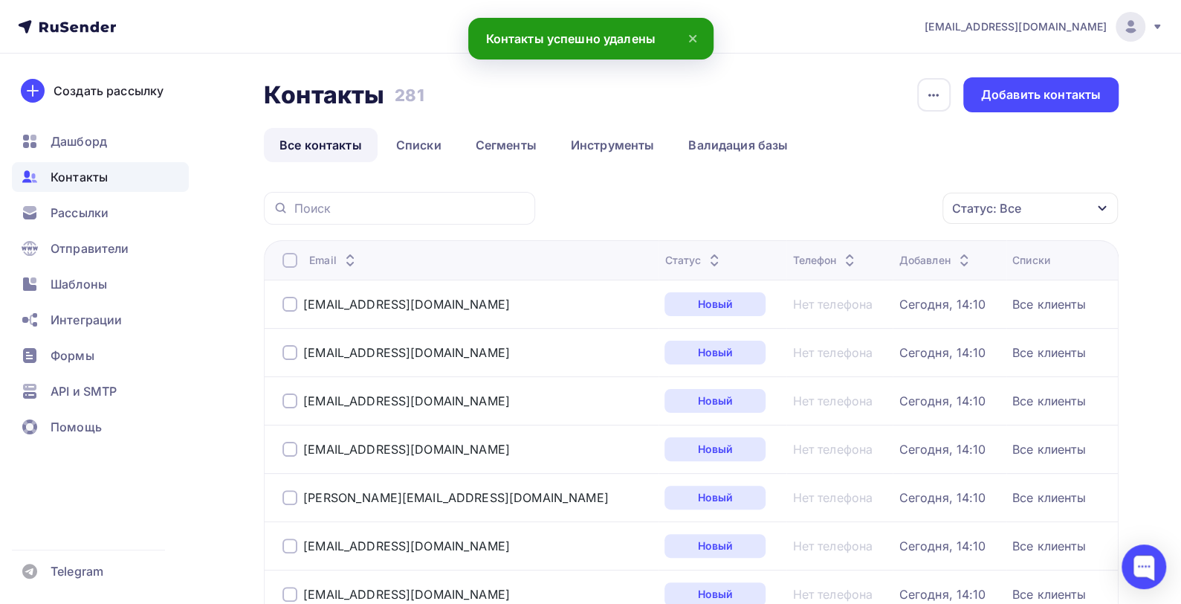
click at [288, 261] on div at bounding box center [289, 260] width 15 height 15
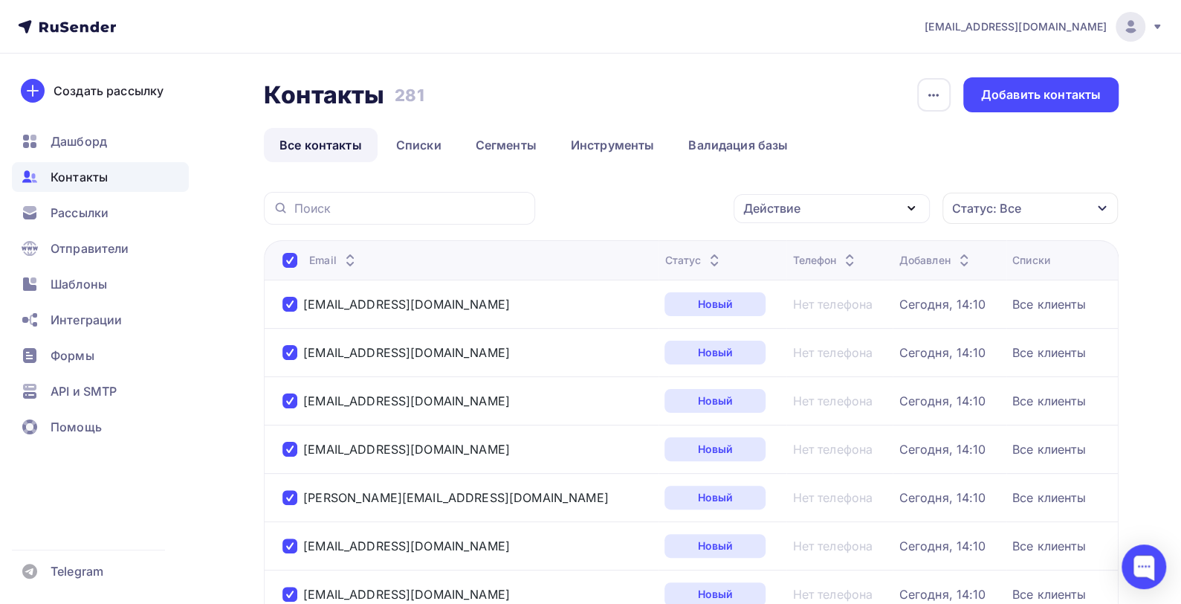
click at [798, 217] on div "Действие" at bounding box center [832, 208] width 196 height 29
click at [772, 310] on div "Удалить" at bounding box center [775, 312] width 49 height 18
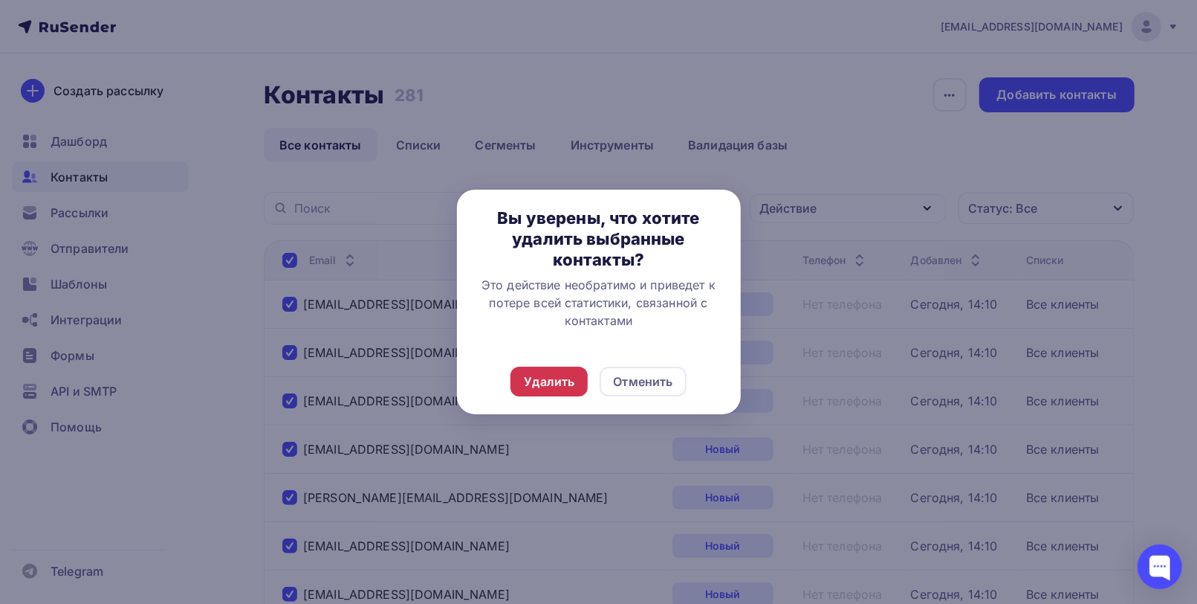
click at [540, 379] on div "Удалить" at bounding box center [549, 381] width 51 height 18
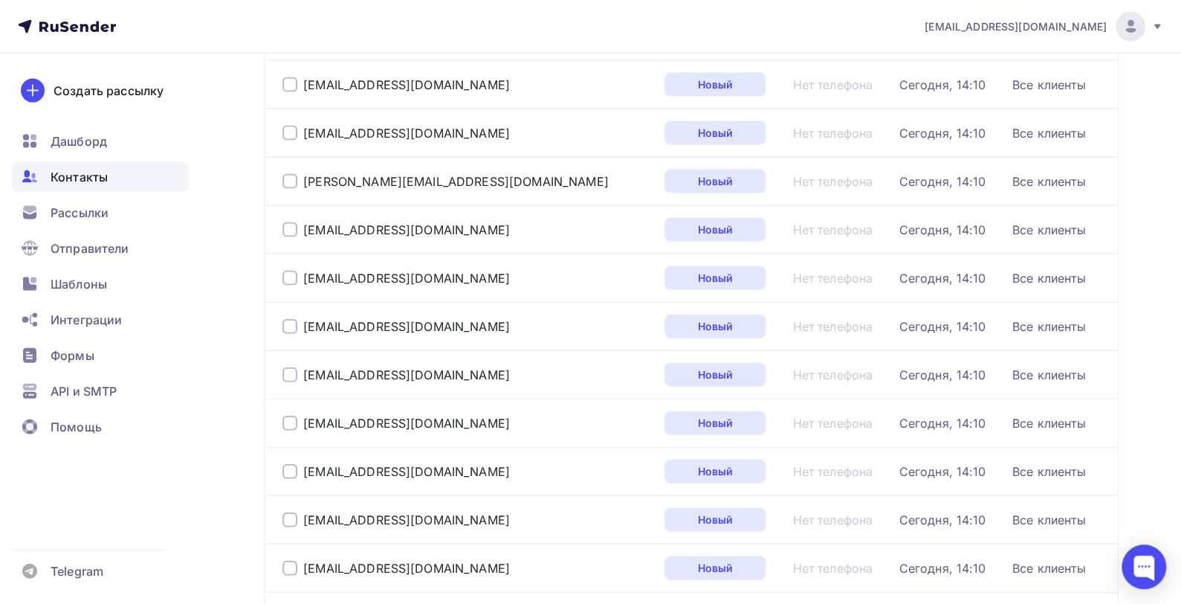
scroll to position [2229, 0]
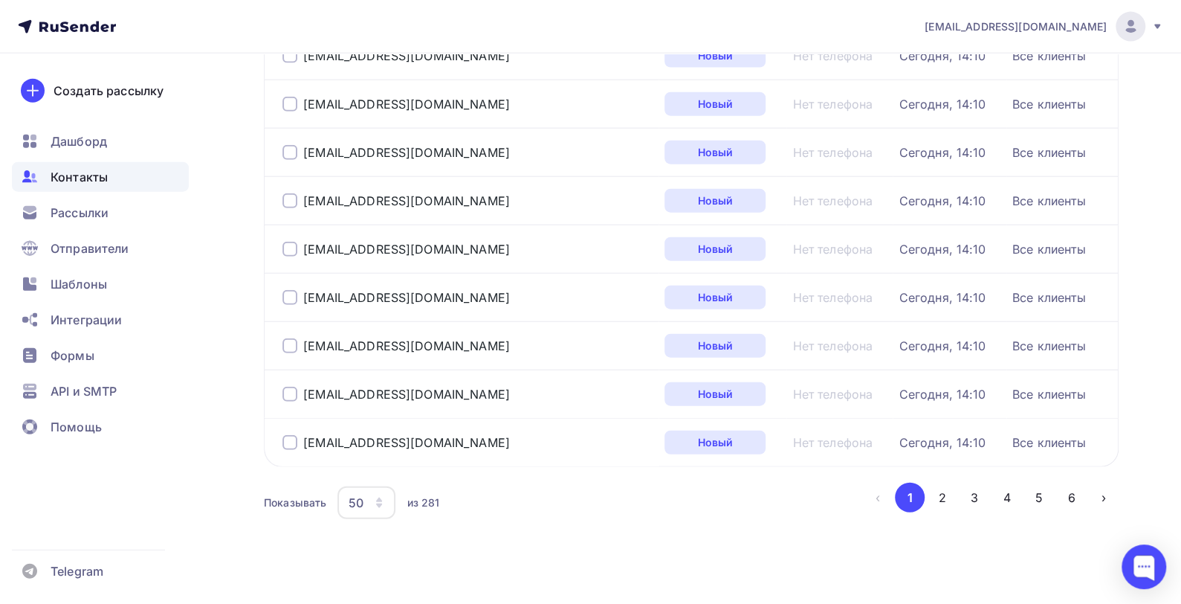
click at [379, 401] on icon "button" at bounding box center [379, 505] width 6 height 4
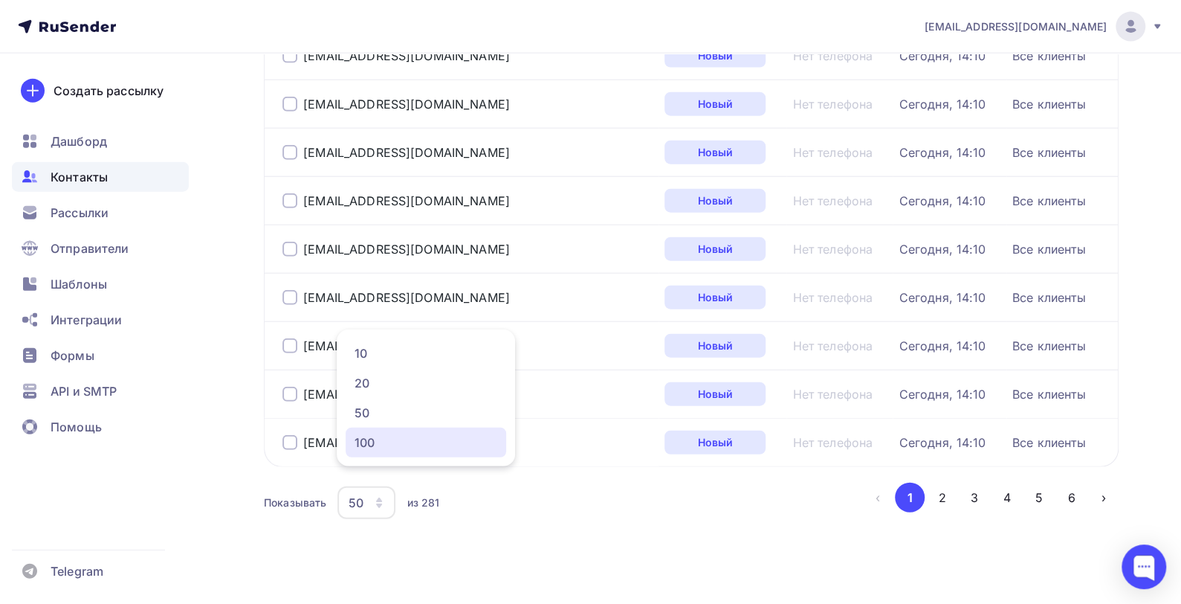
click at [367, 401] on div "100" at bounding box center [426, 442] width 143 height 18
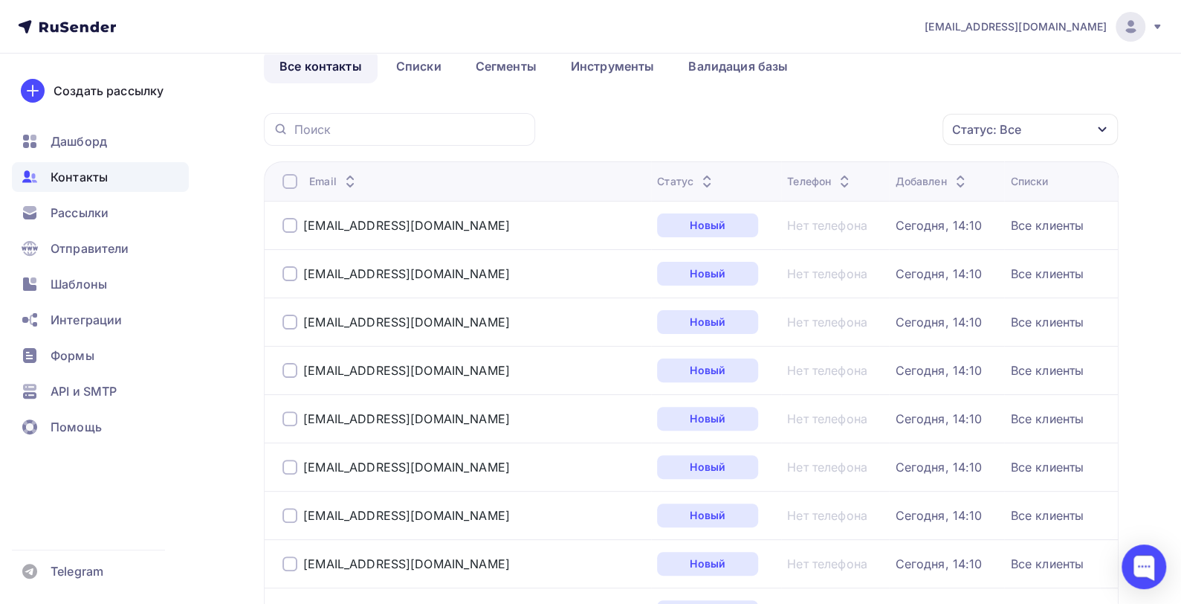
scroll to position [0, 0]
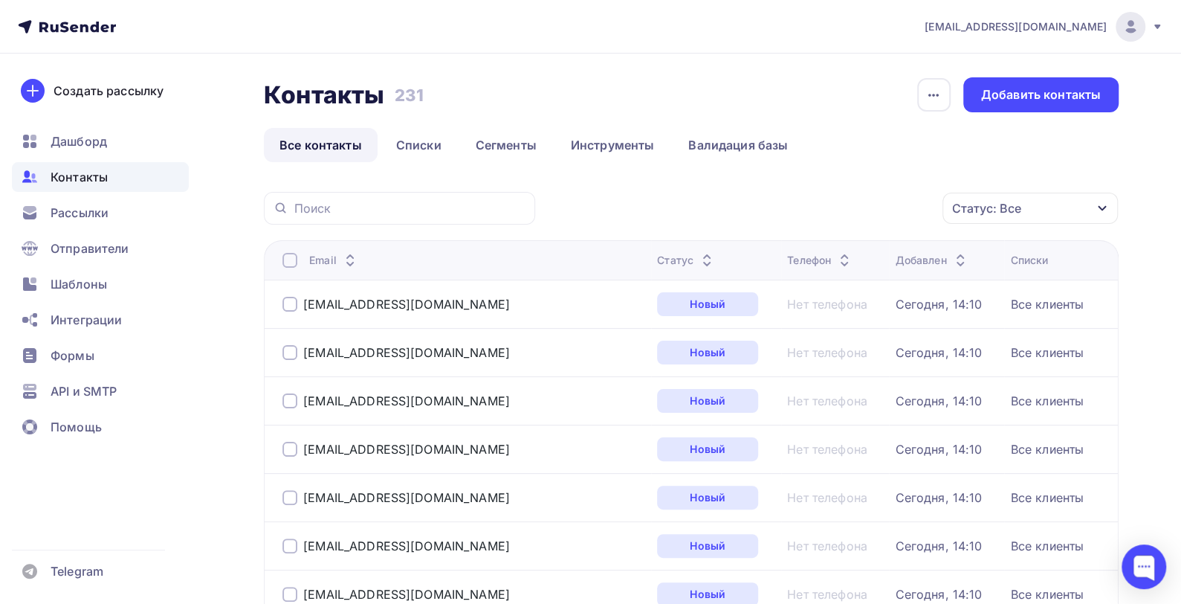
click at [287, 259] on div at bounding box center [289, 260] width 15 height 15
click at [289, 261] on div at bounding box center [289, 260] width 15 height 15
click at [798, 204] on div "Действие" at bounding box center [832, 208] width 196 height 29
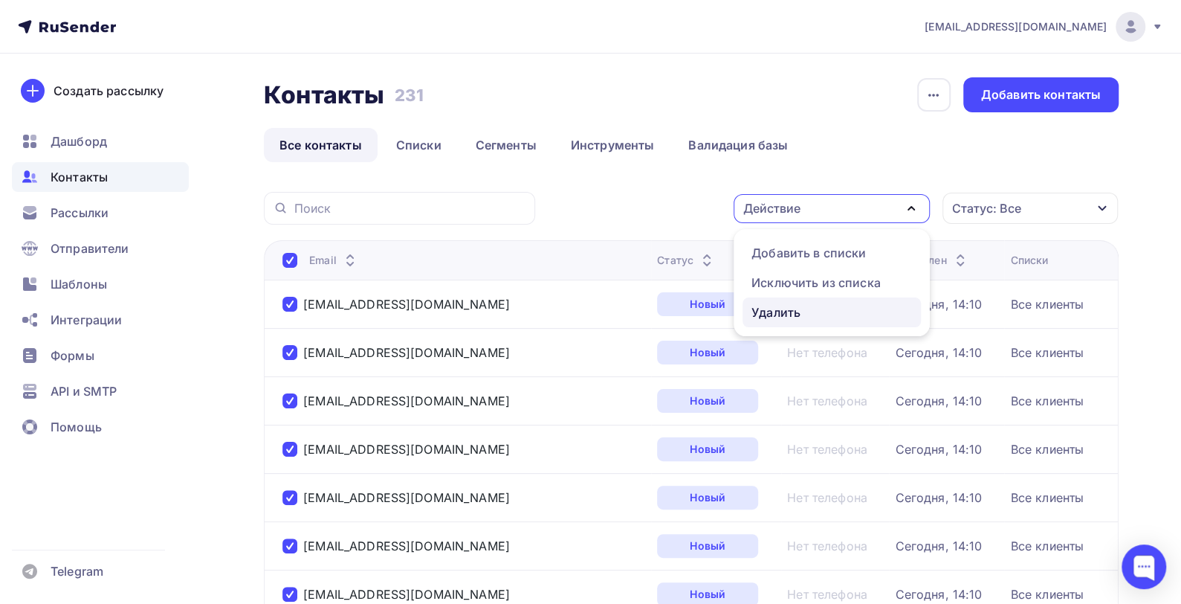
click at [784, 308] on div "Удалить" at bounding box center [775, 312] width 49 height 18
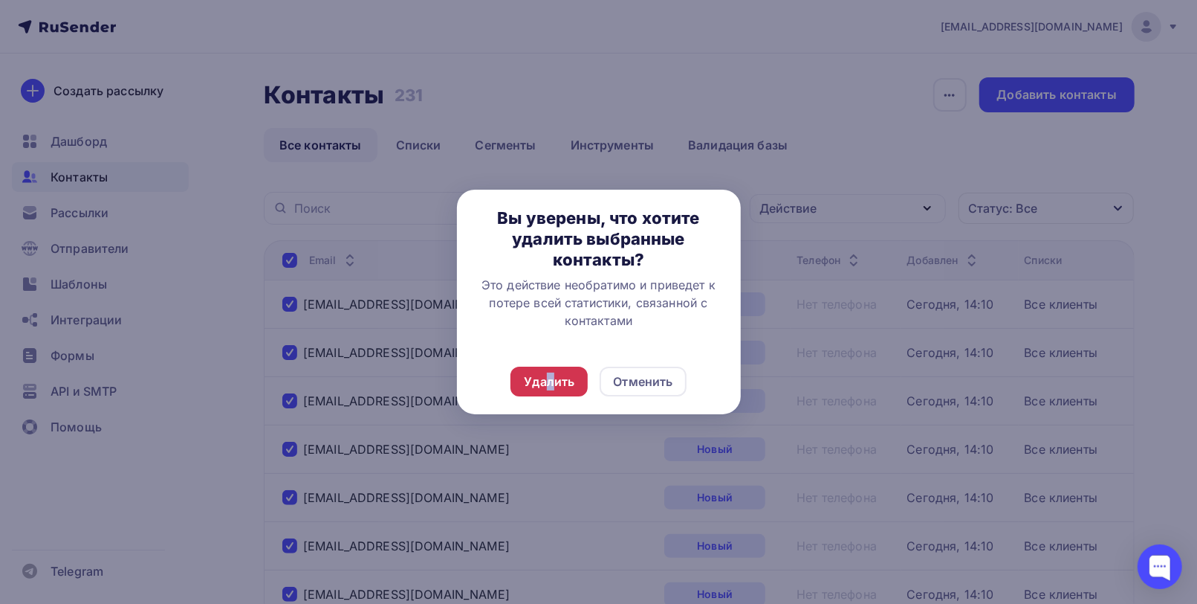
click at [550, 384] on div "Удалить" at bounding box center [549, 381] width 51 height 18
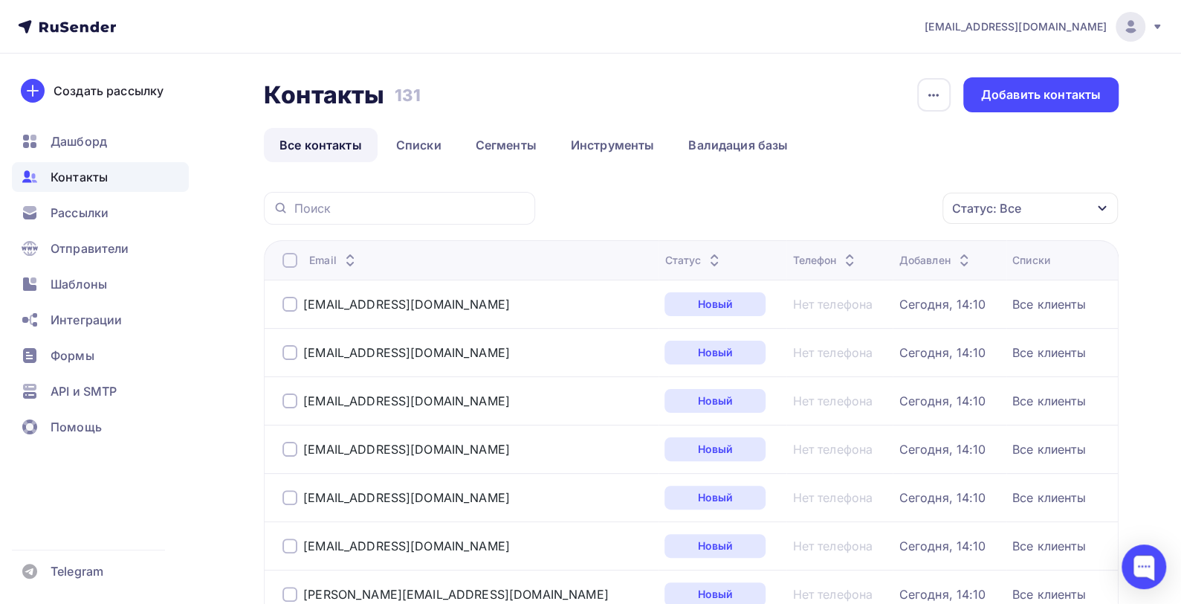
click at [288, 260] on div at bounding box center [289, 260] width 15 height 15
click at [290, 261] on div at bounding box center [289, 260] width 15 height 15
click at [798, 210] on div "Действие" at bounding box center [832, 208] width 196 height 29
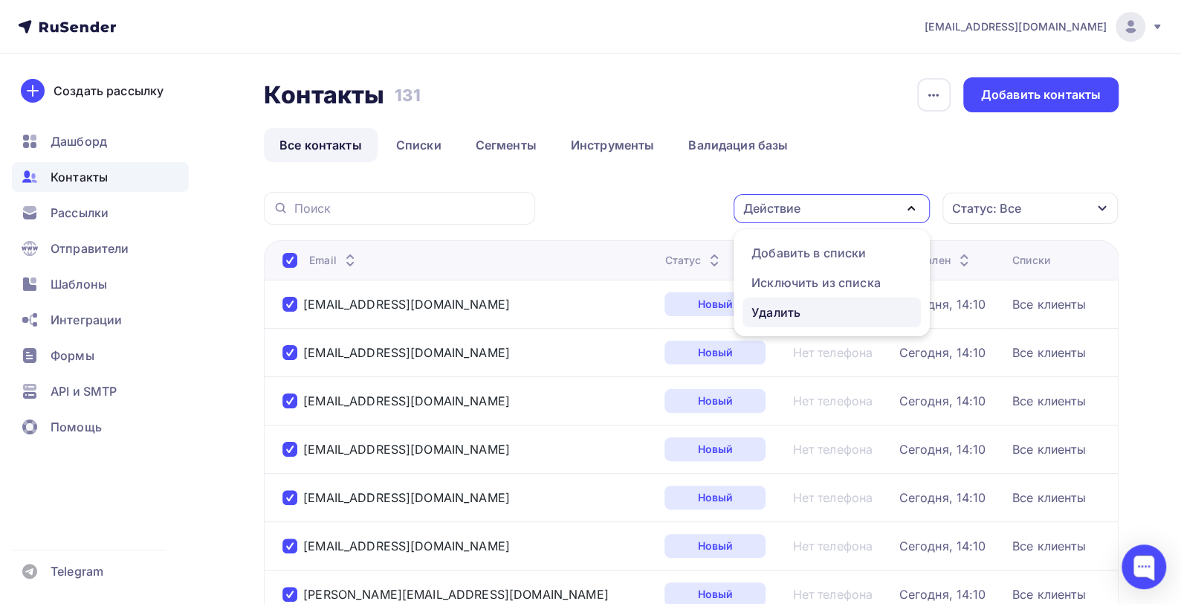
click at [788, 313] on div "Удалить" at bounding box center [775, 312] width 49 height 18
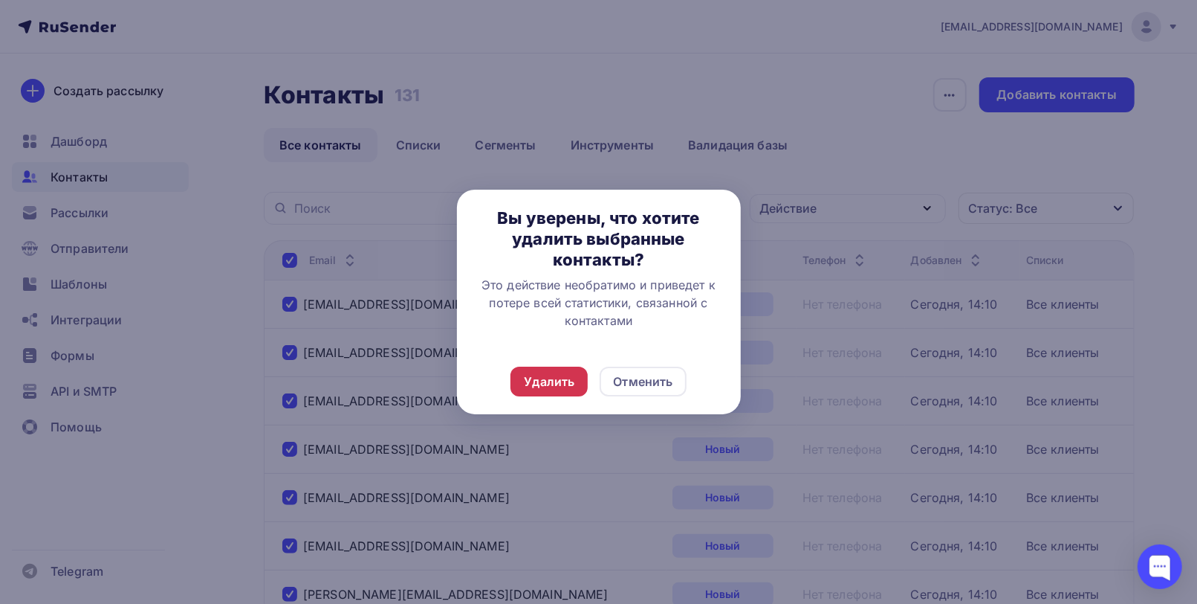
click at [548, 385] on div "Удалить" at bounding box center [549, 381] width 51 height 18
